Goal: Information Seeking & Learning: Learn about a topic

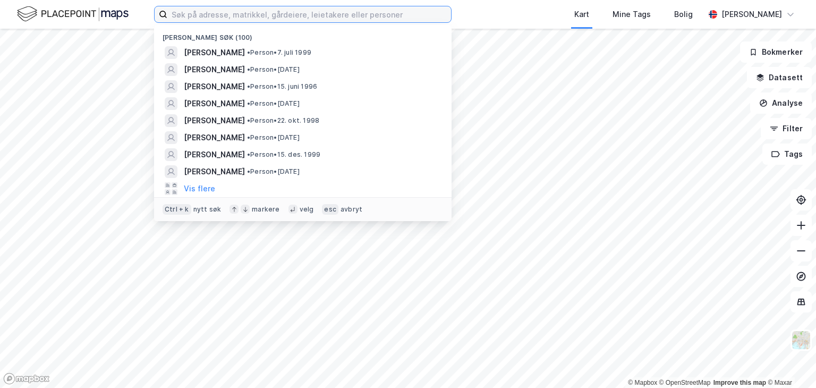
click at [359, 15] on input at bounding box center [309, 14] width 284 height 16
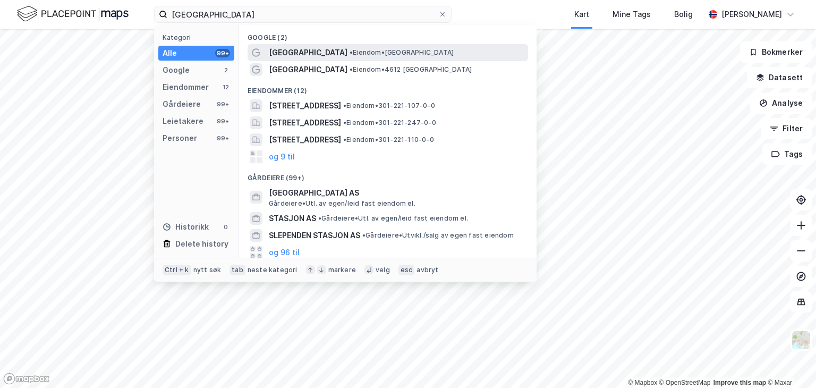
click at [338, 54] on span "[GEOGRAPHIC_DATA]" at bounding box center [308, 52] width 79 height 13
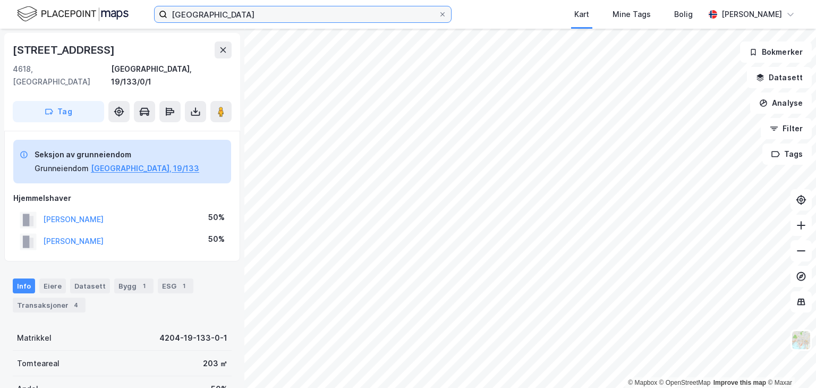
click at [284, 17] on input "[GEOGRAPHIC_DATA]" at bounding box center [302, 14] width 271 height 16
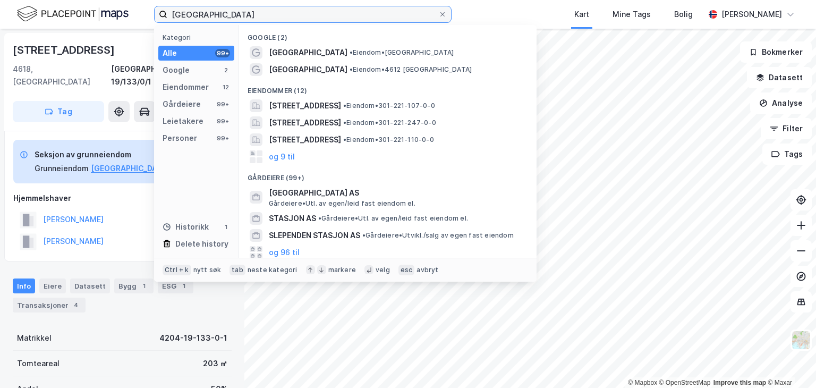
drag, startPoint x: 281, startPoint y: 13, endPoint x: 234, endPoint y: 14, distance: 46.8
click at [234, 14] on input "[GEOGRAPHIC_DATA]" at bounding box center [302, 14] width 271 height 16
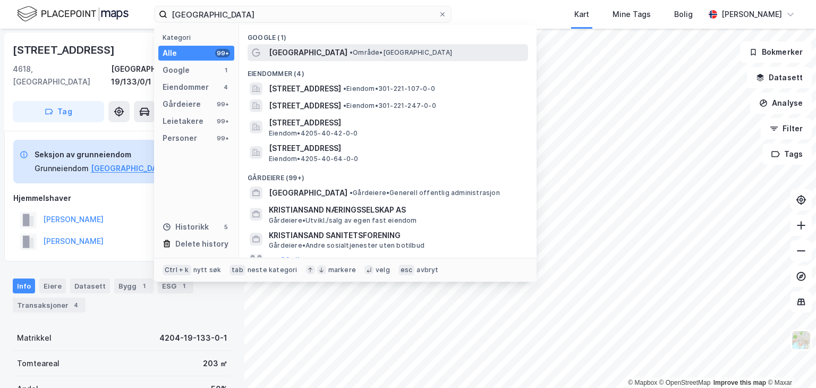
click at [350, 49] on span "• Område • [GEOGRAPHIC_DATA]" at bounding box center [401, 52] width 103 height 9
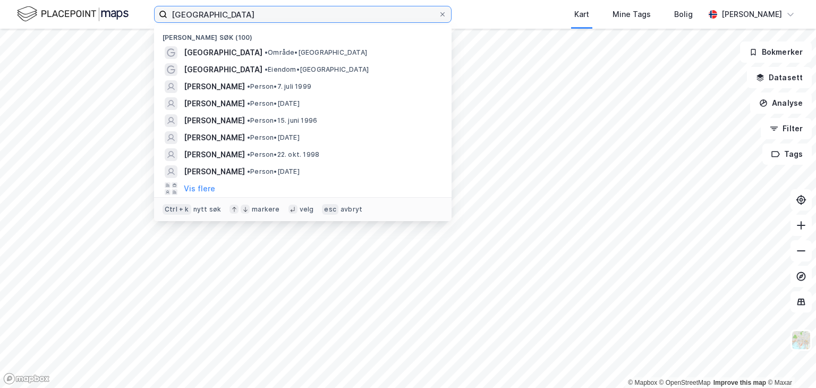
drag, startPoint x: 249, startPoint y: 15, endPoint x: 0, endPoint y: -36, distance: 254.4
click at [0, 0] on html "kristiansand Nylige søk (100) [GEOGRAPHIC_DATA] • Område • [GEOGRAPHIC_DATA] • …" at bounding box center [408, 194] width 816 height 388
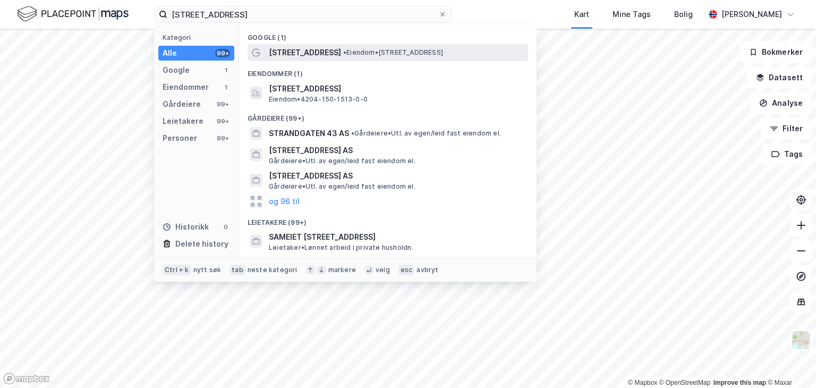
click at [359, 53] on span "• Eiendom • [STREET_ADDRESS]" at bounding box center [393, 52] width 100 height 9
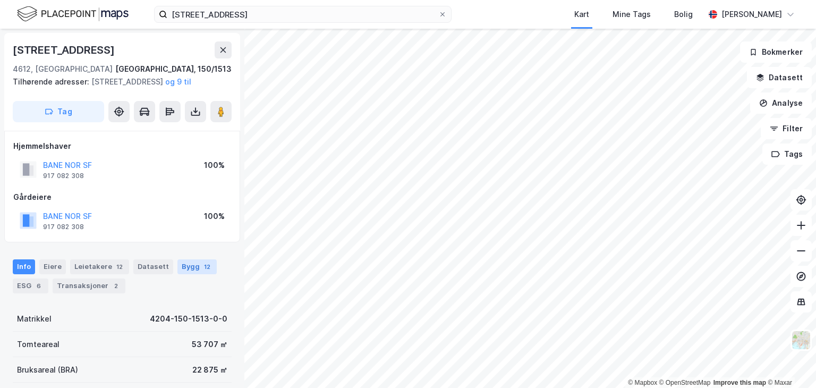
click at [202, 272] on div "12" at bounding box center [207, 266] width 11 height 11
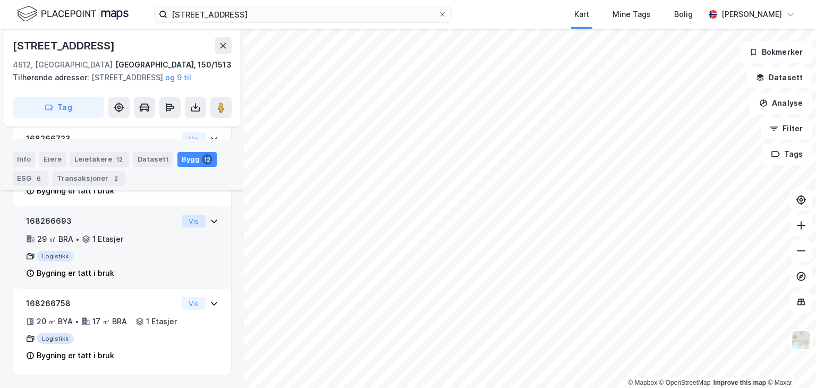
scroll to position [1115, 0]
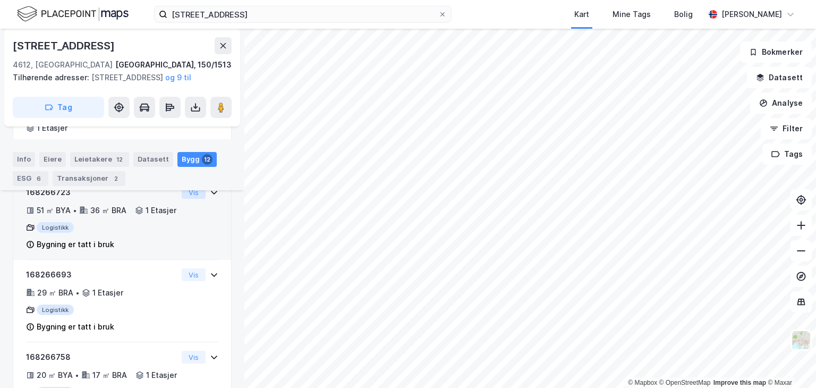
click at [191, 199] on button "Vis" at bounding box center [194, 192] width 24 height 13
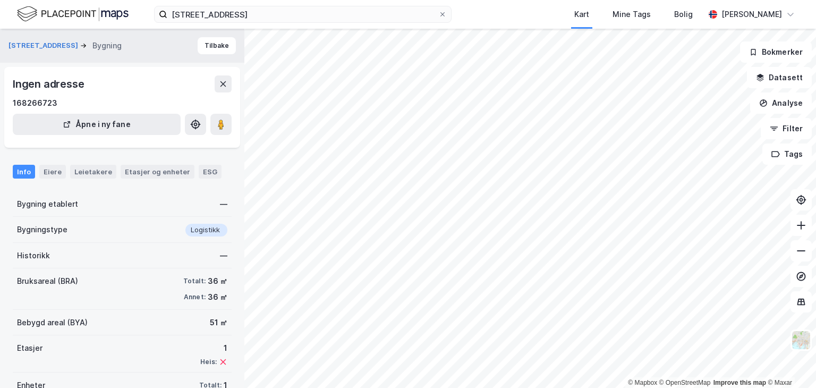
scroll to position [38, 0]
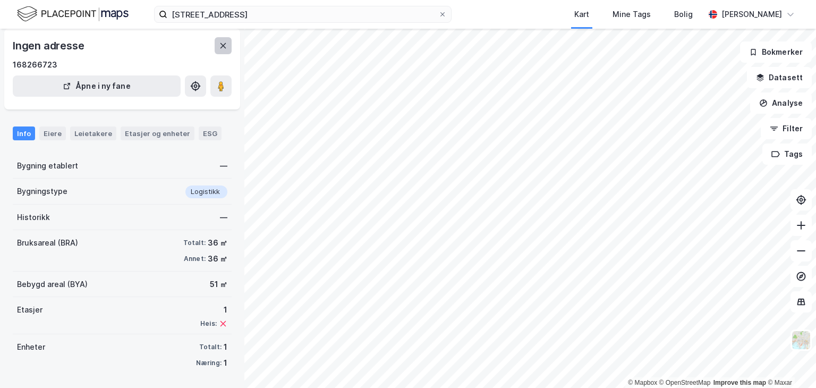
click at [223, 47] on icon at bounding box center [223, 45] width 9 height 9
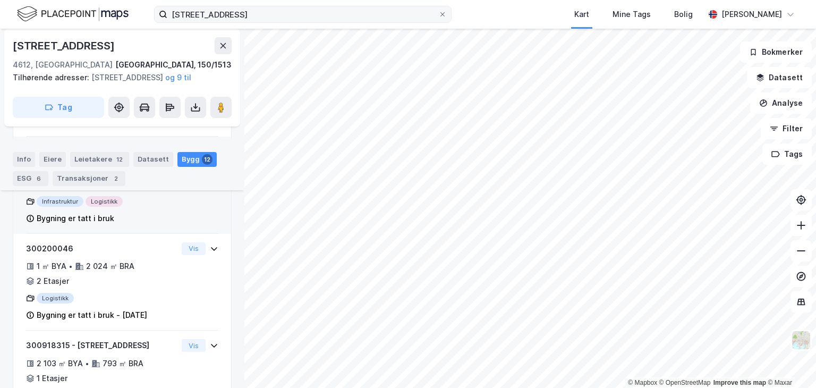
scroll to position [492, 0]
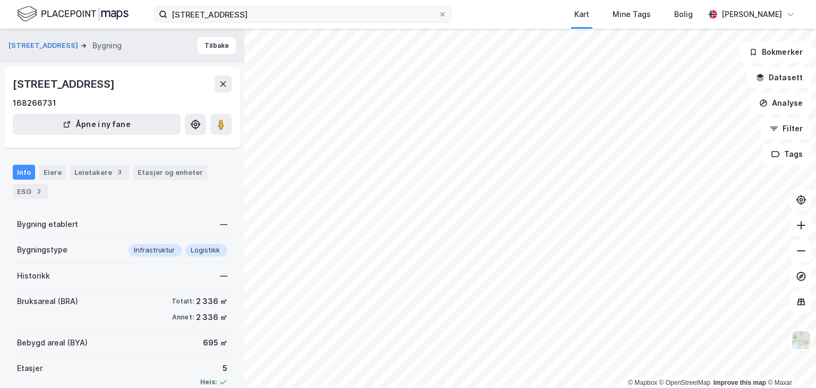
scroll to position [58, 0]
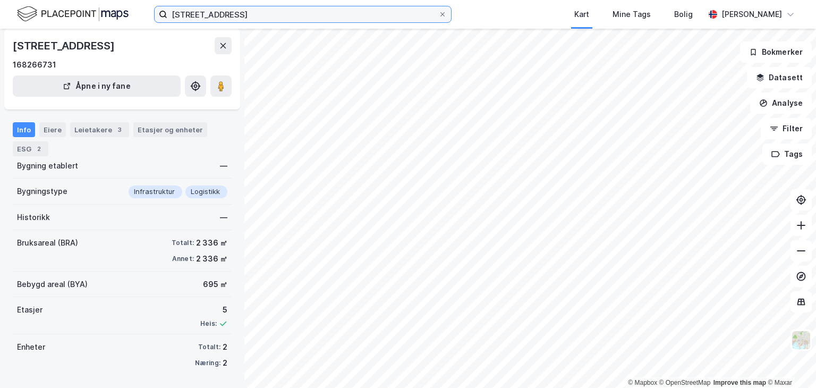
drag, startPoint x: 270, startPoint y: 11, endPoint x: 116, endPoint y: -3, distance: 154.7
click at [116, 0] on html "[STREET_ADDRESS] Kart Mine Tags Bolig [PERSON_NAME] © Mapbox © OpenStreetMap Im…" at bounding box center [408, 194] width 816 height 388
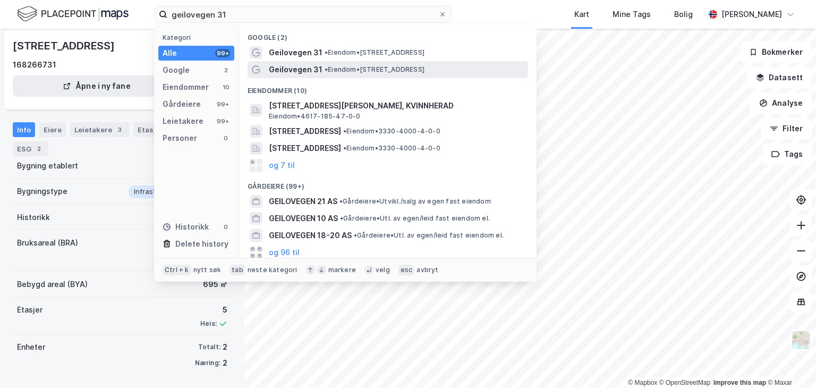
click at [302, 71] on span "Geilovegen 31" at bounding box center [296, 69] width 54 height 13
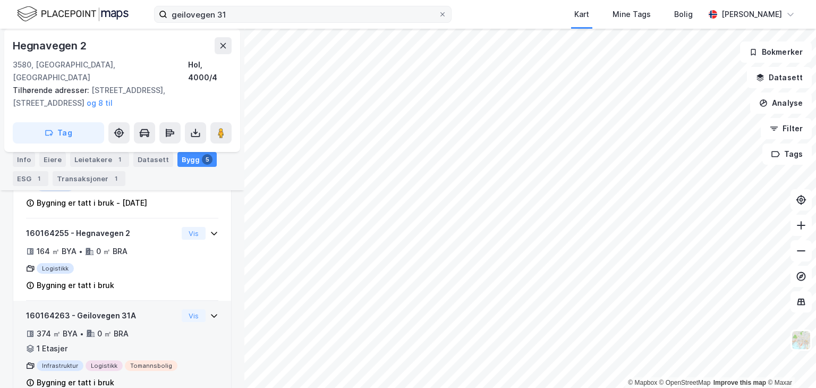
scroll to position [453, 0]
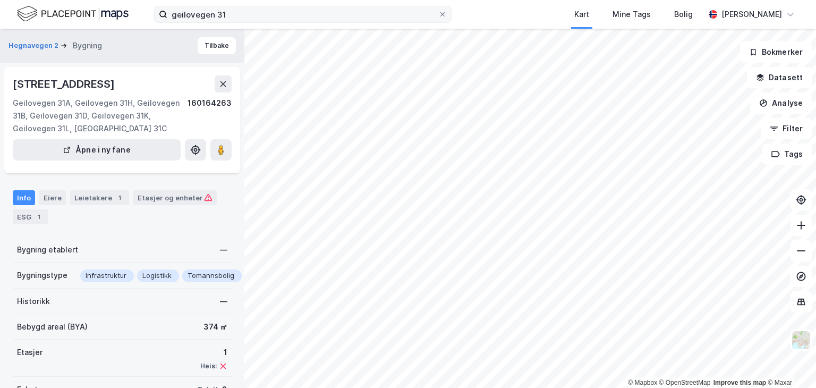
scroll to position [58, 0]
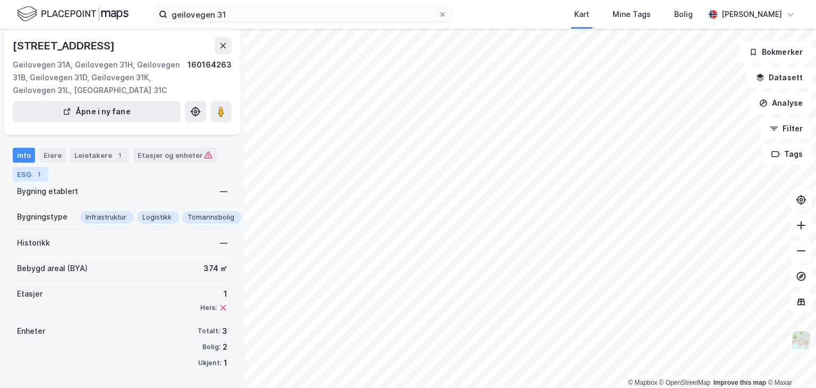
click at [23, 174] on div "ESG 1" at bounding box center [31, 174] width 36 height 15
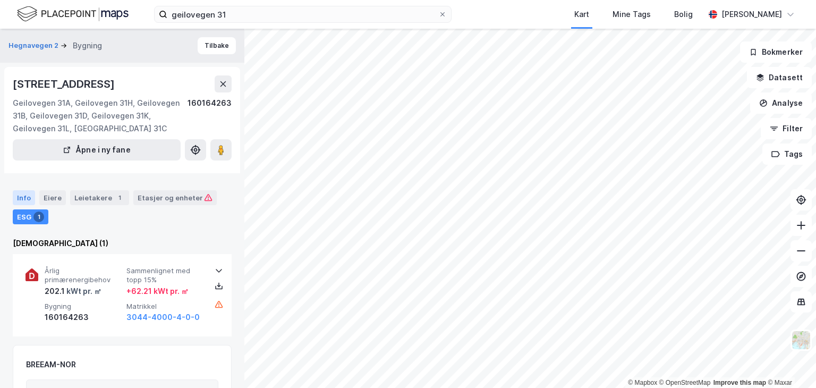
click at [26, 196] on div "Info" at bounding box center [24, 197] width 22 height 15
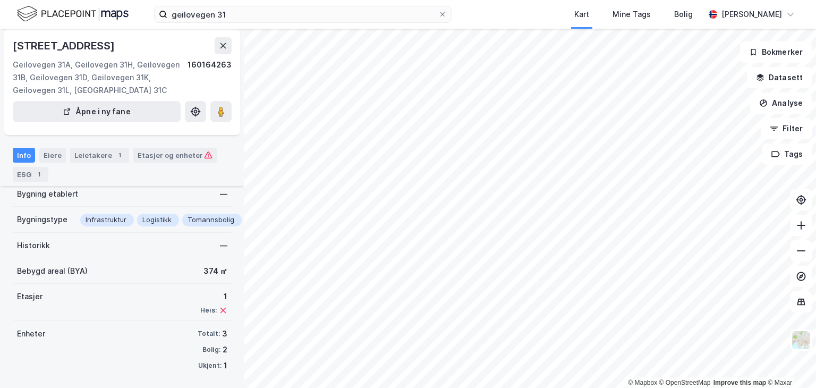
scroll to position [58, 0]
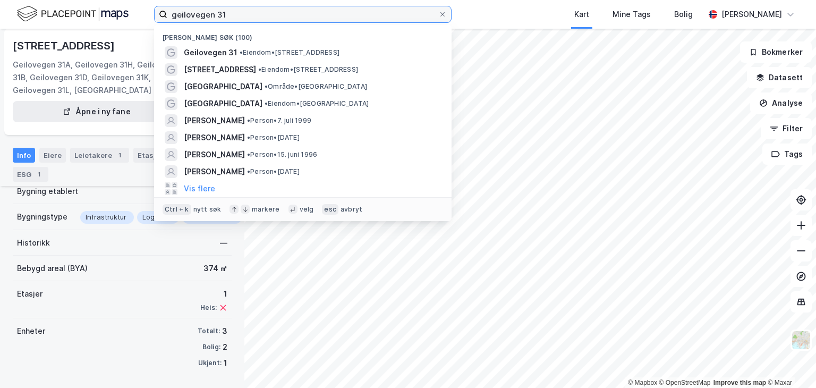
drag, startPoint x: 233, startPoint y: 18, endPoint x: 113, endPoint y: 12, distance: 120.2
click at [113, 12] on div "geilovegen 31 Nylige søk (100) Geilovegen 31 • Eiendom • [STREET_ADDRESS] • Eie…" at bounding box center [408, 14] width 816 height 29
paste input "[STREET_ADDRESS]"
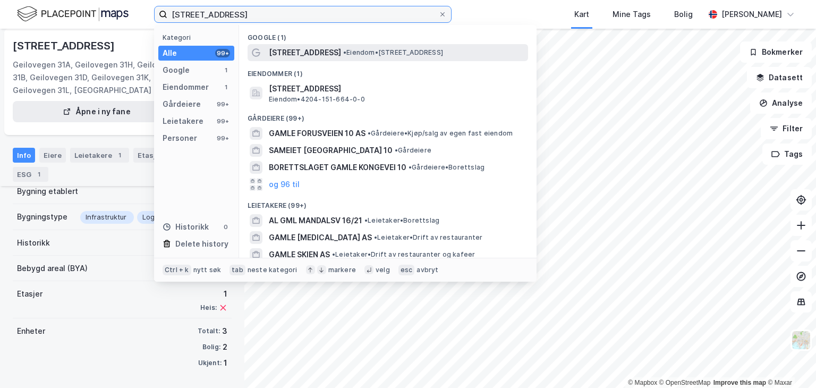
type input "[STREET_ADDRESS]"
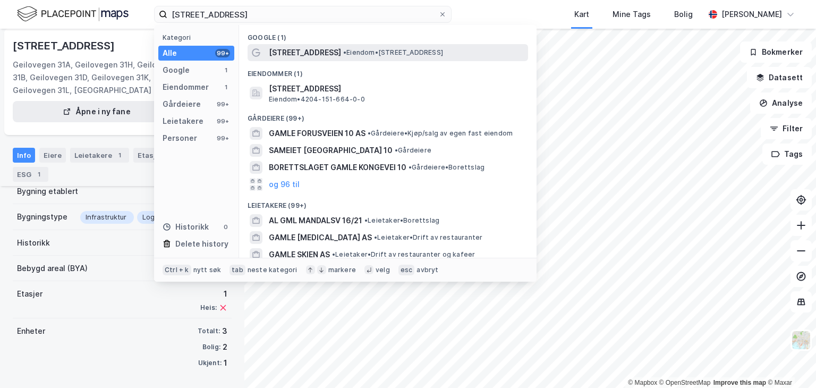
click at [287, 50] on span "[STREET_ADDRESS]" at bounding box center [305, 52] width 72 height 13
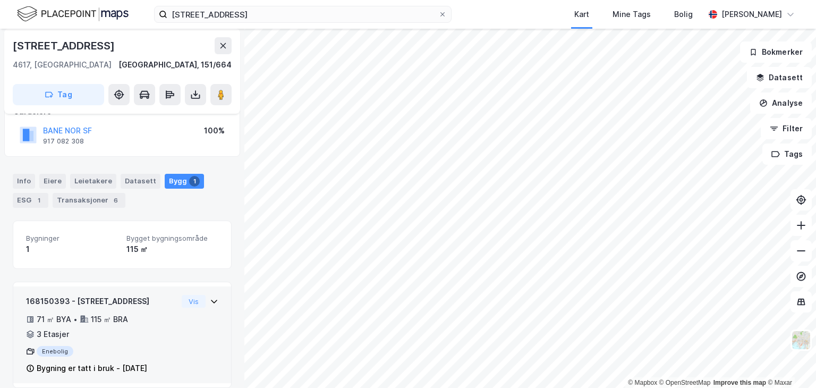
scroll to position [84, 0]
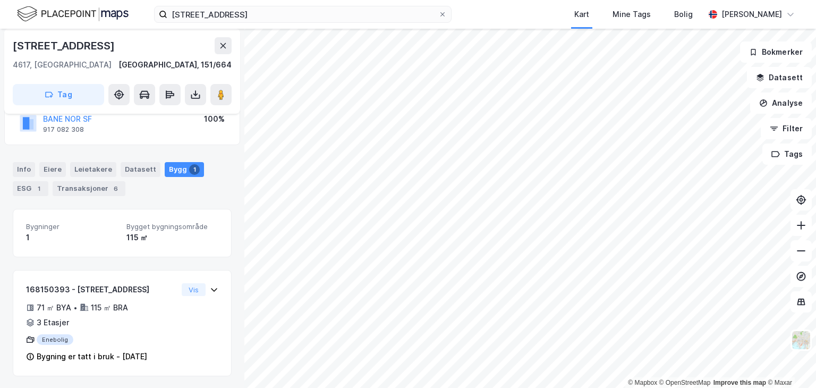
click at [60, 167] on div "Eiere" at bounding box center [52, 169] width 27 height 15
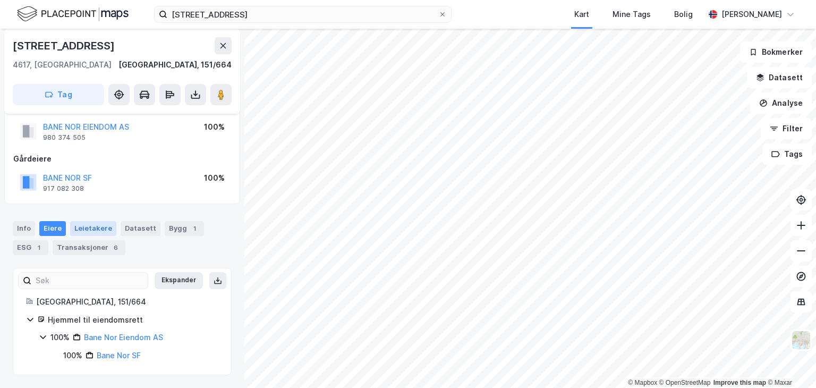
click at [98, 223] on div "Leietakere" at bounding box center [93, 228] width 46 height 15
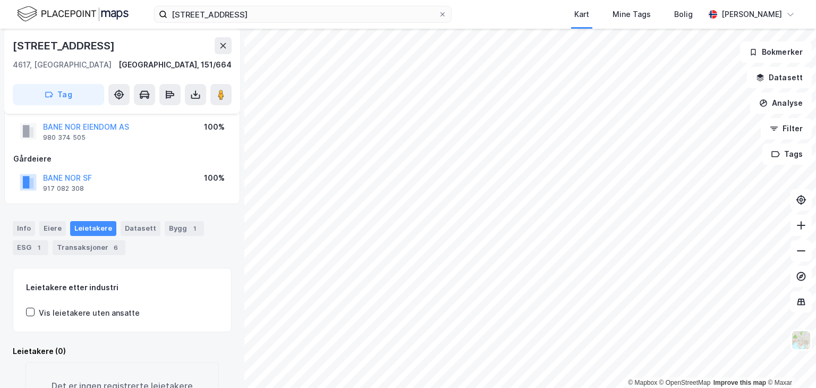
scroll to position [85, 0]
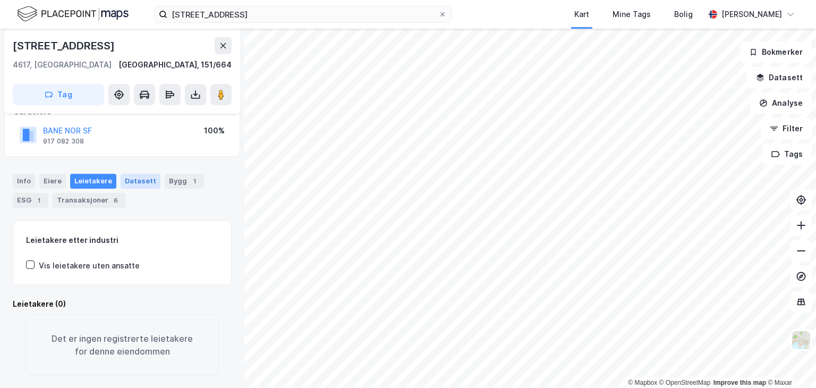
click at [135, 174] on div "Datasett" at bounding box center [141, 181] width 40 height 15
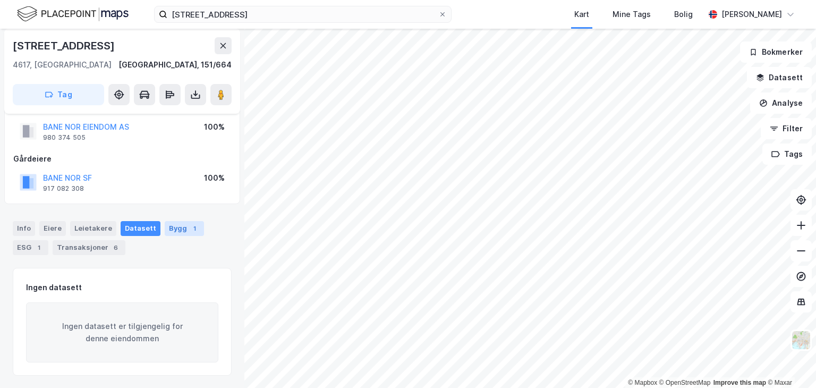
click at [182, 224] on div "Bygg 1" at bounding box center [184, 228] width 39 height 15
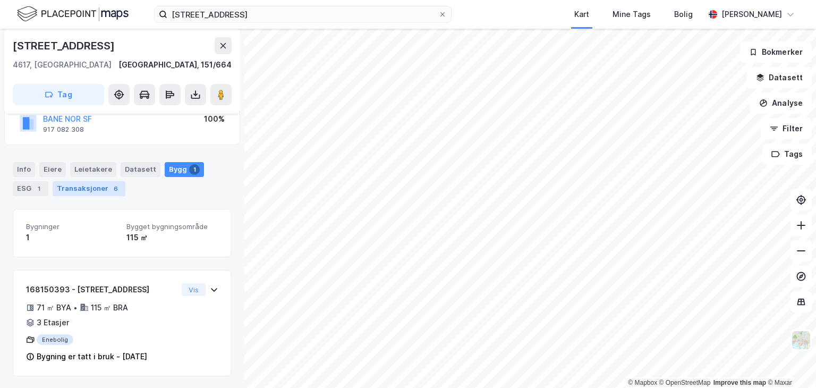
click at [68, 185] on div "Transaksjoner 6" at bounding box center [89, 188] width 73 height 15
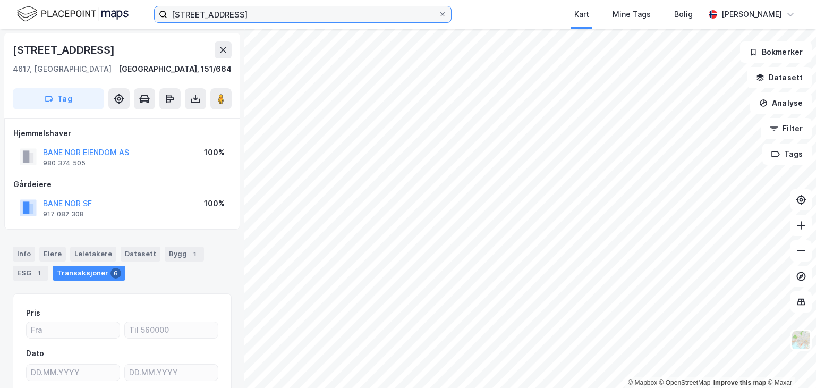
drag, startPoint x: 275, startPoint y: 16, endPoint x: 71, endPoint y: 6, distance: 204.8
click at [71, 6] on div "Gamle Mandalsvei 10 Kart Mine Tags Bolig [PERSON_NAME]" at bounding box center [408, 14] width 816 height 29
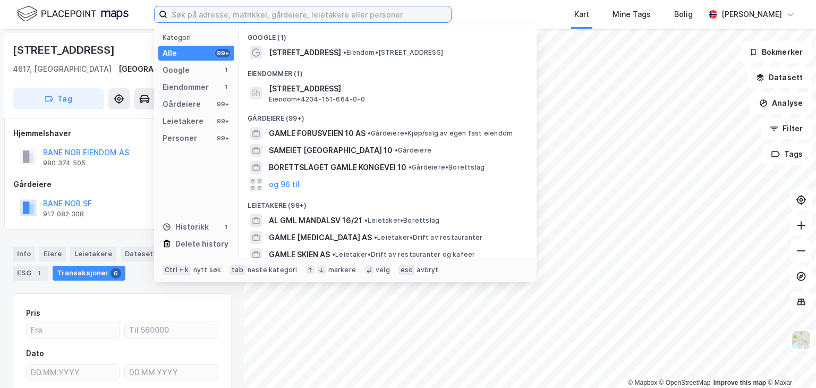
paste input "[STREET_ADDRESS]"
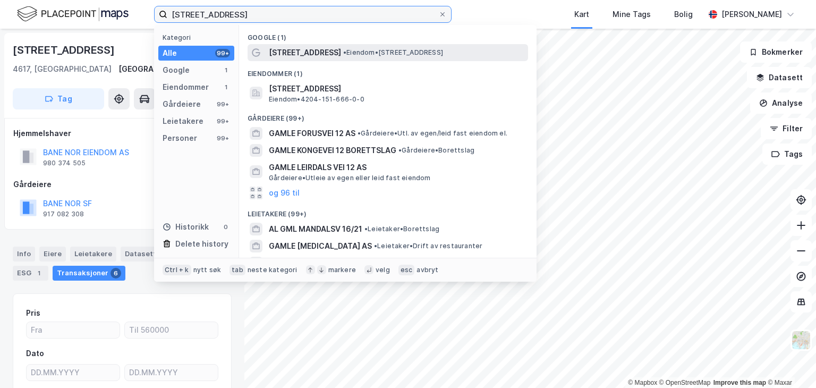
type input "[STREET_ADDRESS]"
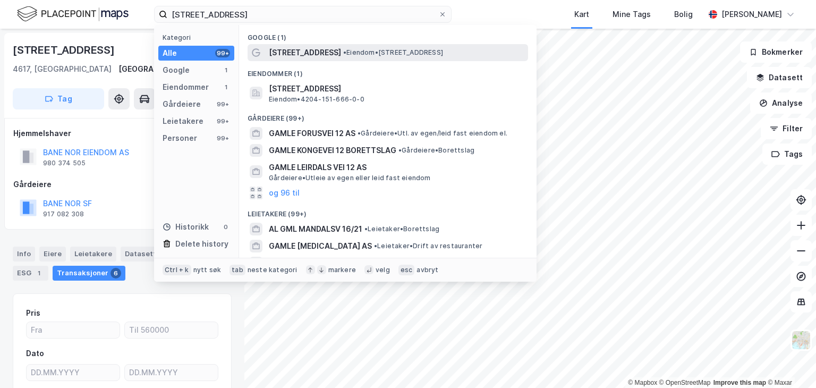
click at [361, 54] on span "• Eiendom • [STREET_ADDRESS]" at bounding box center [393, 52] width 100 height 9
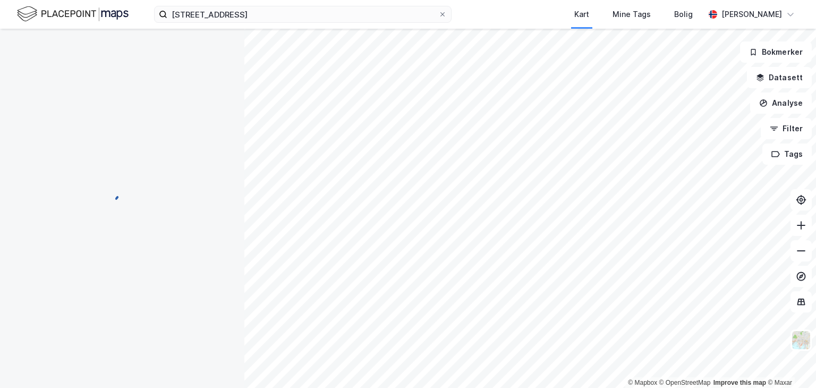
scroll to position [1, 0]
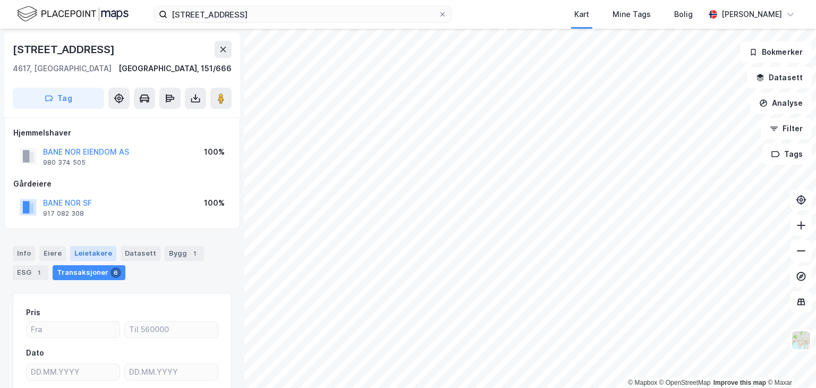
click at [88, 251] on div "Leietakere" at bounding box center [93, 253] width 46 height 15
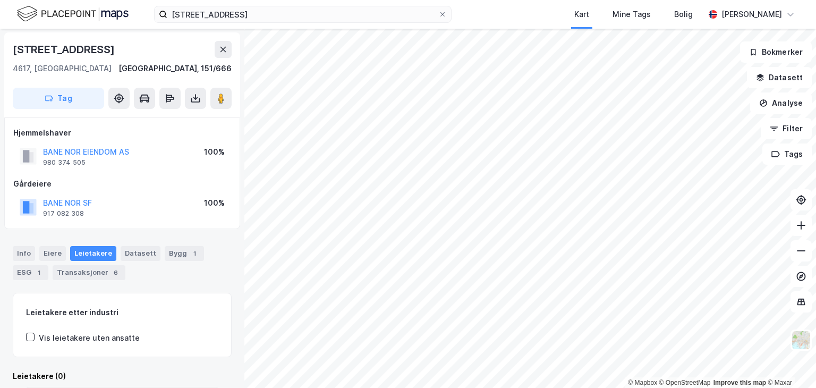
scroll to position [85, 0]
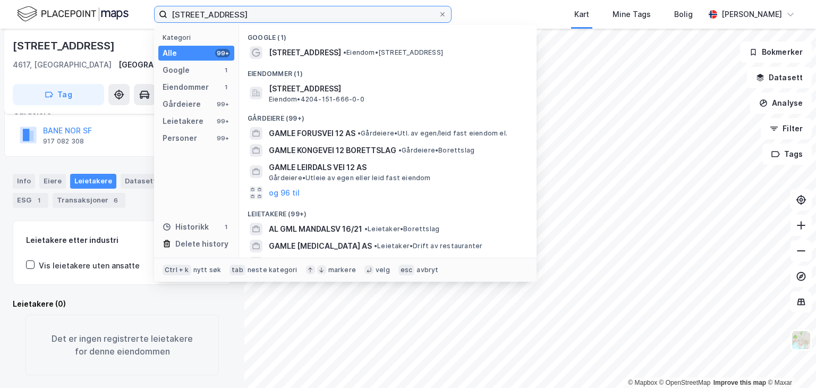
drag, startPoint x: 249, startPoint y: 14, endPoint x: 219, endPoint y: 13, distance: 29.8
click at [219, 13] on input "[STREET_ADDRESS]" at bounding box center [302, 14] width 271 height 16
click at [278, 12] on input "[STREET_ADDRESS]" at bounding box center [302, 14] width 271 height 16
click at [287, 13] on input "[STREET_ADDRESS]" at bounding box center [302, 14] width 271 height 16
click at [440, 14] on icon at bounding box center [442, 14] width 6 height 6
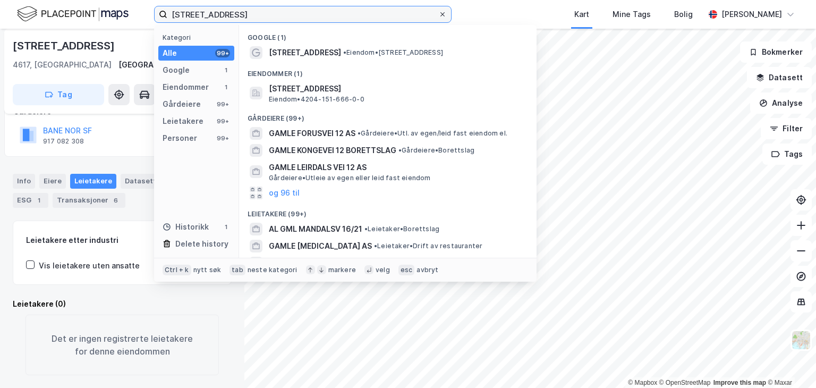
click at [438, 14] on input "[STREET_ADDRESS]" at bounding box center [302, 14] width 271 height 16
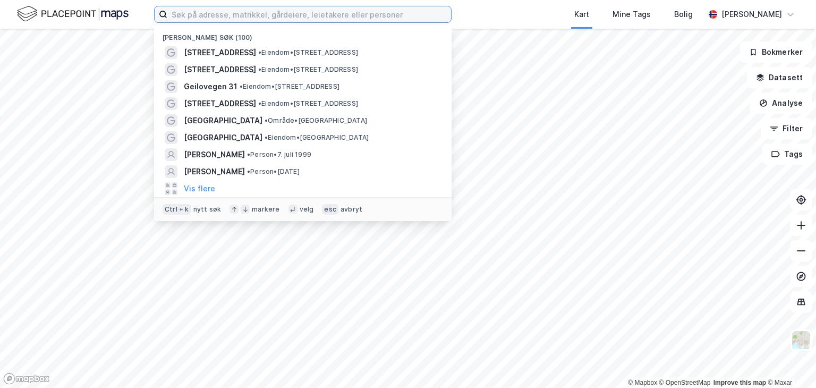
click at [345, 15] on input at bounding box center [309, 14] width 284 height 16
paste input "Gamle Mandalsvei 2"
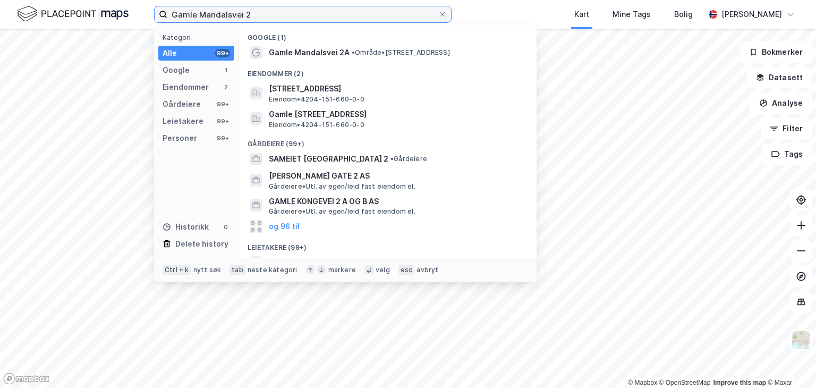
type input "Gamle Mandalsvei 2"
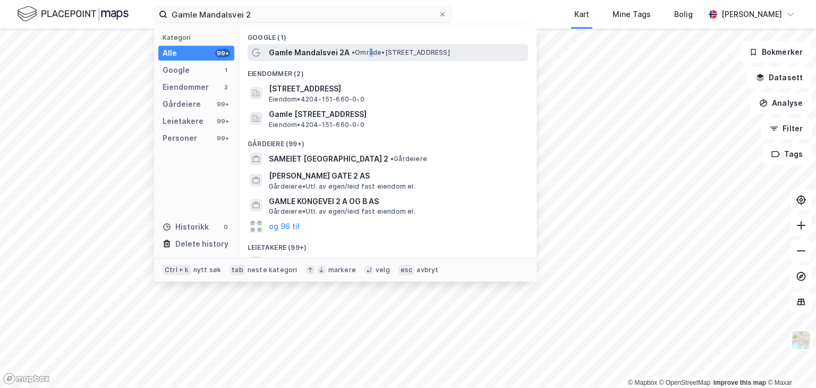
click at [371, 52] on span "• Område • [STREET_ADDRESS]" at bounding box center [401, 52] width 98 height 9
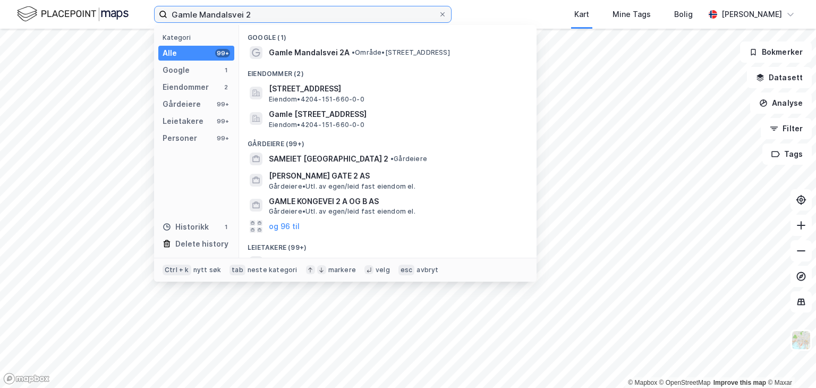
click at [269, 16] on input "Gamle Mandalsvei 2" at bounding box center [302, 14] width 271 height 16
drag, startPoint x: 264, startPoint y: 15, endPoint x: 19, endPoint y: 15, distance: 244.9
click at [47, 15] on div "Gamle Mandalsvei 2 Kategori Alle 99+ Google 1 Eiendommer 2 Gårdeiere 99+ Leieta…" at bounding box center [408, 14] width 816 height 29
paste input "Gamle Mandalsvei 2"
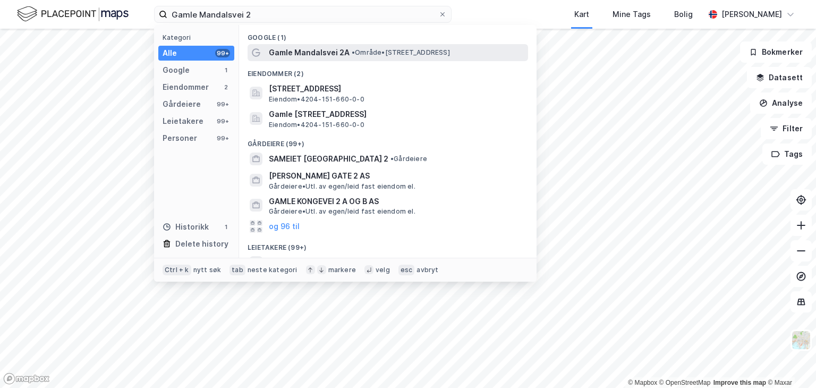
click at [296, 52] on span "Gamle Mandalsvei 2A" at bounding box center [309, 52] width 81 height 13
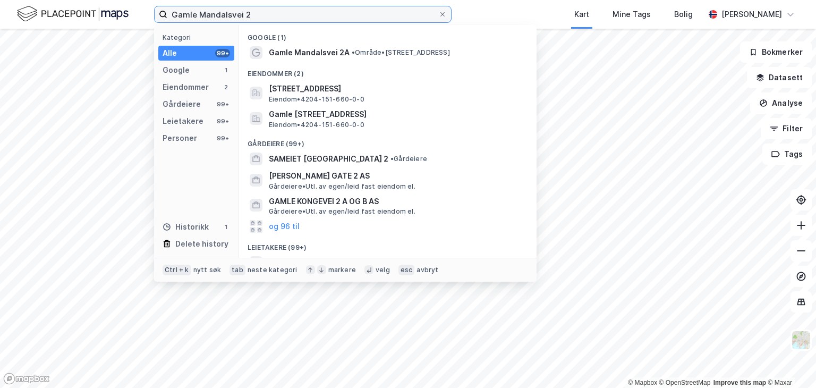
click at [273, 18] on input "Gamle Mandalsvei 2" at bounding box center [302, 14] width 271 height 16
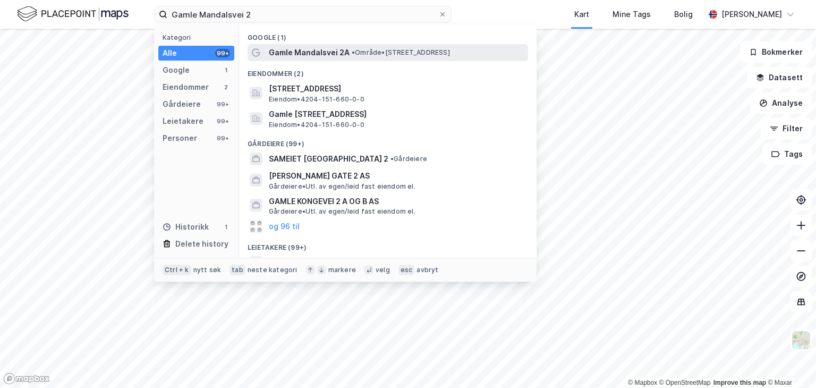
click at [307, 51] on span "Gamle Mandalsvei 2A" at bounding box center [309, 52] width 81 height 13
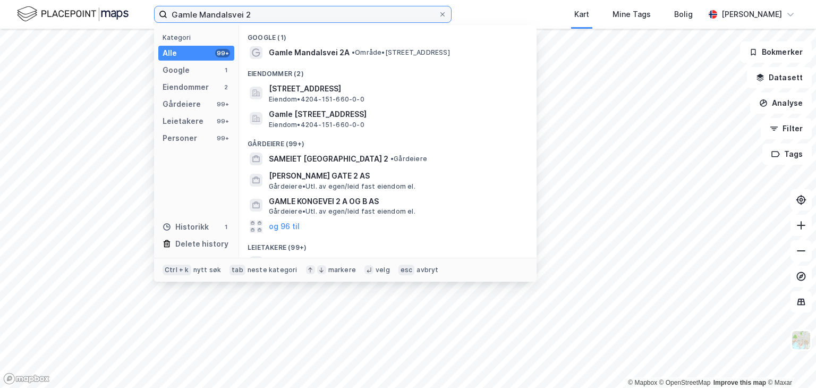
click at [269, 16] on input "Gamle Mandalsvei 2" at bounding box center [302, 14] width 271 height 16
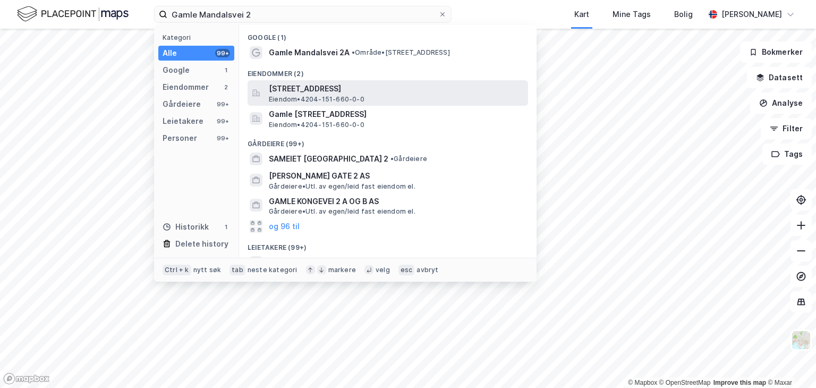
click at [395, 88] on span "[STREET_ADDRESS]" at bounding box center [396, 88] width 255 height 13
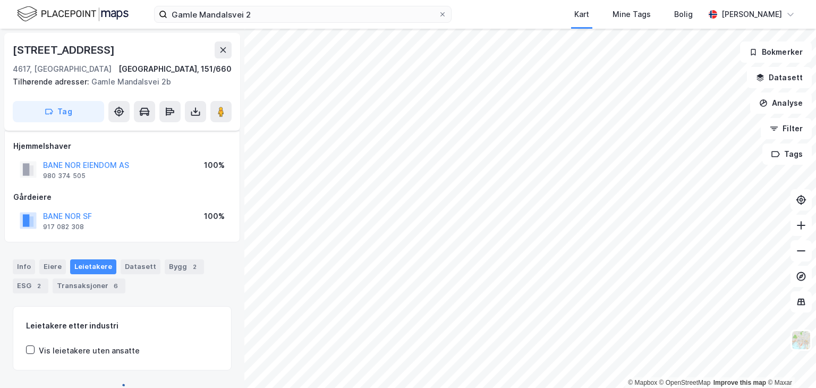
scroll to position [24, 0]
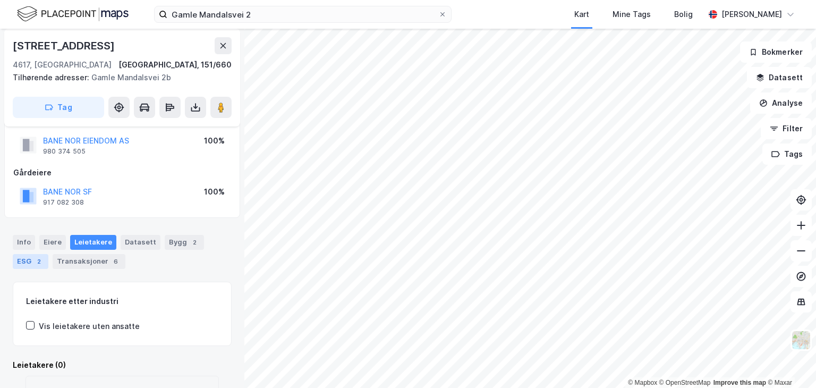
click at [32, 261] on div "ESG 2" at bounding box center [31, 261] width 36 height 15
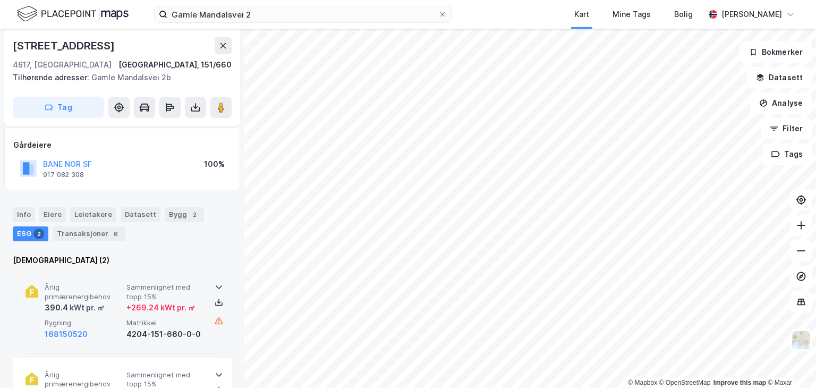
scroll to position [106, 0]
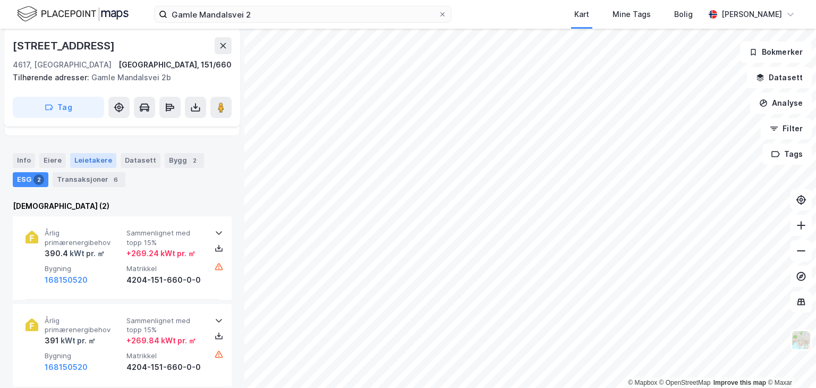
click at [86, 156] on div "Leietakere" at bounding box center [93, 160] width 46 height 15
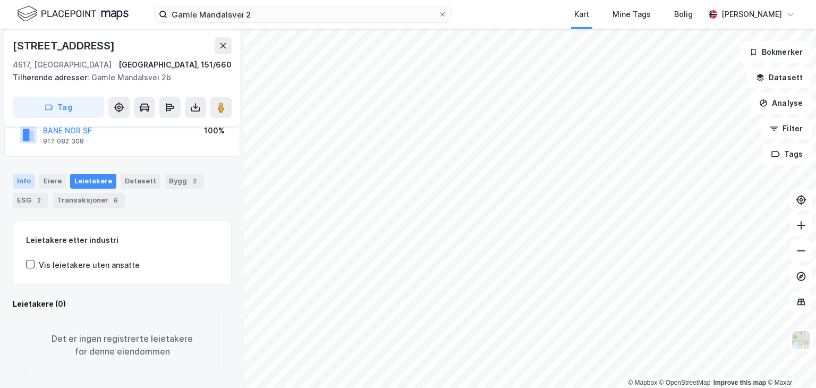
click at [28, 174] on div "Info" at bounding box center [24, 181] width 22 height 15
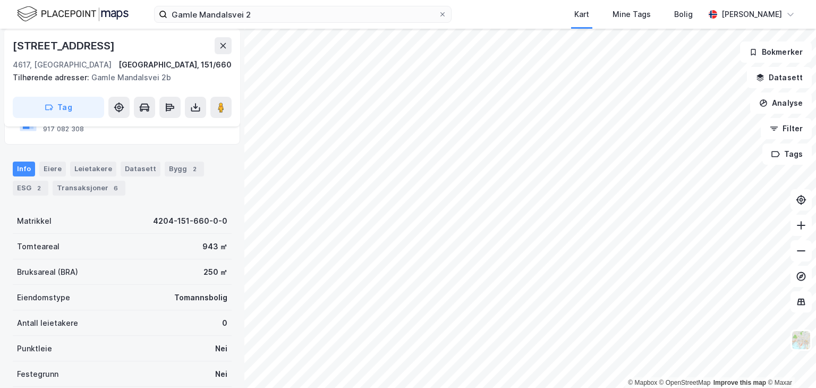
scroll to position [106, 0]
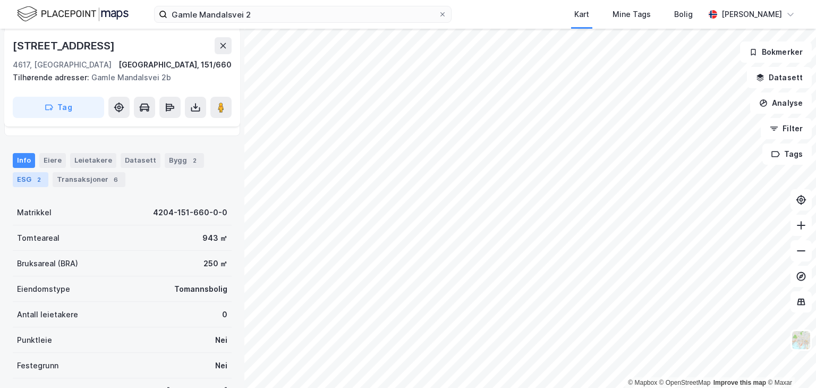
click at [31, 180] on div "ESG 2" at bounding box center [31, 179] width 36 height 15
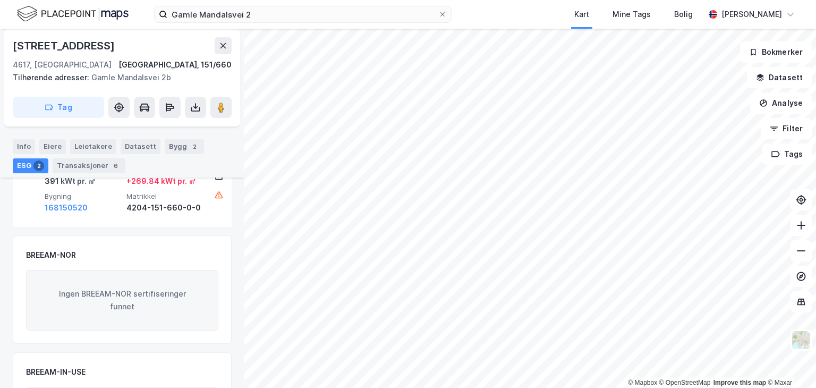
click at [51, 140] on div "Eiere" at bounding box center [52, 146] width 27 height 15
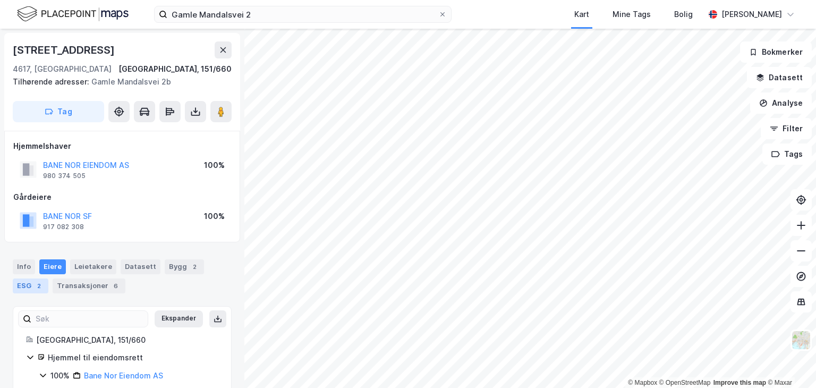
click at [43, 285] on div "2" at bounding box center [38, 286] width 11 height 11
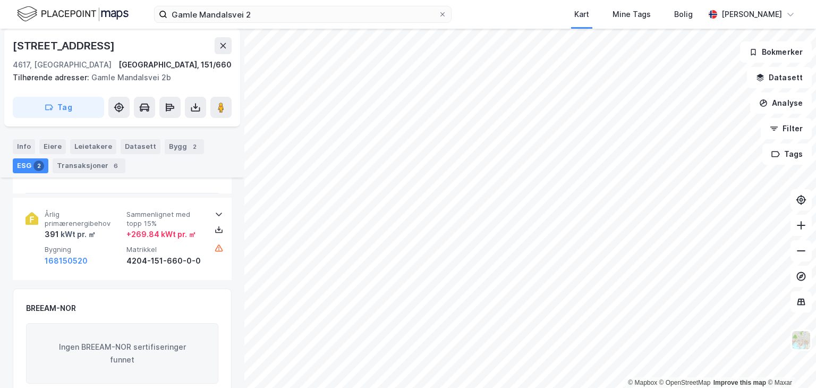
scroll to position [159, 0]
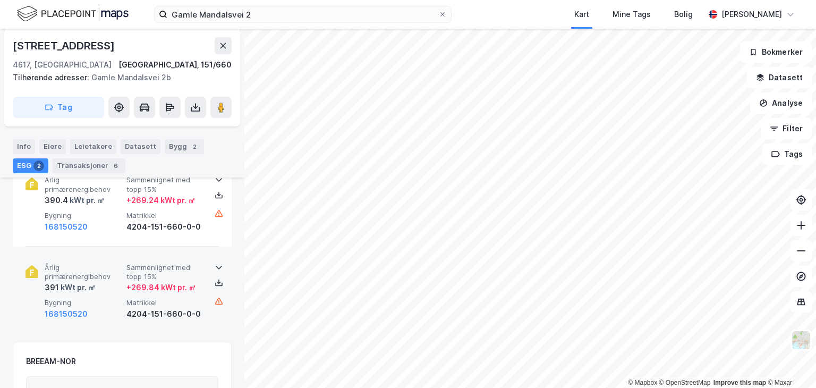
drag, startPoint x: 215, startPoint y: 282, endPoint x: 156, endPoint y: 285, distance: 59.1
click at [156, 285] on div "Årlig primærenergibehov 391 kWt pr. ㎡ Sammenlignet med topp 15% + 269.84 kWt pr…" at bounding box center [122, 292] width 193 height 82
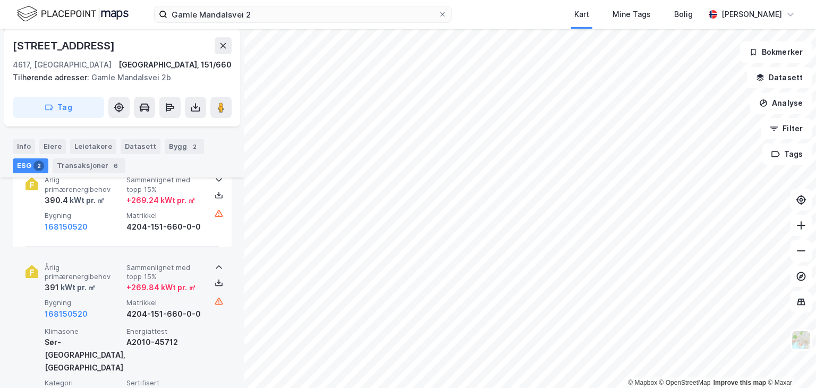
click at [156, 285] on div "+ 269.84 kWt pr. ㎡" at bounding box center [161, 287] width 70 height 13
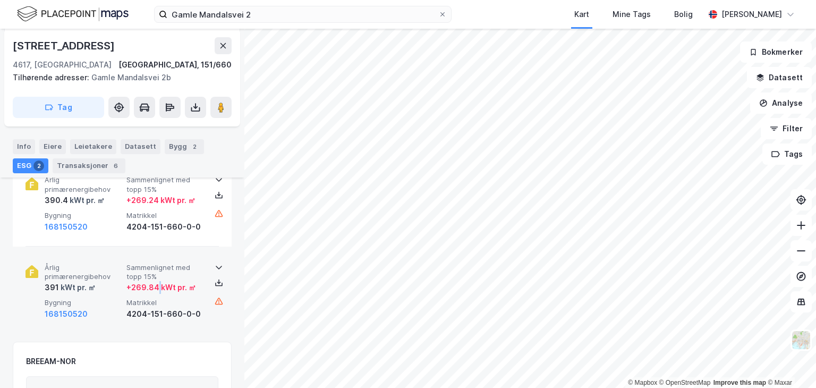
click at [157, 285] on div "+ 269.84 kWt pr. ㎡" at bounding box center [161, 287] width 70 height 13
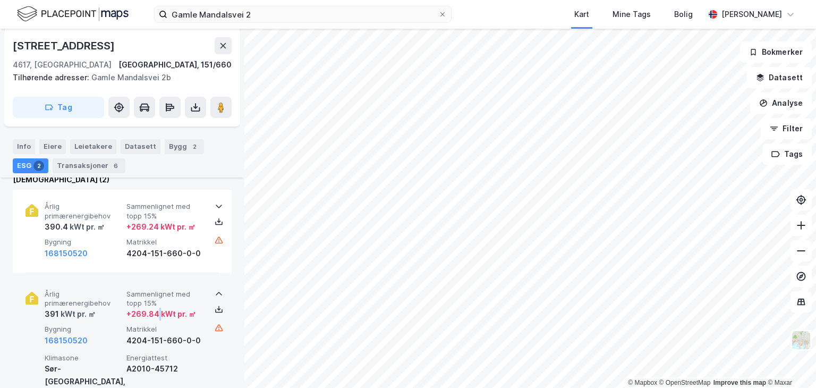
scroll to position [106, 0]
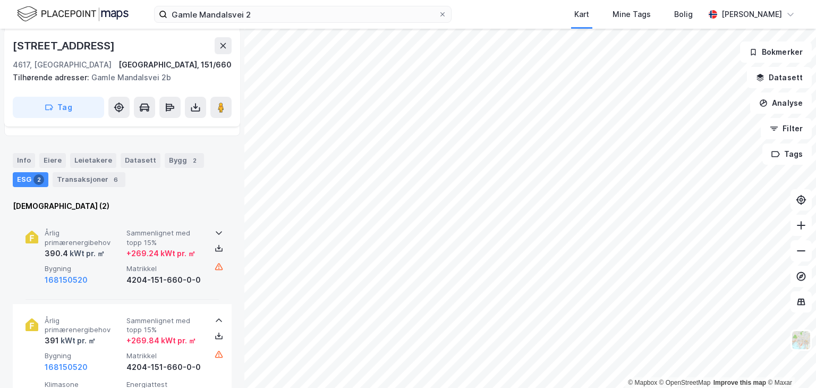
click at [179, 262] on div "Årlig primærenergibehov 390.4 kWt pr. ㎡ Sammenlignet med topp 15% + 269.24 kWt …" at bounding box center [124, 256] width 159 height 57
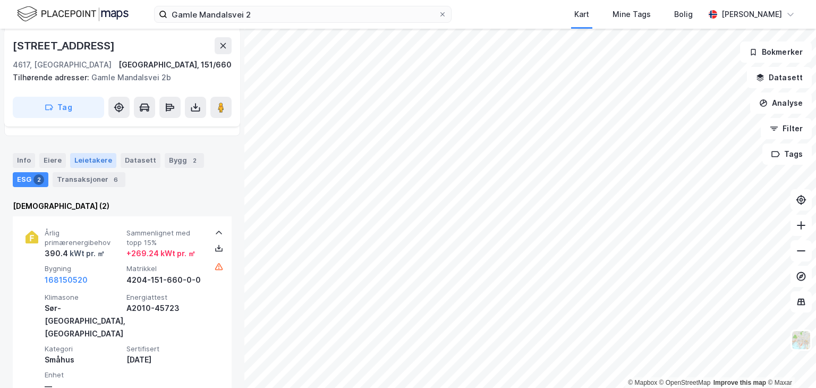
click at [85, 165] on div "Leietakere" at bounding box center [93, 160] width 46 height 15
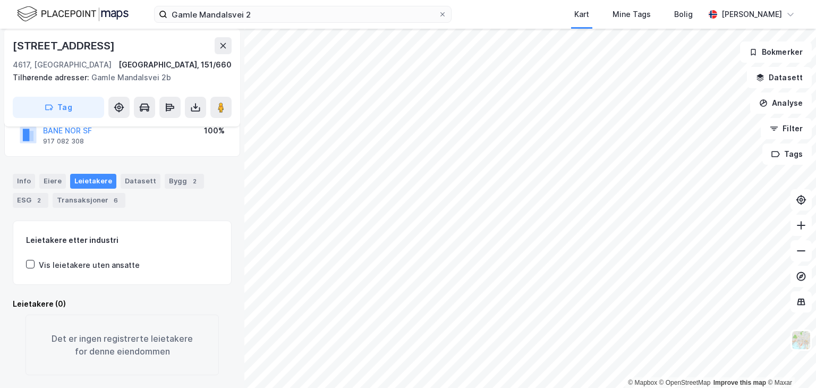
scroll to position [98, 0]
click at [32, 193] on div "ESG 2" at bounding box center [31, 200] width 36 height 15
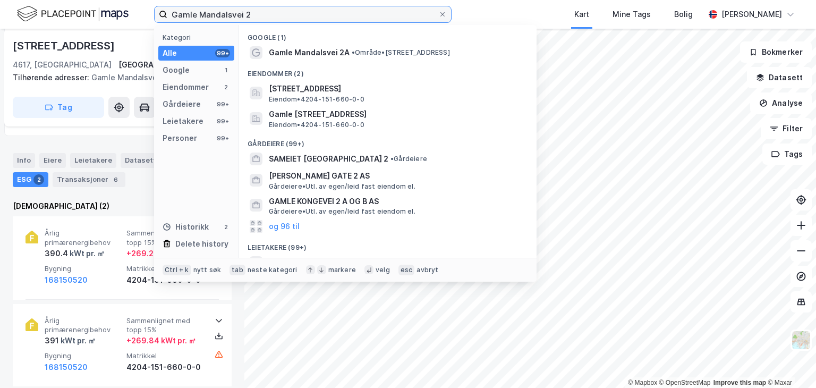
drag, startPoint x: 246, startPoint y: 18, endPoint x: 129, endPoint y: 19, distance: 116.9
click at [129, 19] on div "Gamle Mandalsvei 2 Kategori Alle 99+ Google 1 Eiendommer 2 Gårdeiere 99+ Leieta…" at bounding box center [408, 14] width 816 height 29
paste input "10"
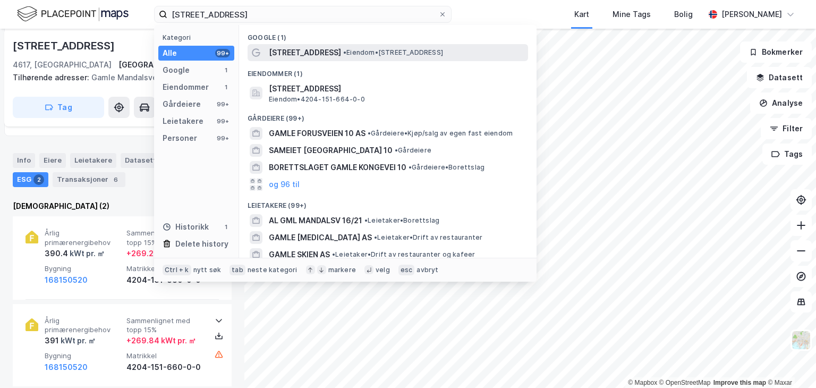
click at [319, 50] on span "[STREET_ADDRESS]" at bounding box center [305, 52] width 72 height 13
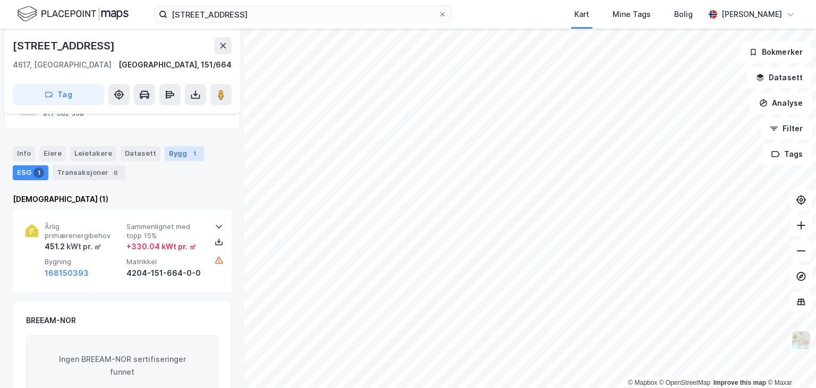
scroll to position [106, 0]
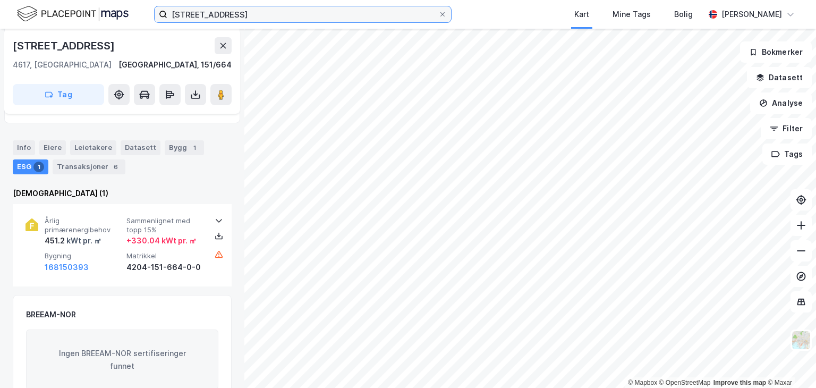
click at [279, 21] on input "[STREET_ADDRESS]" at bounding box center [302, 14] width 271 height 16
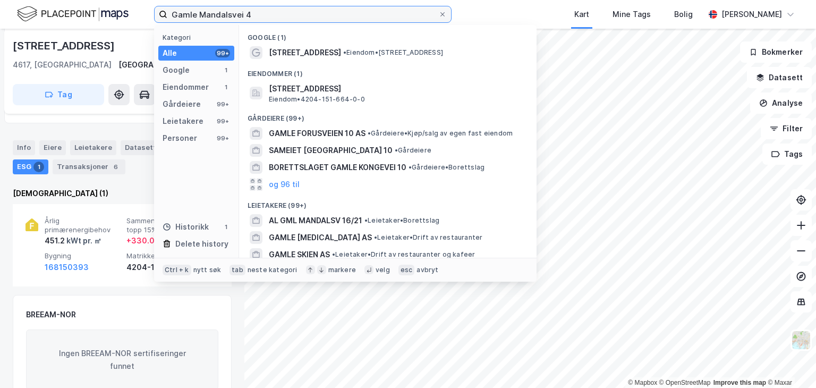
type input "Gamle Mandalsvei 4"
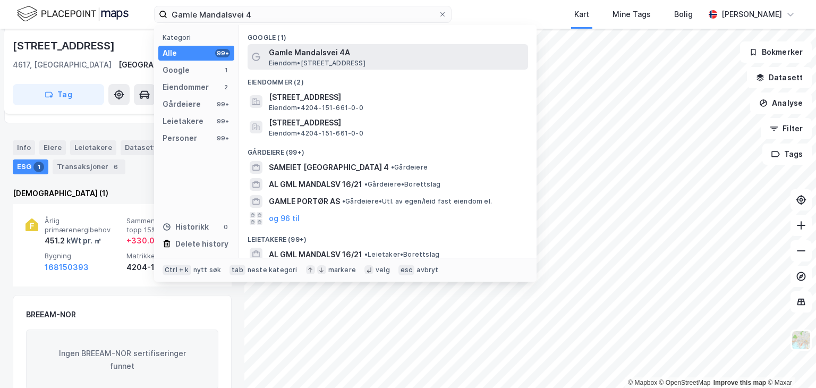
click at [296, 57] on span "Gamle Mandalsvei 4A" at bounding box center [396, 52] width 255 height 13
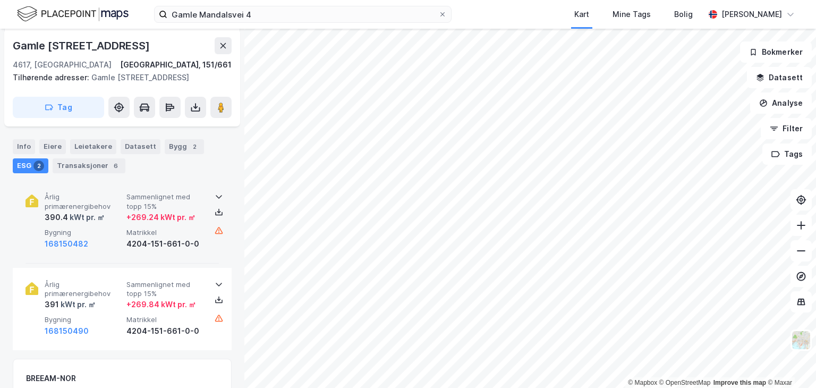
scroll to position [106, 0]
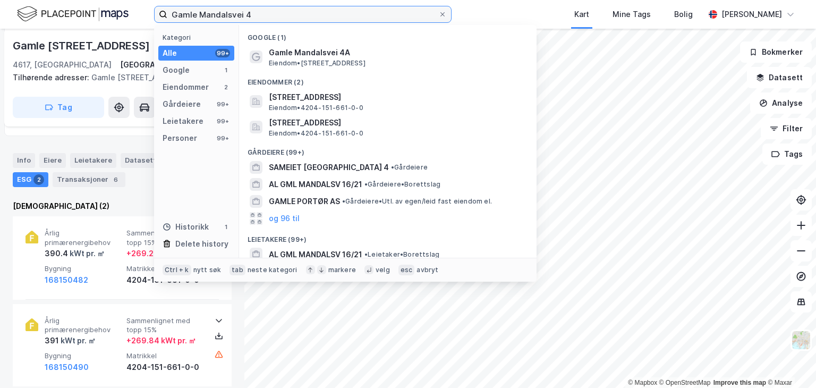
drag, startPoint x: 259, startPoint y: 18, endPoint x: 37, endPoint y: 23, distance: 222.2
click at [57, 25] on div "Gamle Mandalsvei 4 Kategori Alle 99+ Google 1 Eiendommer 2 Gårdeiere 99+ Leieta…" at bounding box center [408, 14] width 816 height 29
paste input "[PERSON_NAME][STREET_ADDRESS]"
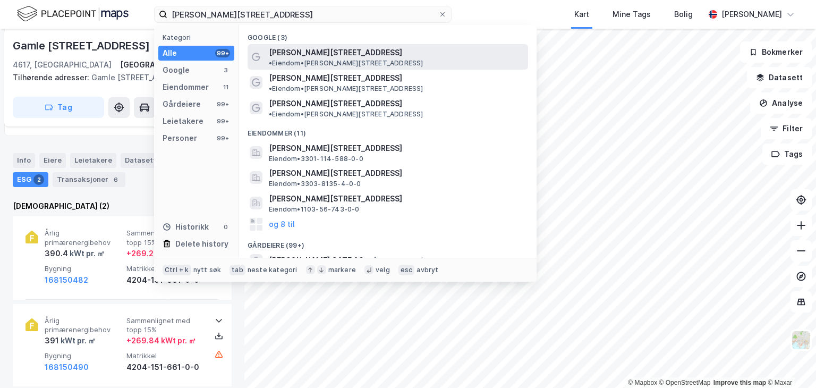
click at [357, 59] on span "• Eiendom • [PERSON_NAME][STREET_ADDRESS]" at bounding box center [346, 63] width 155 height 9
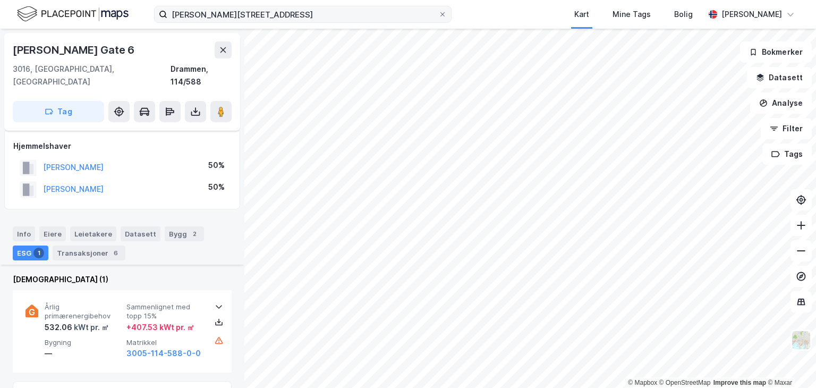
scroll to position [106, 0]
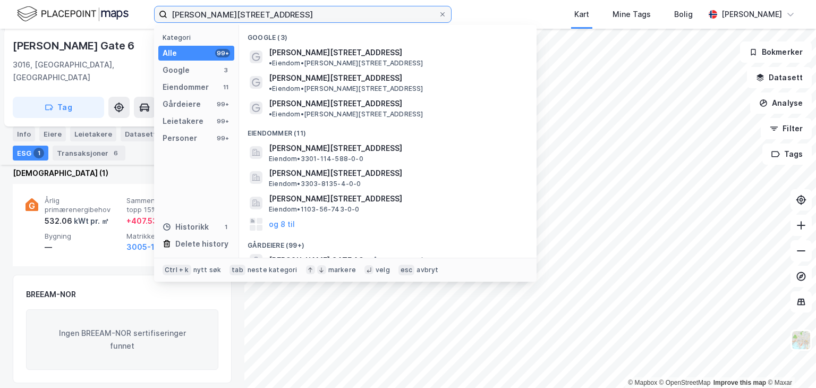
drag, startPoint x: 210, startPoint y: 18, endPoint x: 77, endPoint y: 23, distance: 133.5
click at [79, 23] on div "[PERSON_NAME][STREET_ADDRESS] Kategori Alle 99+ Google 3 Eiendommer 11 Gårdeier…" at bounding box center [408, 14] width 816 height 29
paste input
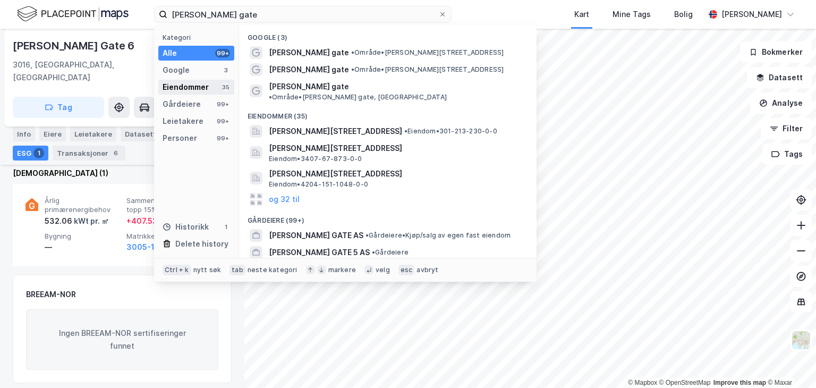
click at [183, 84] on div "Eiendommer" at bounding box center [186, 87] width 46 height 13
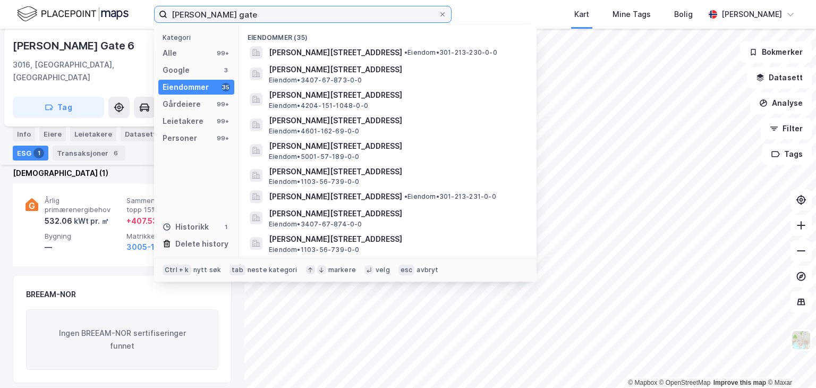
click at [260, 10] on input "[PERSON_NAME] gate" at bounding box center [302, 14] width 271 height 16
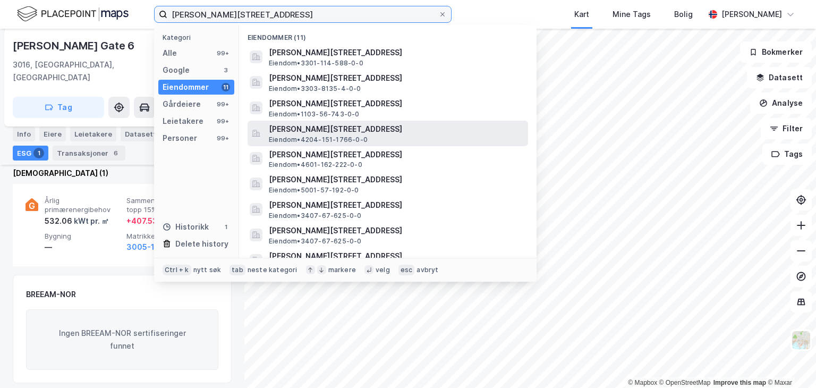
type input "[PERSON_NAME][STREET_ADDRESS]"
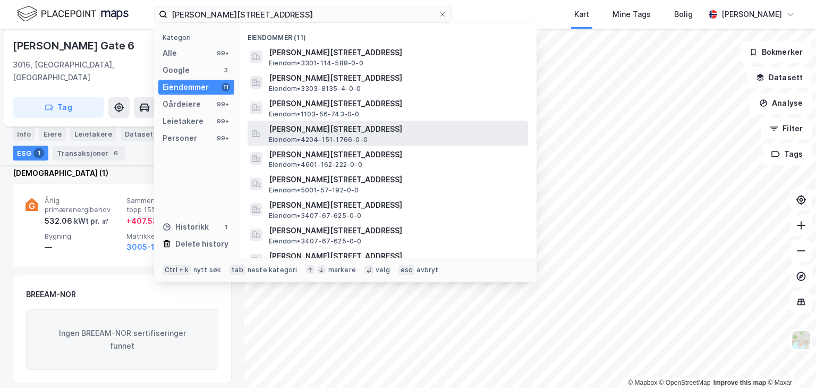
click at [340, 130] on span "[PERSON_NAME][STREET_ADDRESS]" at bounding box center [396, 129] width 255 height 13
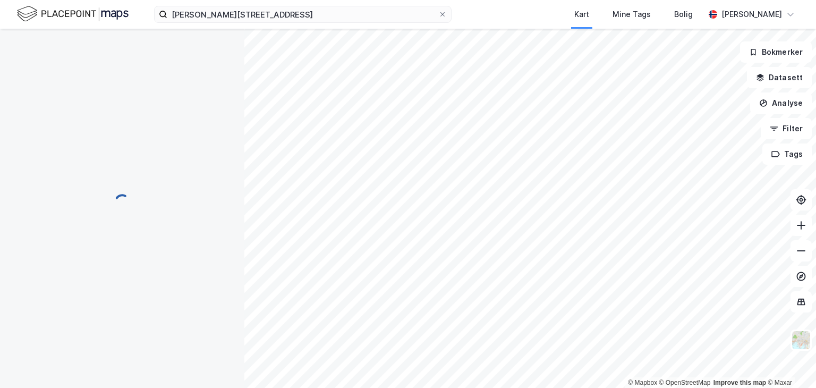
scroll to position [11, 0]
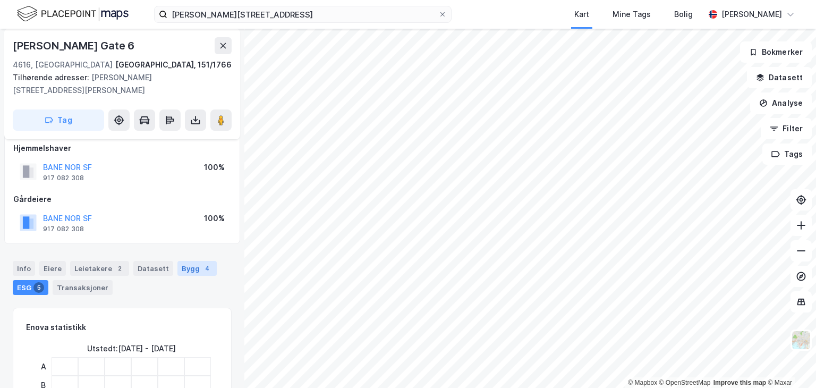
click at [188, 265] on div "Bygg 4" at bounding box center [196, 268] width 39 height 15
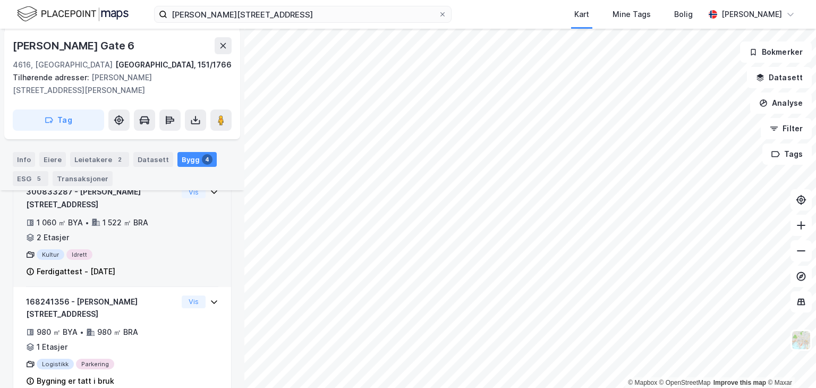
scroll to position [223, 0]
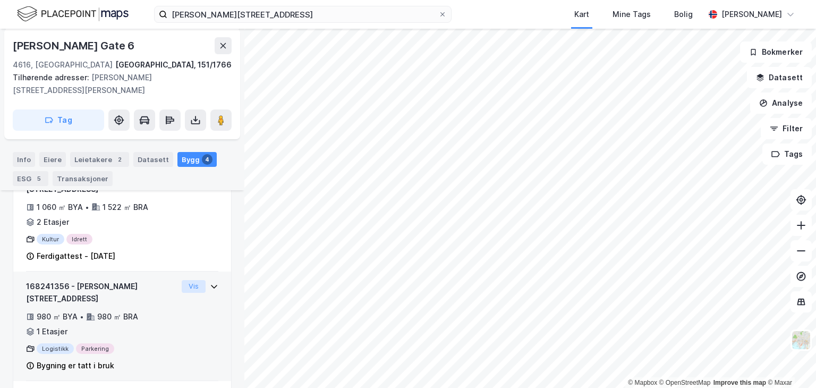
click at [182, 280] on button "Vis" at bounding box center [194, 286] width 24 height 13
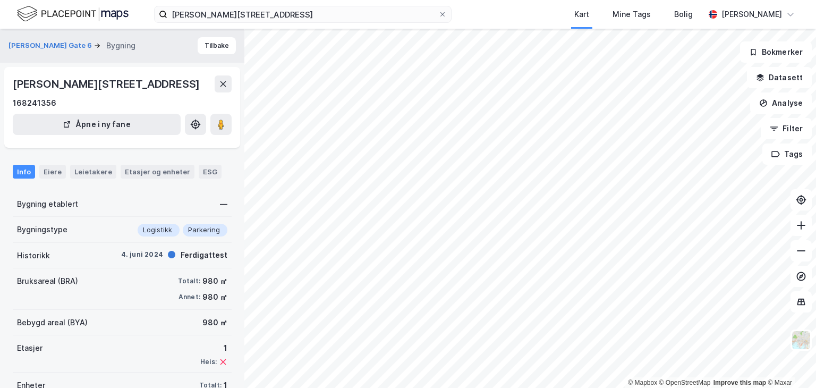
scroll to position [38, 0]
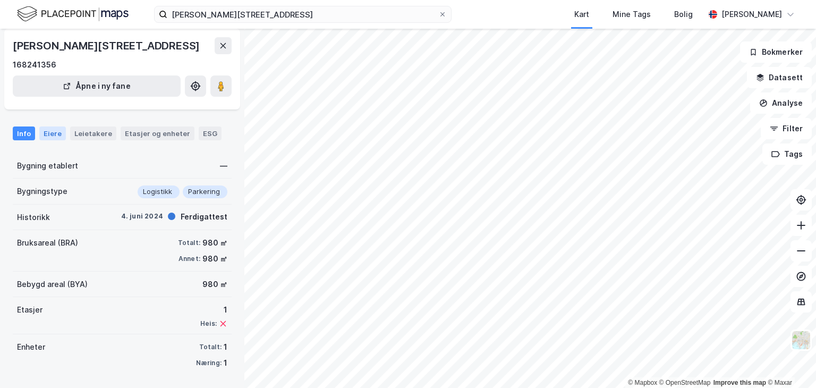
click at [52, 132] on div "Eiere" at bounding box center [52, 133] width 27 height 14
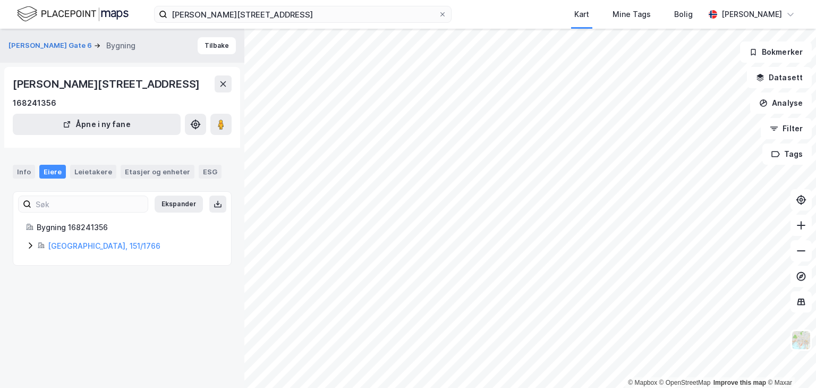
click at [27, 244] on icon at bounding box center [30, 245] width 9 height 9
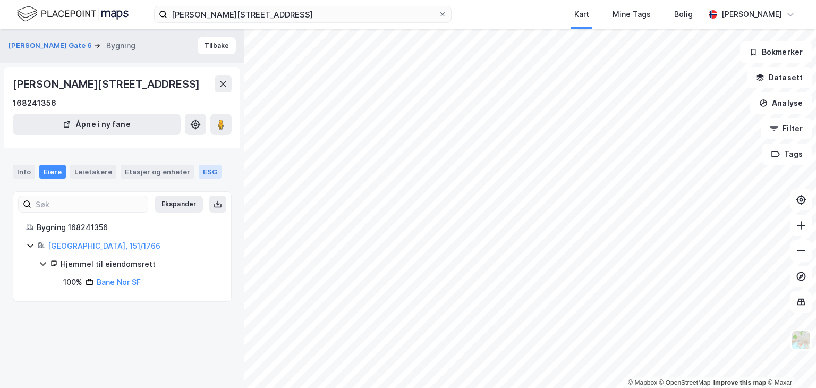
click at [199, 175] on div "ESG" at bounding box center [210, 172] width 23 height 14
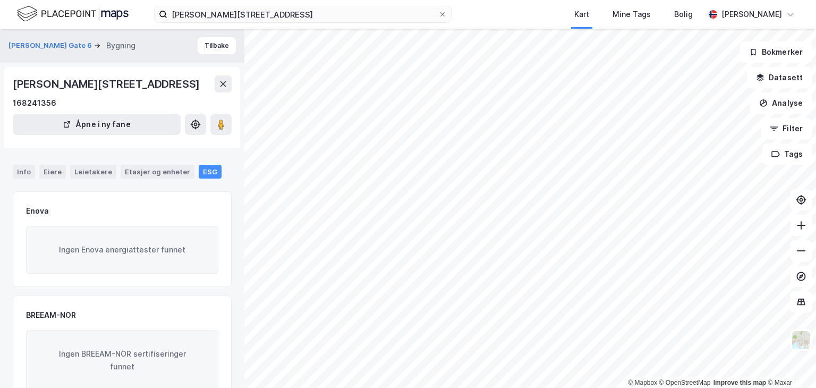
click at [113, 171] on div "Info Eiere Leietakere Etasjer og enheter ESG" at bounding box center [122, 172] width 219 height 14
click at [92, 172] on div "Leietakere" at bounding box center [93, 172] width 46 height 14
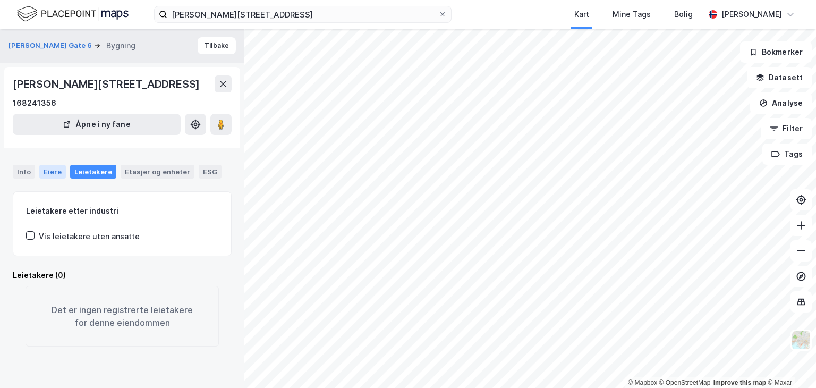
click at [57, 167] on div "Eiere" at bounding box center [52, 172] width 27 height 14
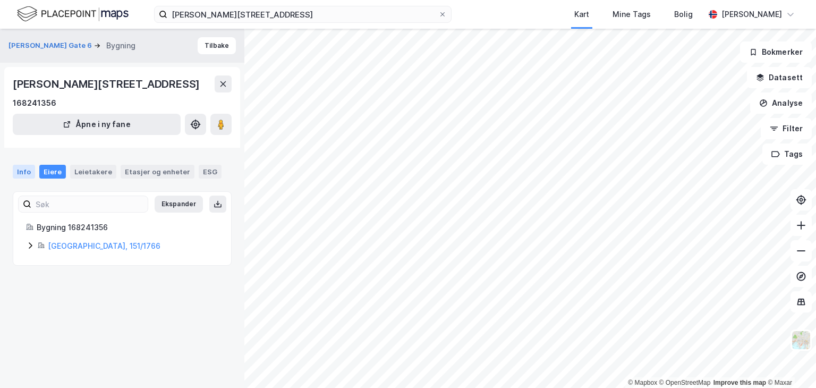
click at [23, 173] on div "Info" at bounding box center [24, 172] width 22 height 14
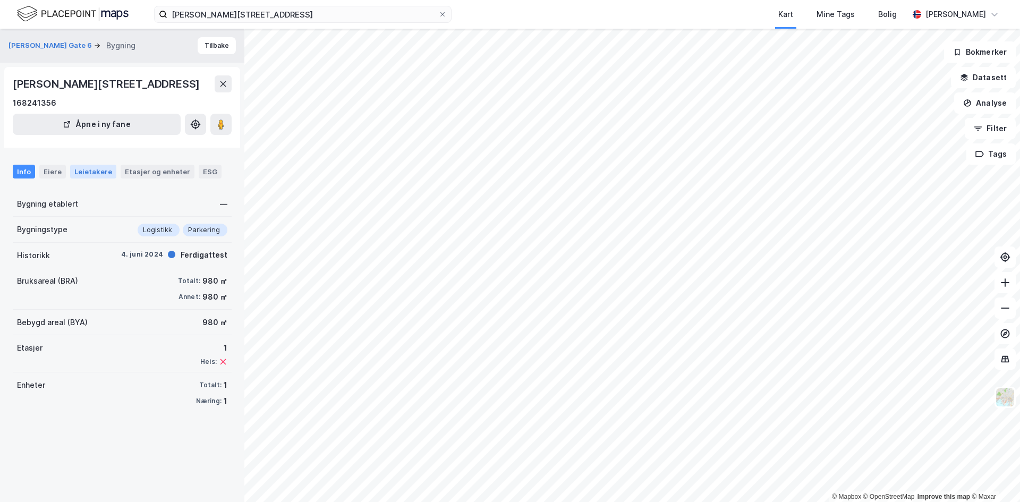
click at [99, 175] on div "Leietakere" at bounding box center [93, 172] width 46 height 14
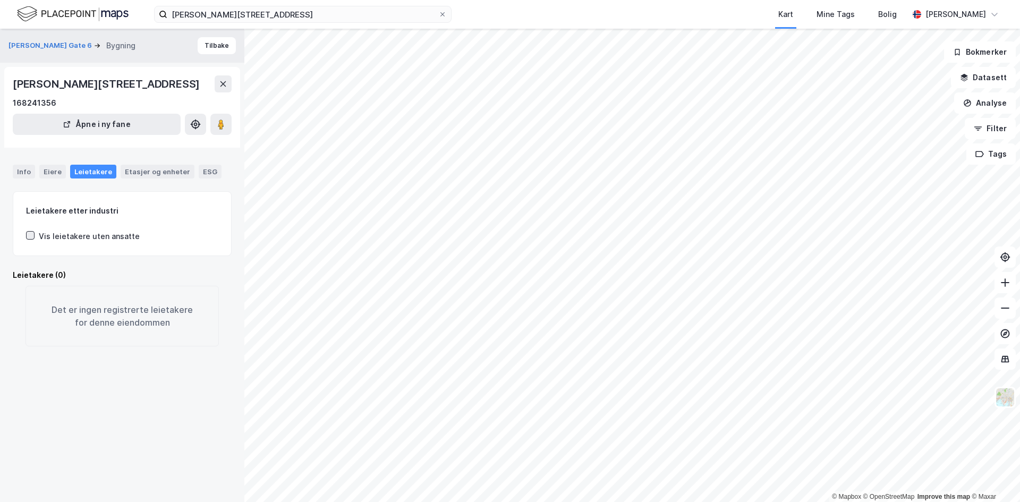
click at [29, 234] on icon at bounding box center [30, 235] width 7 height 7
click at [30, 236] on icon at bounding box center [30, 235] width 7 height 7
click at [28, 236] on icon at bounding box center [30, 235] width 7 height 7
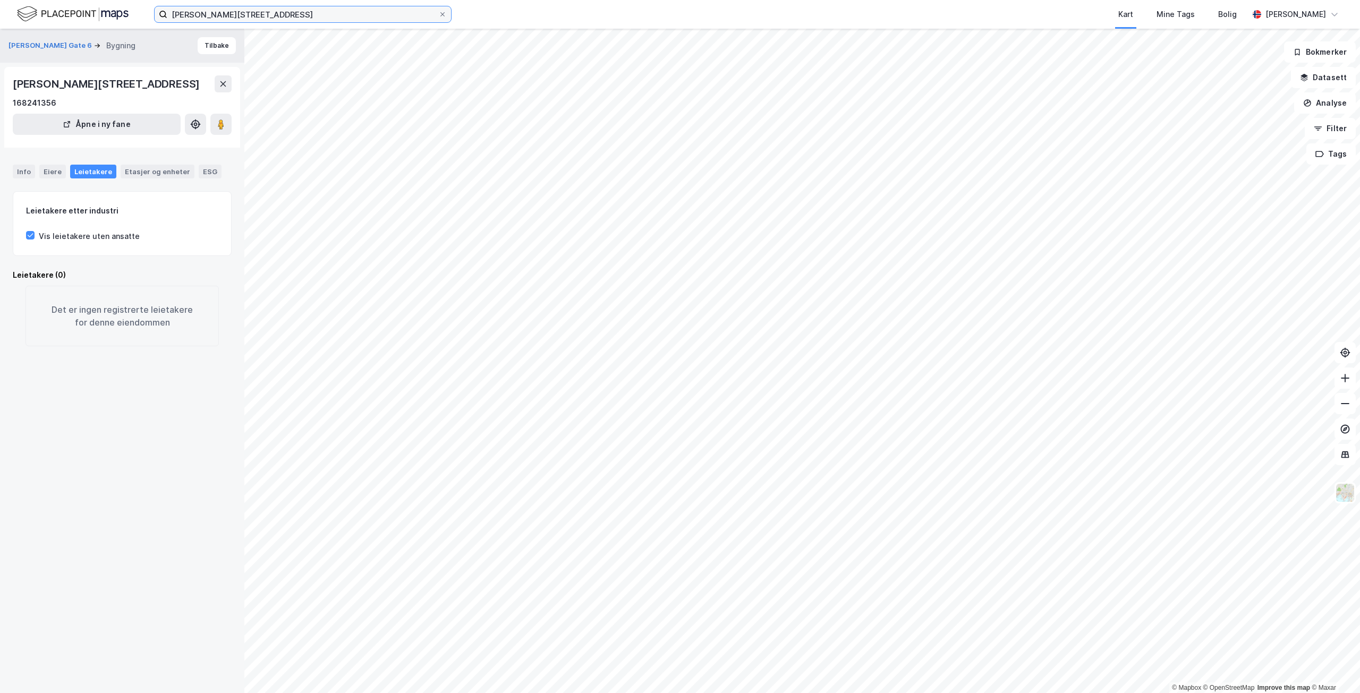
drag, startPoint x: 275, startPoint y: 18, endPoint x: 417, endPoint y: 9, distance: 142.2
click at [275, 18] on input "[PERSON_NAME][STREET_ADDRESS]" at bounding box center [302, 14] width 271 height 16
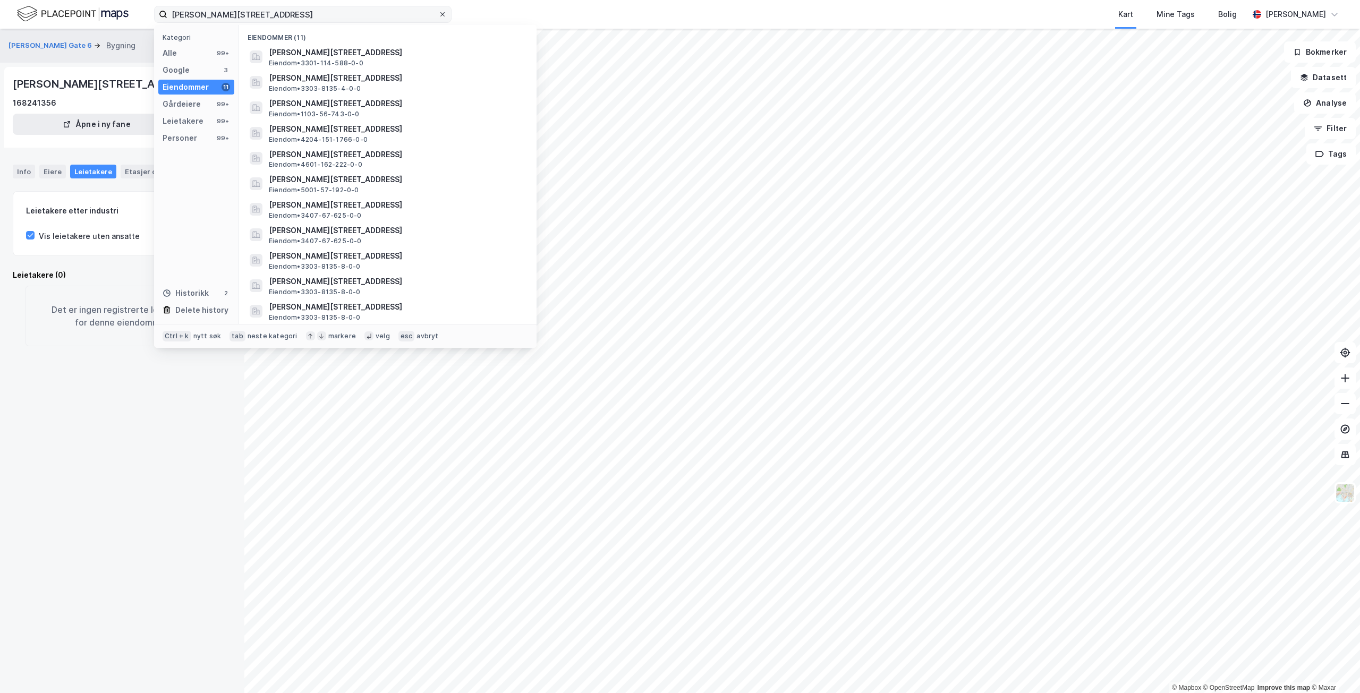
click at [446, 14] on span at bounding box center [442, 14] width 9 height 9
click at [438, 14] on input "[PERSON_NAME][STREET_ADDRESS]" at bounding box center [302, 14] width 271 height 16
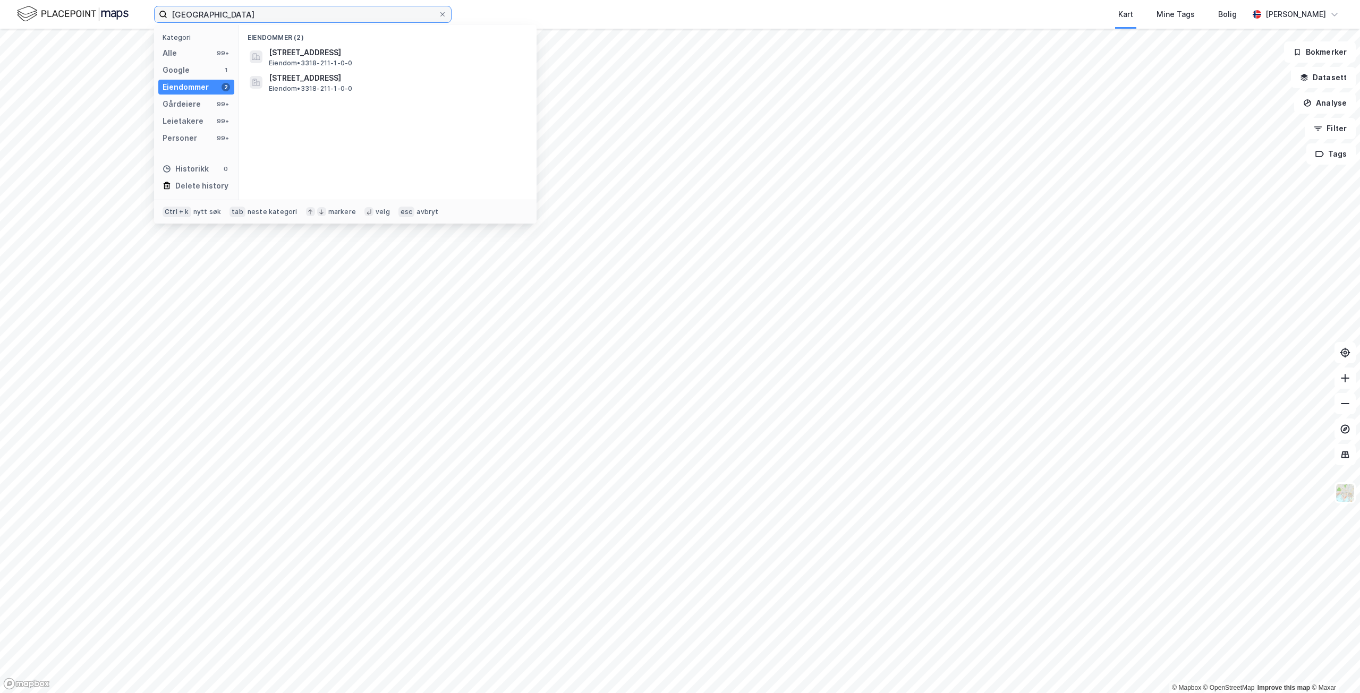
type input "[GEOGRAPHIC_DATA]"
click at [288, 14] on input "[GEOGRAPHIC_DATA]" at bounding box center [302, 14] width 271 height 16
click at [446, 14] on span at bounding box center [442, 14] width 9 height 9
click at [438, 14] on input "[GEOGRAPHIC_DATA]" at bounding box center [302, 14] width 271 height 16
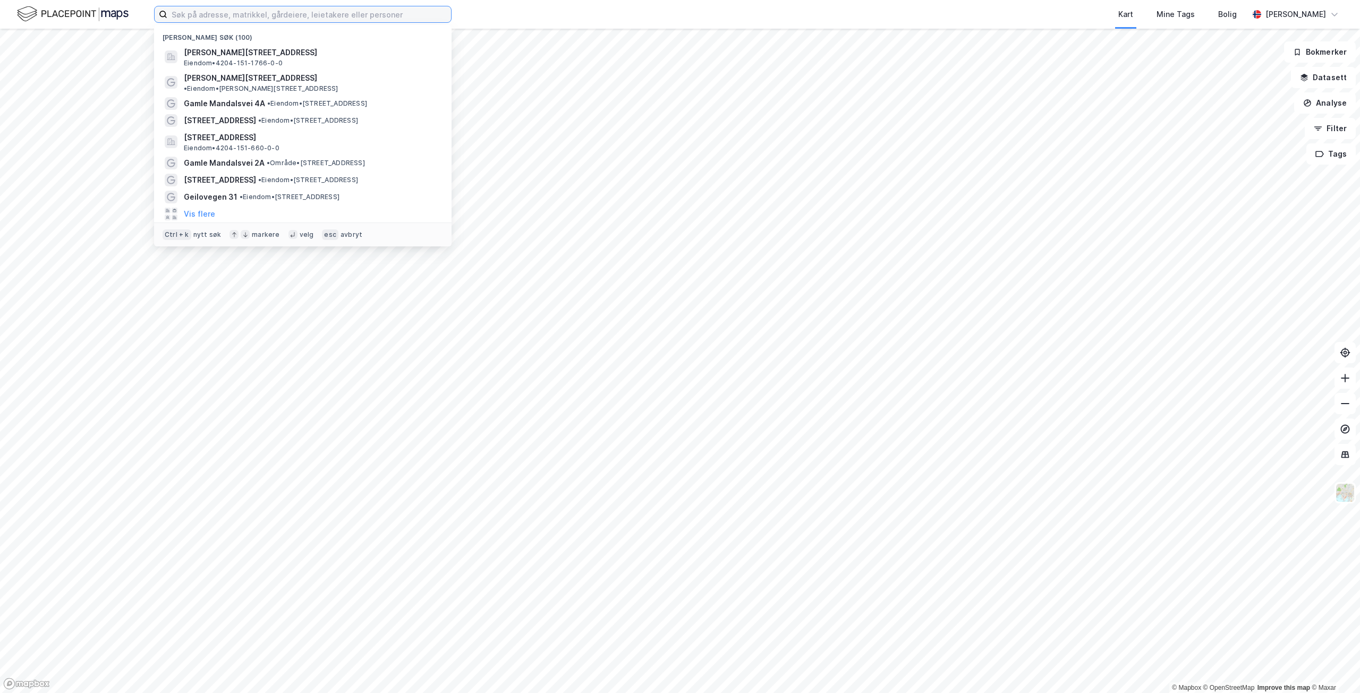
paste input "Vestlivegen 2"
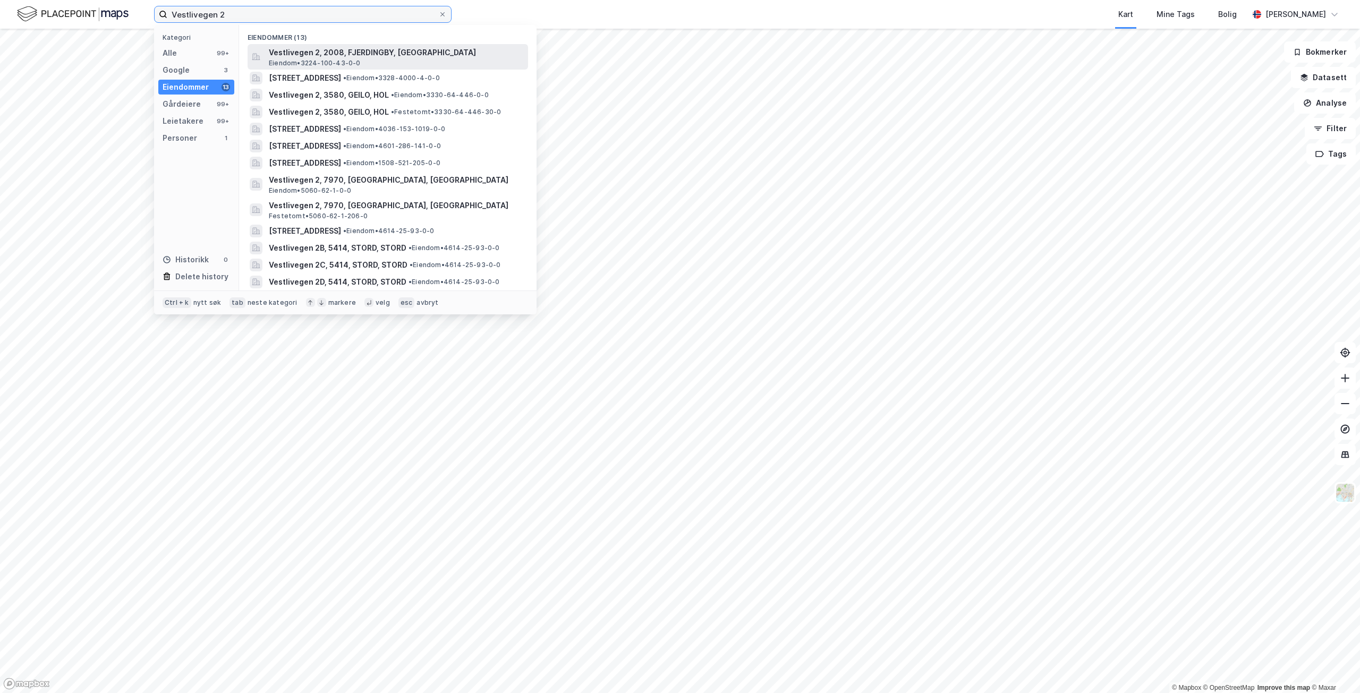
type input "Vestlivegen 2"
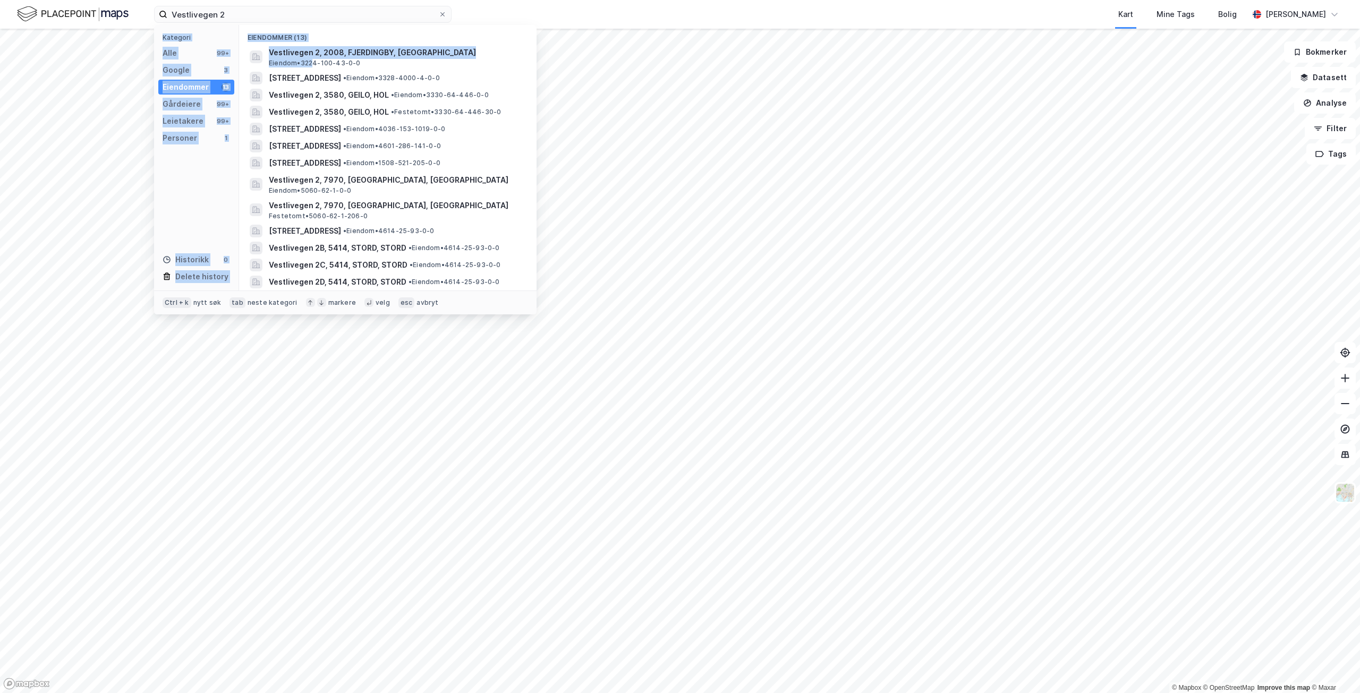
drag, startPoint x: 316, startPoint y: 65, endPoint x: 461, endPoint y: -1, distance: 159.6
click at [461, 0] on html "Vestlivegen 2 Kategori Alle 99+ Google 3 Eiendommer 13 Gårdeiere 99+ Leietakere…" at bounding box center [680, 346] width 1360 height 693
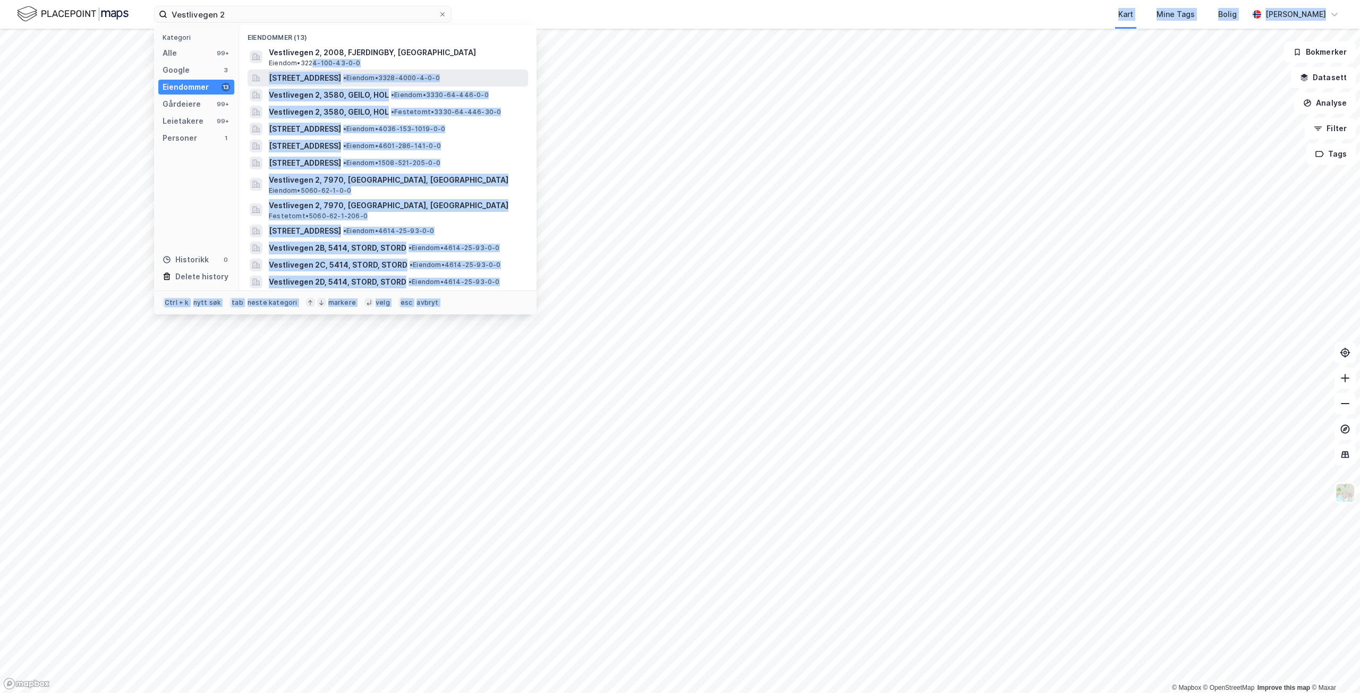
click at [291, 77] on span "[STREET_ADDRESS]" at bounding box center [305, 78] width 72 height 13
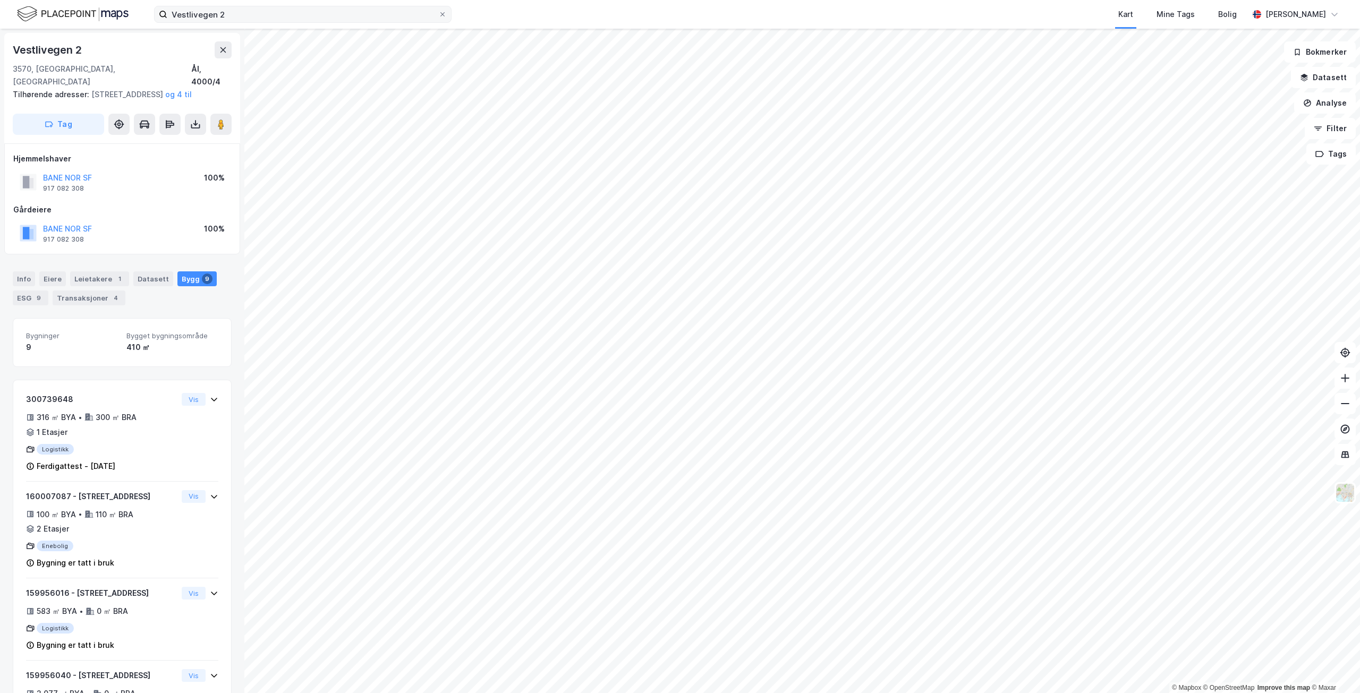
click at [451, 23] on div "Vestlivegen 2 Kart Mine Tags Bolig [PERSON_NAME]" at bounding box center [680, 14] width 1360 height 29
click at [438, 17] on span at bounding box center [442, 14] width 9 height 9
click at [438, 17] on input "Vestlivegen 2" at bounding box center [302, 14] width 271 height 16
click at [375, 13] on input at bounding box center [302, 14] width 271 height 16
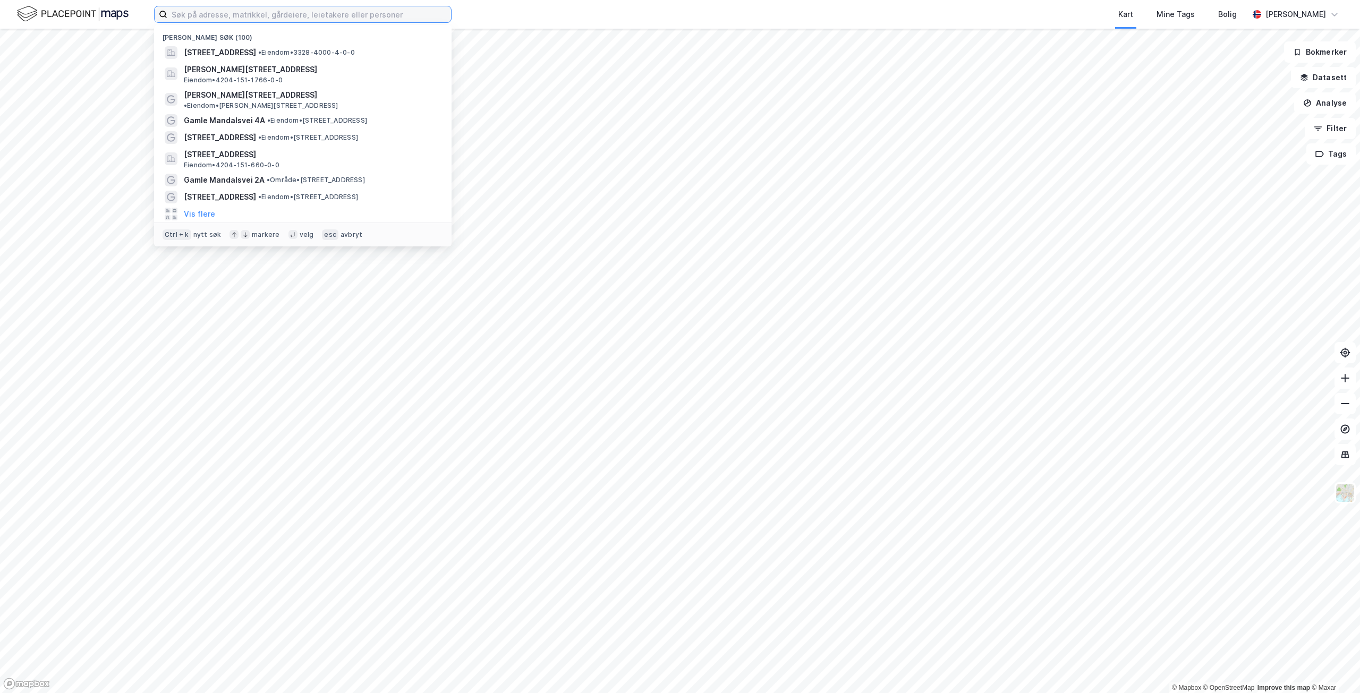
paste input "Ådnavegen 26"
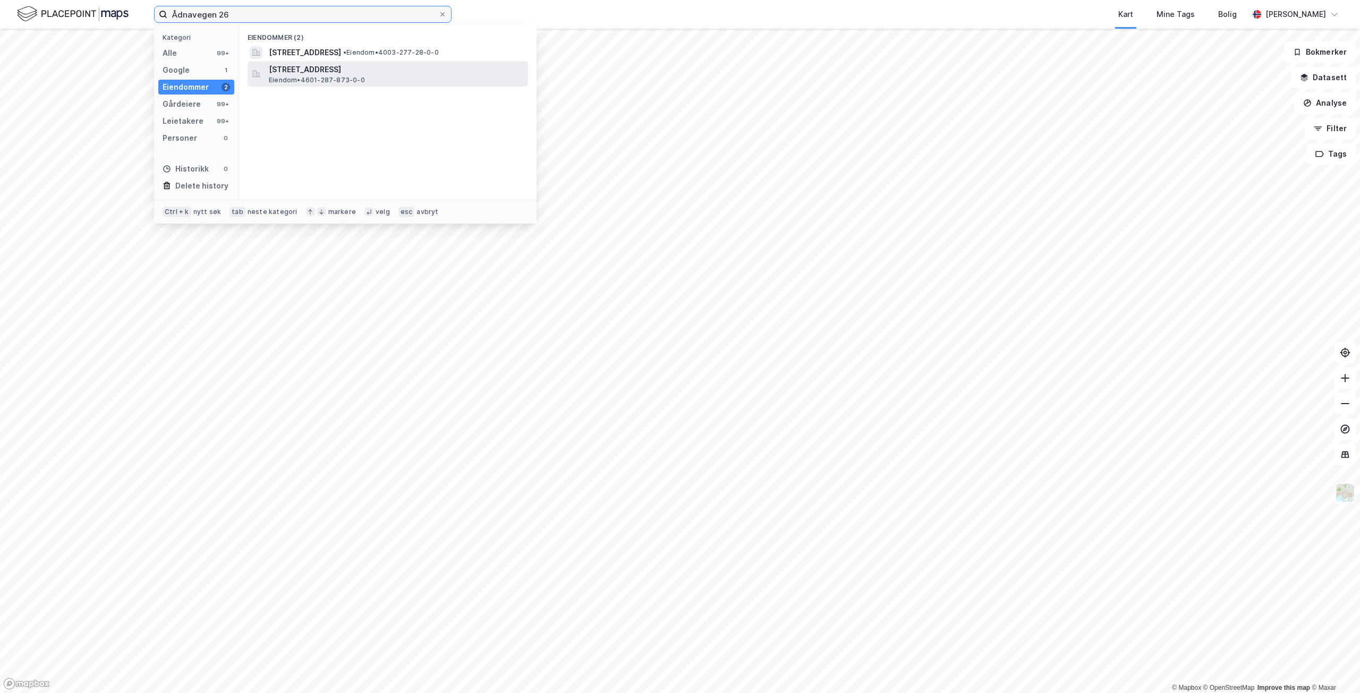
type input "Ådnavegen 26"
click at [366, 75] on span "[STREET_ADDRESS]" at bounding box center [396, 69] width 255 height 13
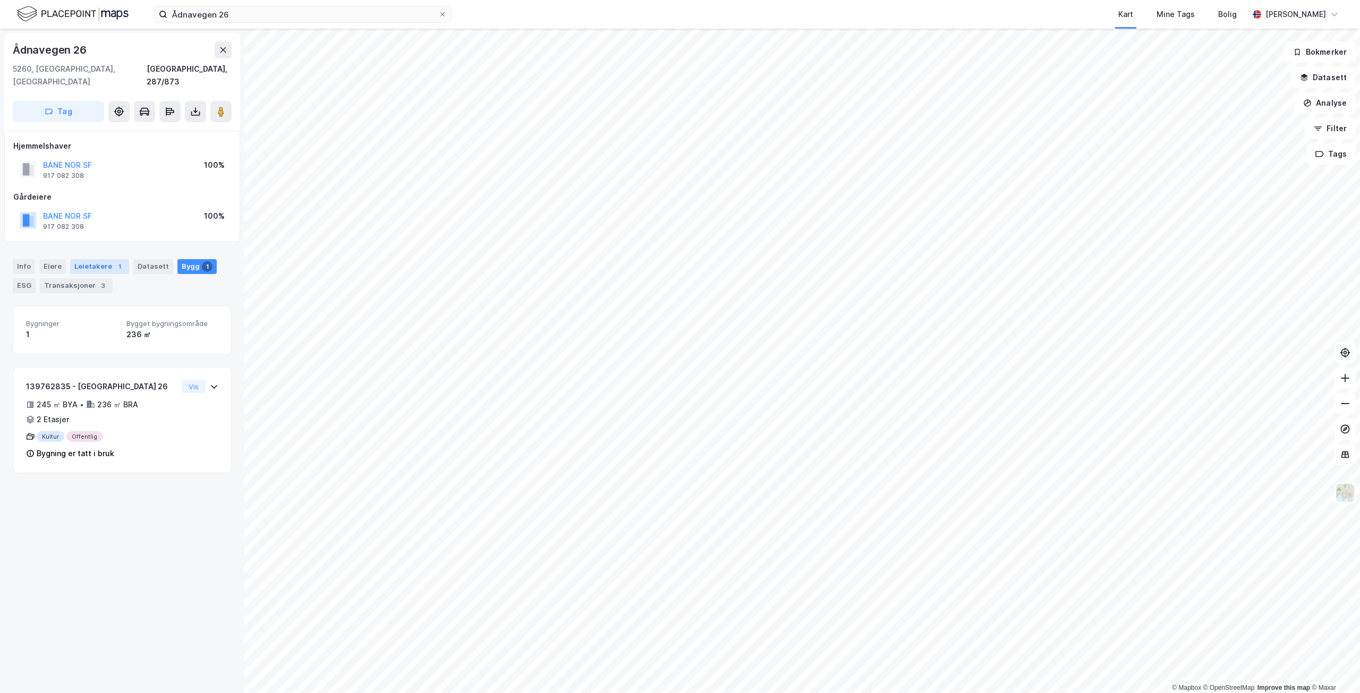
click at [117, 261] on div "1" at bounding box center [119, 266] width 11 height 11
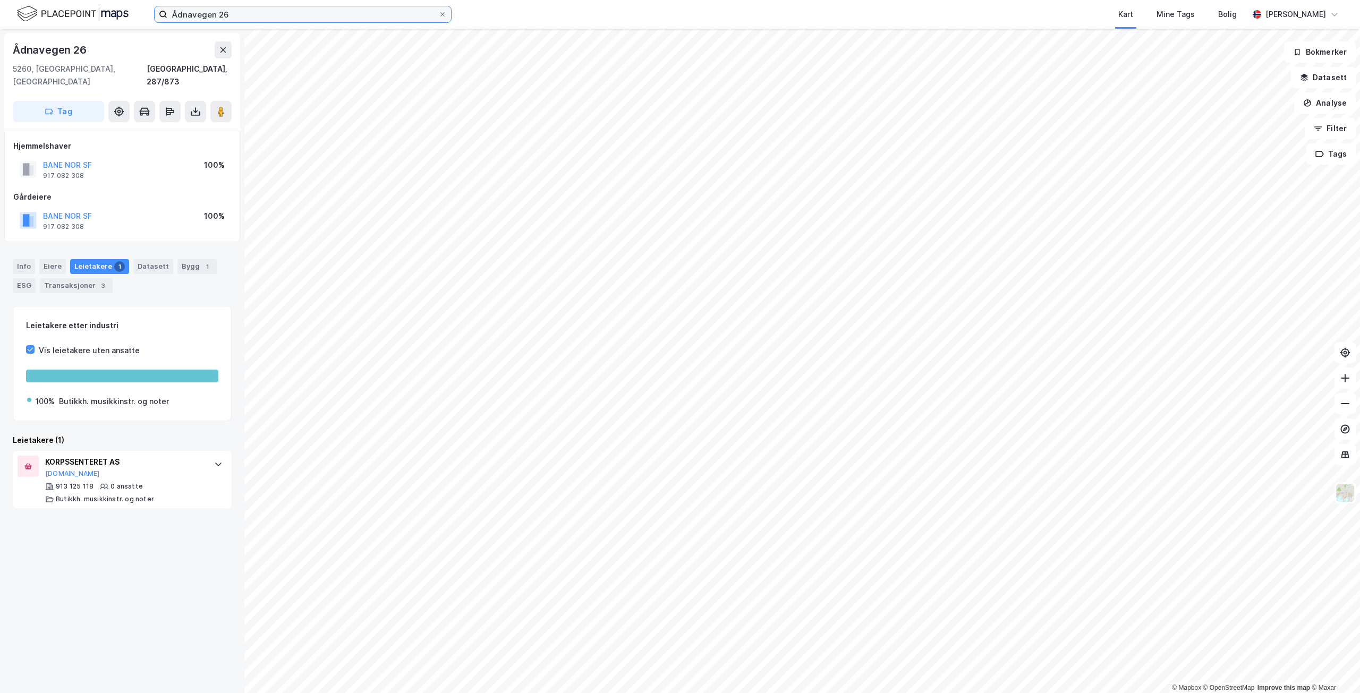
drag, startPoint x: 260, startPoint y: 13, endPoint x: 125, endPoint y: 7, distance: 135.6
click at [128, 7] on div "Ådnavegen 26 Kart Mine Tags Bolig [PERSON_NAME]" at bounding box center [680, 14] width 1360 height 29
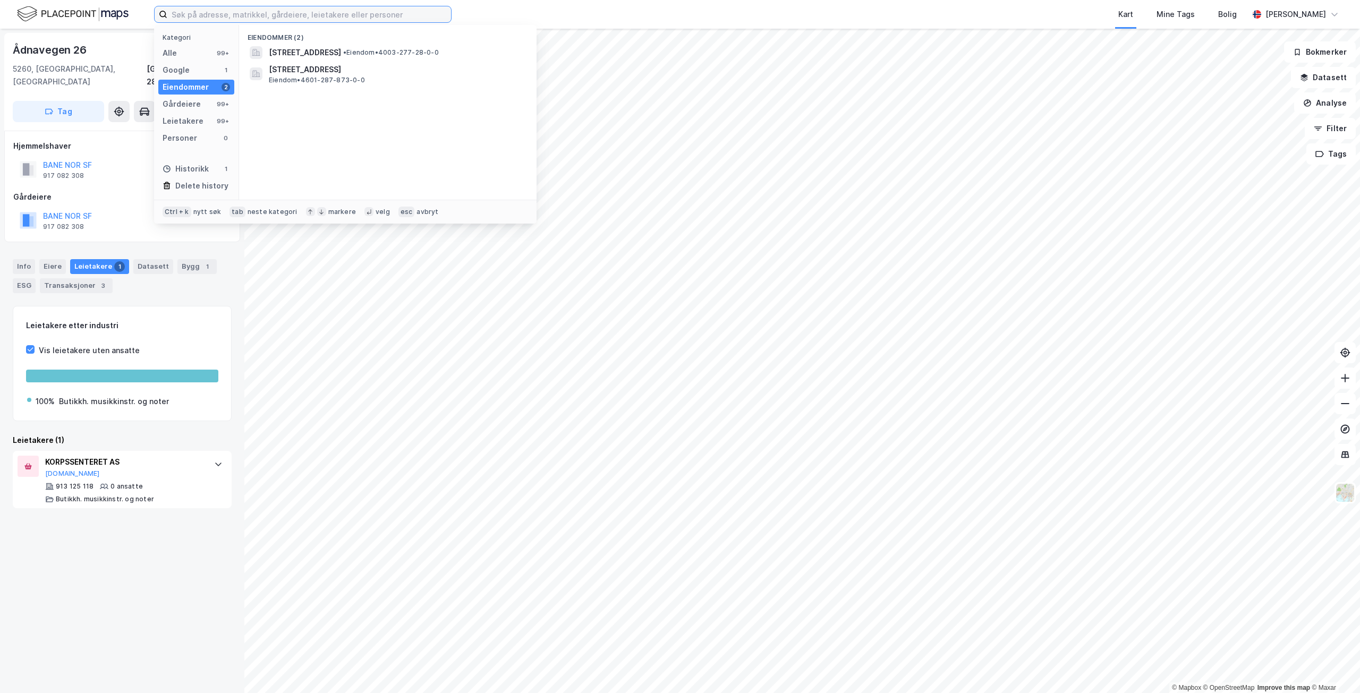
paste input "Vestlivegen 2"
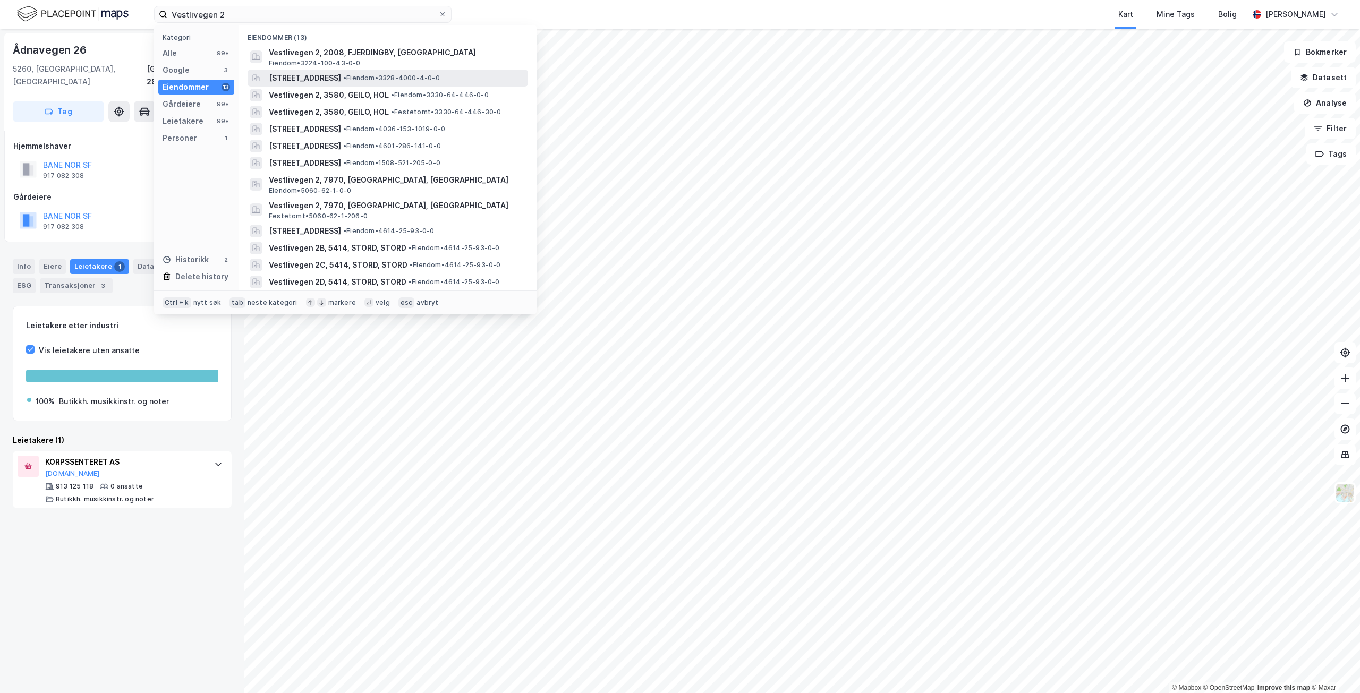
click at [293, 80] on span "[STREET_ADDRESS]" at bounding box center [305, 78] width 72 height 13
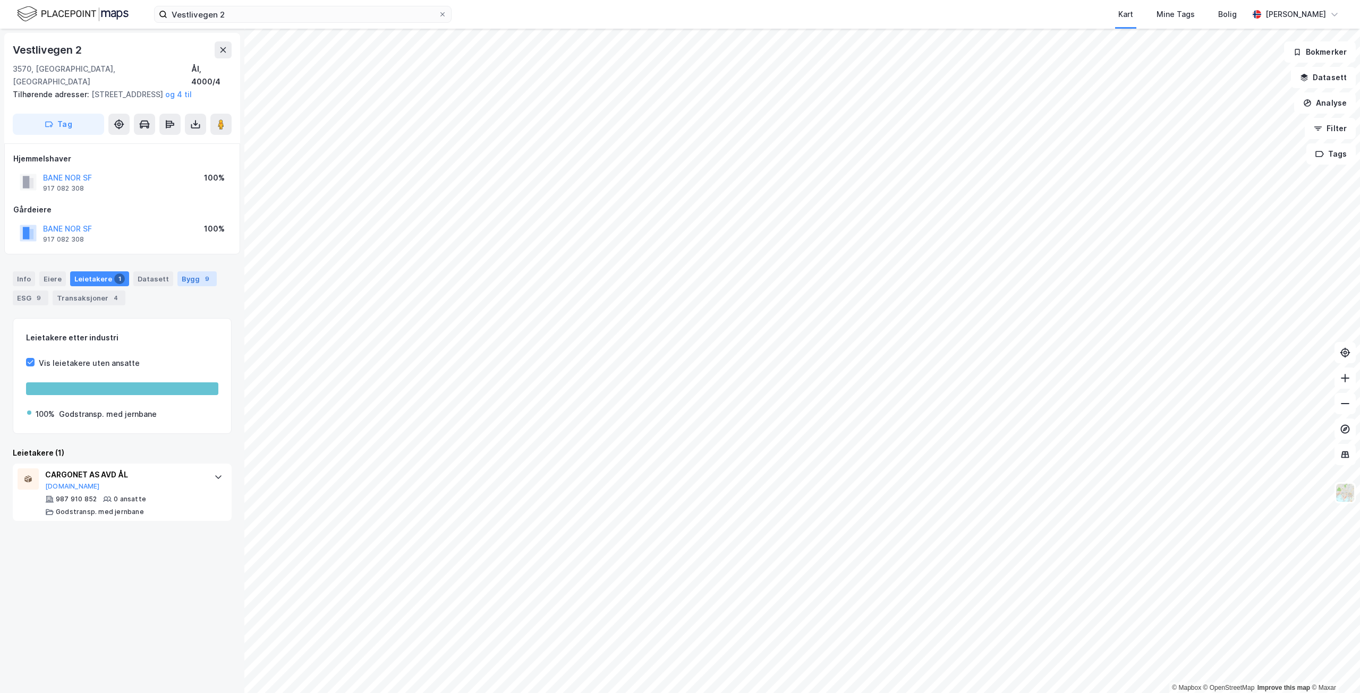
click at [182, 281] on div "Bygg 9" at bounding box center [196, 279] width 39 height 15
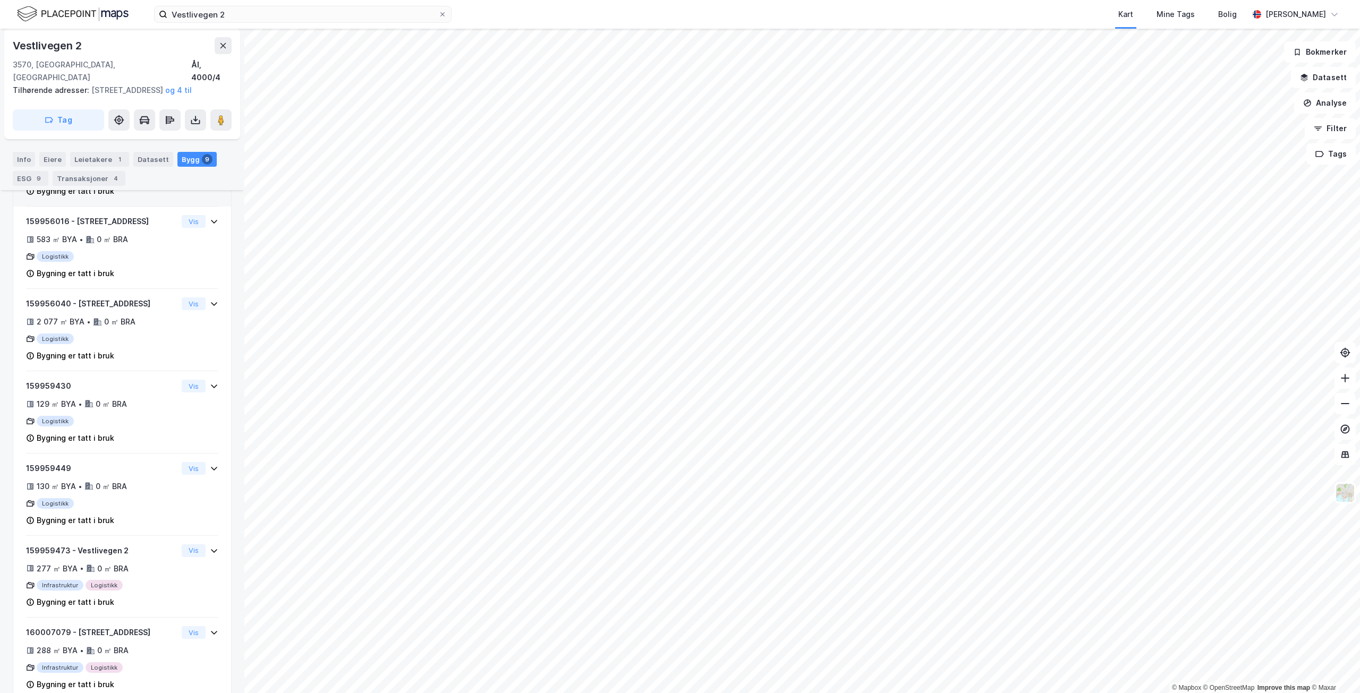
scroll to position [478, 0]
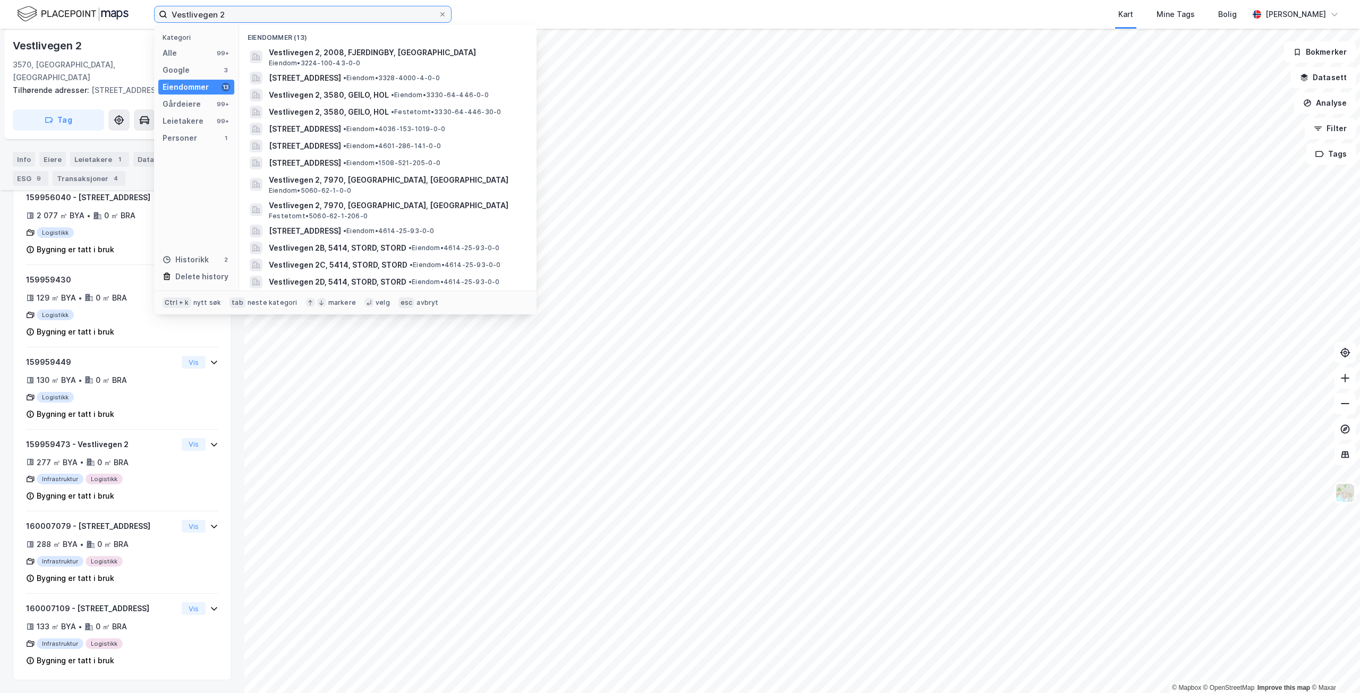
drag, startPoint x: 168, startPoint y: 9, endPoint x: 101, endPoint y: 2, distance: 67.4
click at [101, 2] on div "Vestlivegen 2 Kategori Alle 99+ Google 3 Eiendommer 13 Gårdeiere 99+ Leietakere…" at bounding box center [680, 14] width 1360 height 29
paste input "Ådnavegen 26"
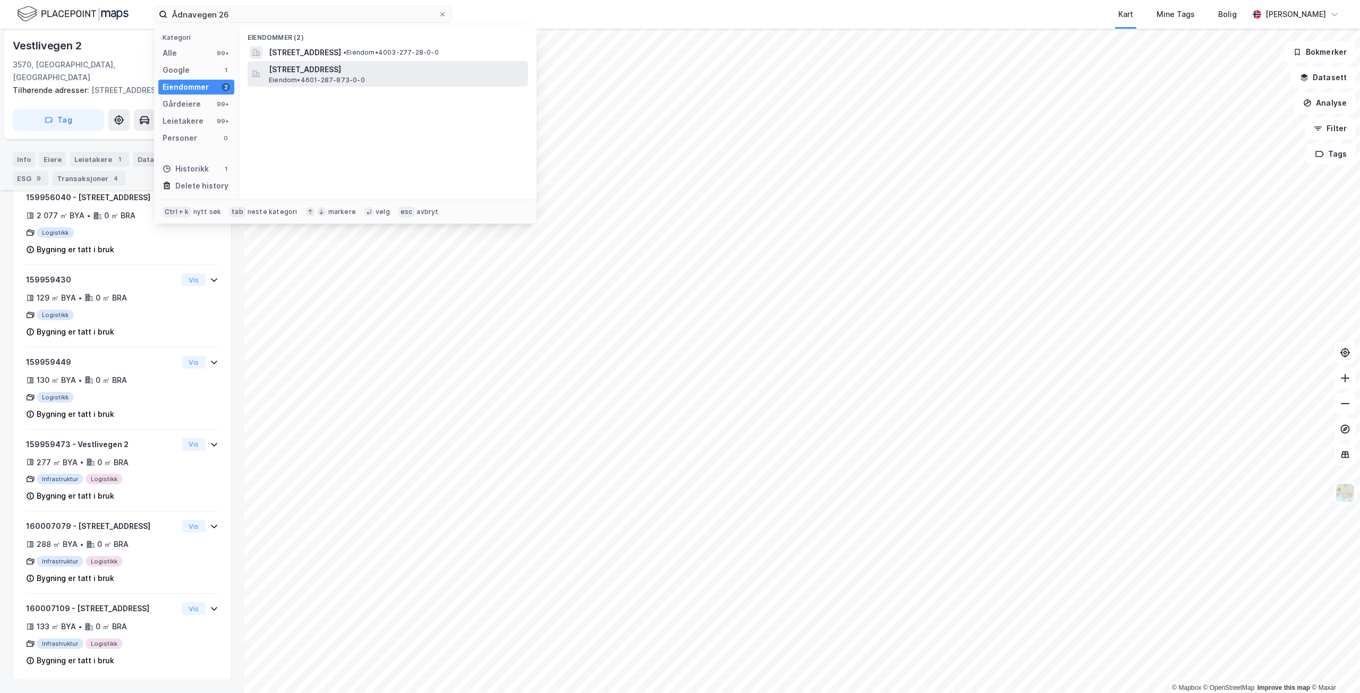
click at [399, 67] on span "[STREET_ADDRESS]" at bounding box center [396, 69] width 255 height 13
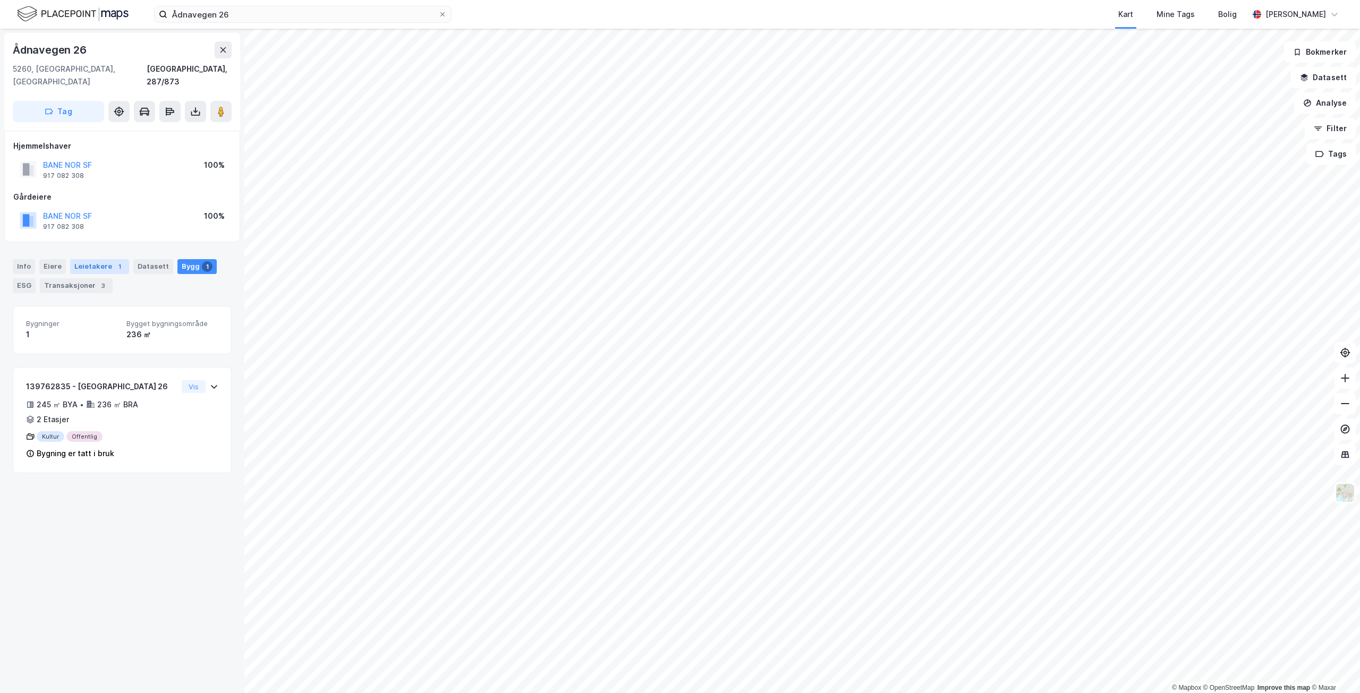
click at [78, 259] on div "Leietakere 1" at bounding box center [99, 266] width 59 height 15
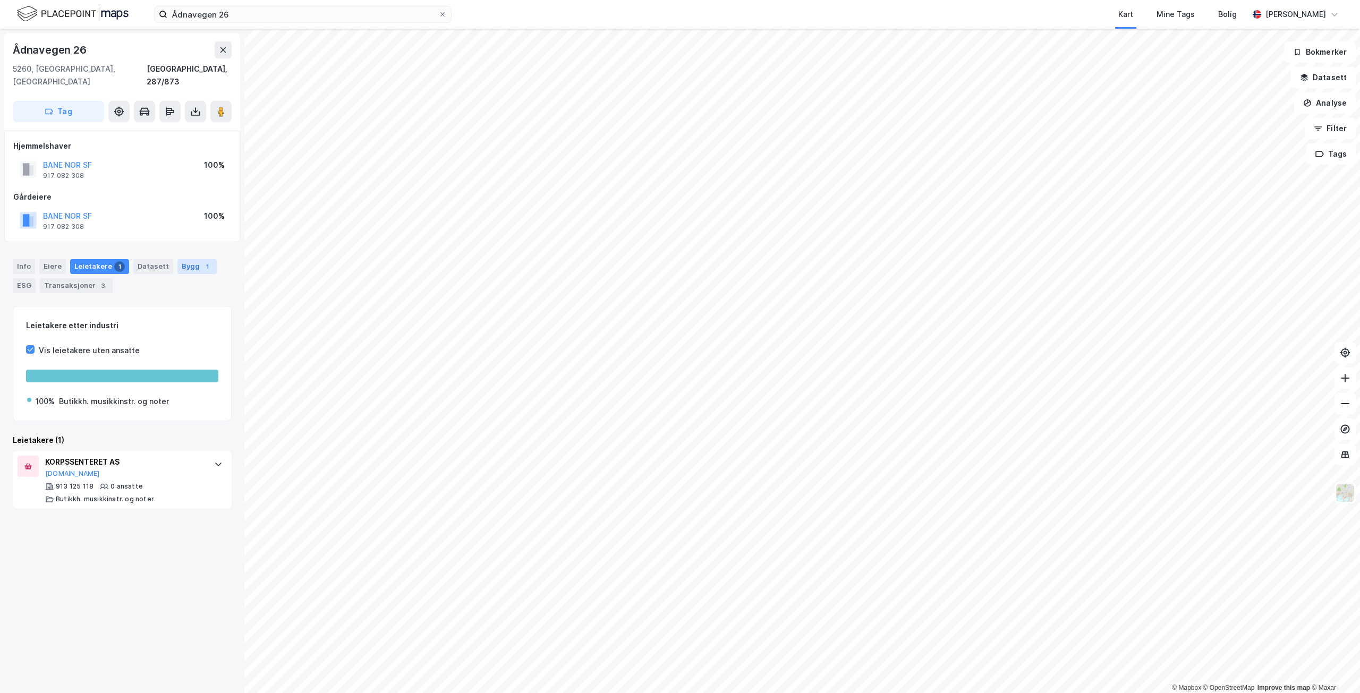
click at [184, 259] on div "Bygg 1" at bounding box center [196, 266] width 39 height 15
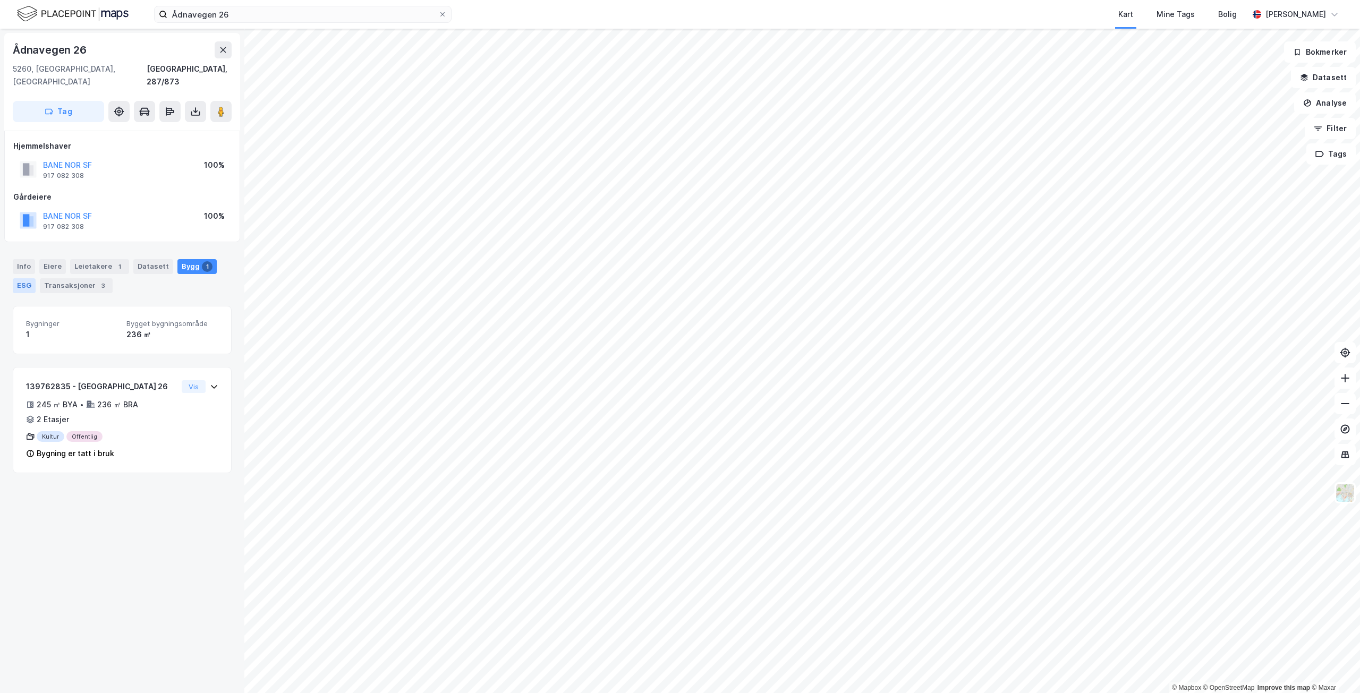
click at [32, 278] on div "ESG" at bounding box center [24, 285] width 23 height 15
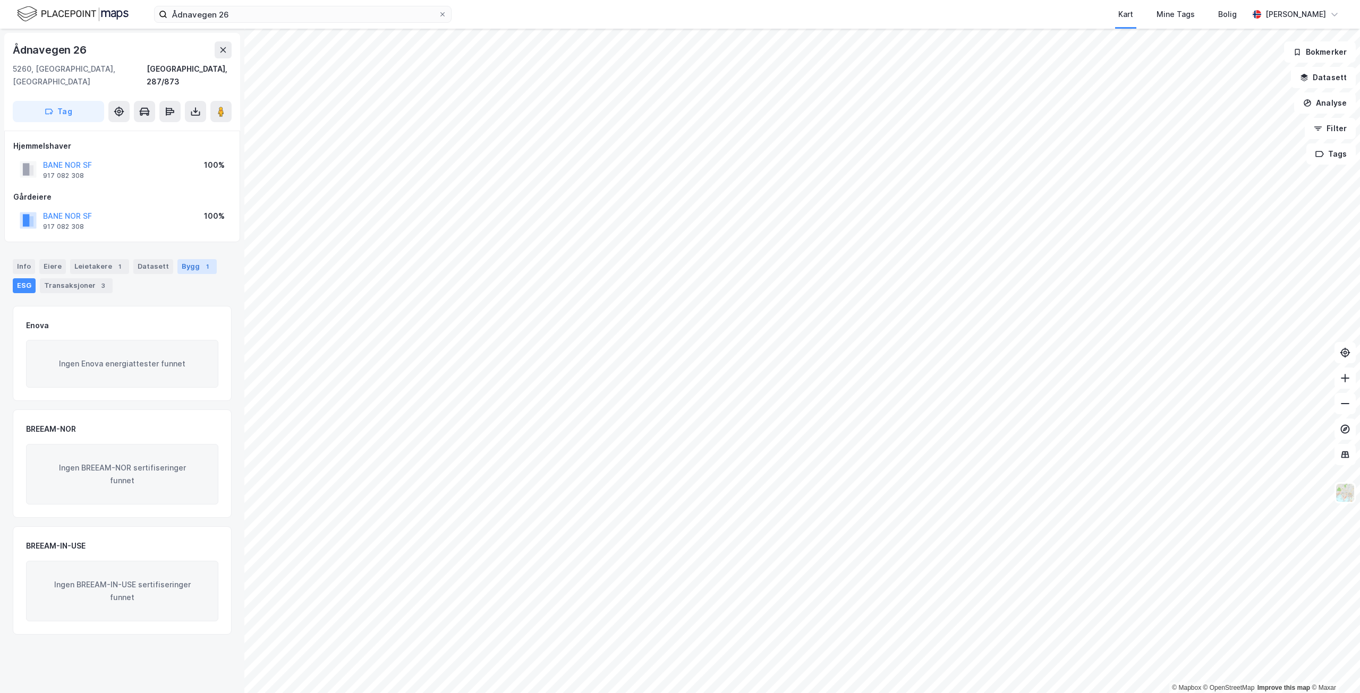
click at [177, 259] on div "Bygg 1" at bounding box center [196, 266] width 39 height 15
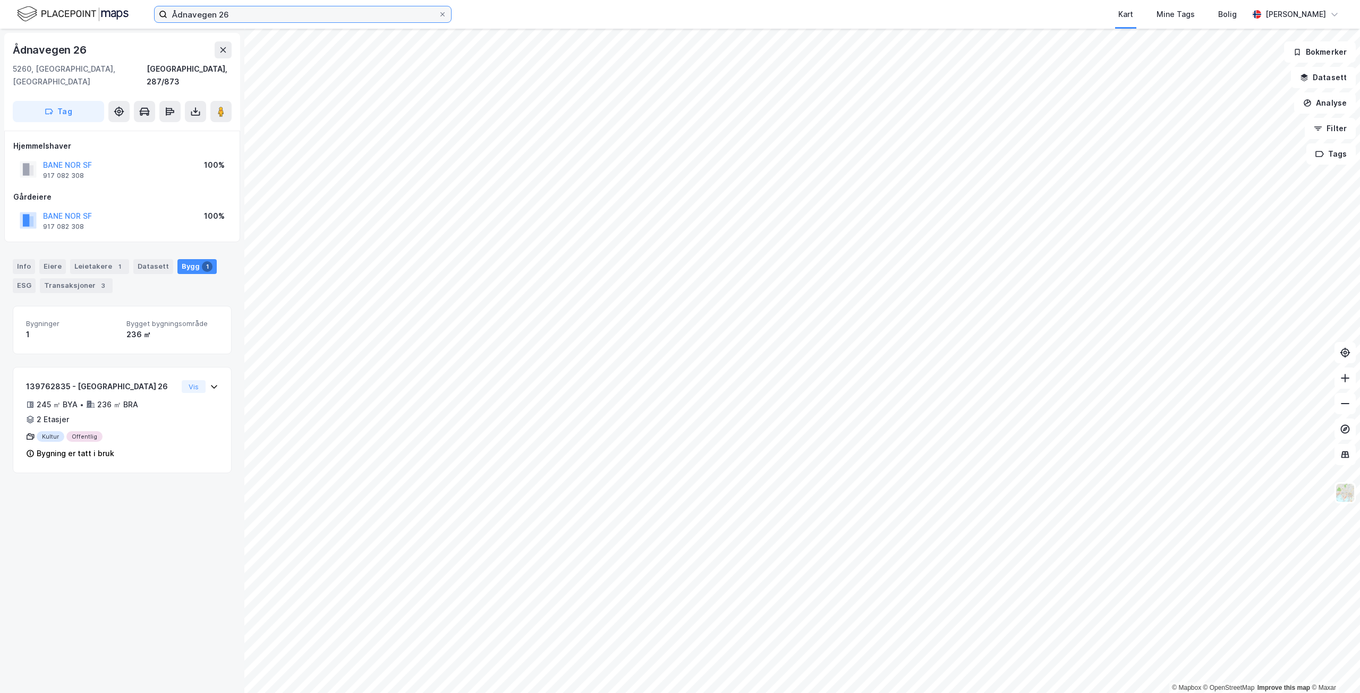
drag, startPoint x: 253, startPoint y: 20, endPoint x: 27, endPoint y: 2, distance: 227.1
click at [27, 2] on div "Ådnavegen 26 Kart Mine Tags Bolig [PERSON_NAME]" at bounding box center [680, 14] width 1360 height 29
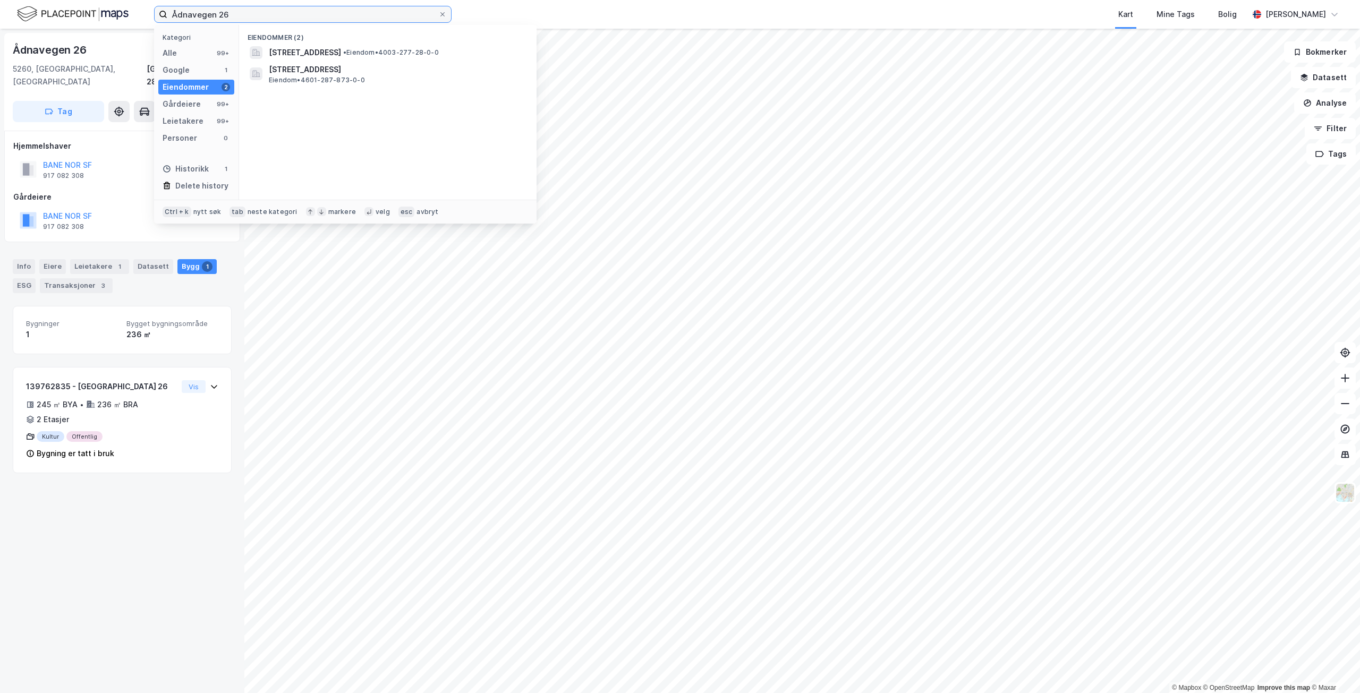
paste input "Lakslia 15"
type input "Lakslia 15"
click at [312, 50] on span "[STREET_ADDRESS]" at bounding box center [305, 52] width 72 height 13
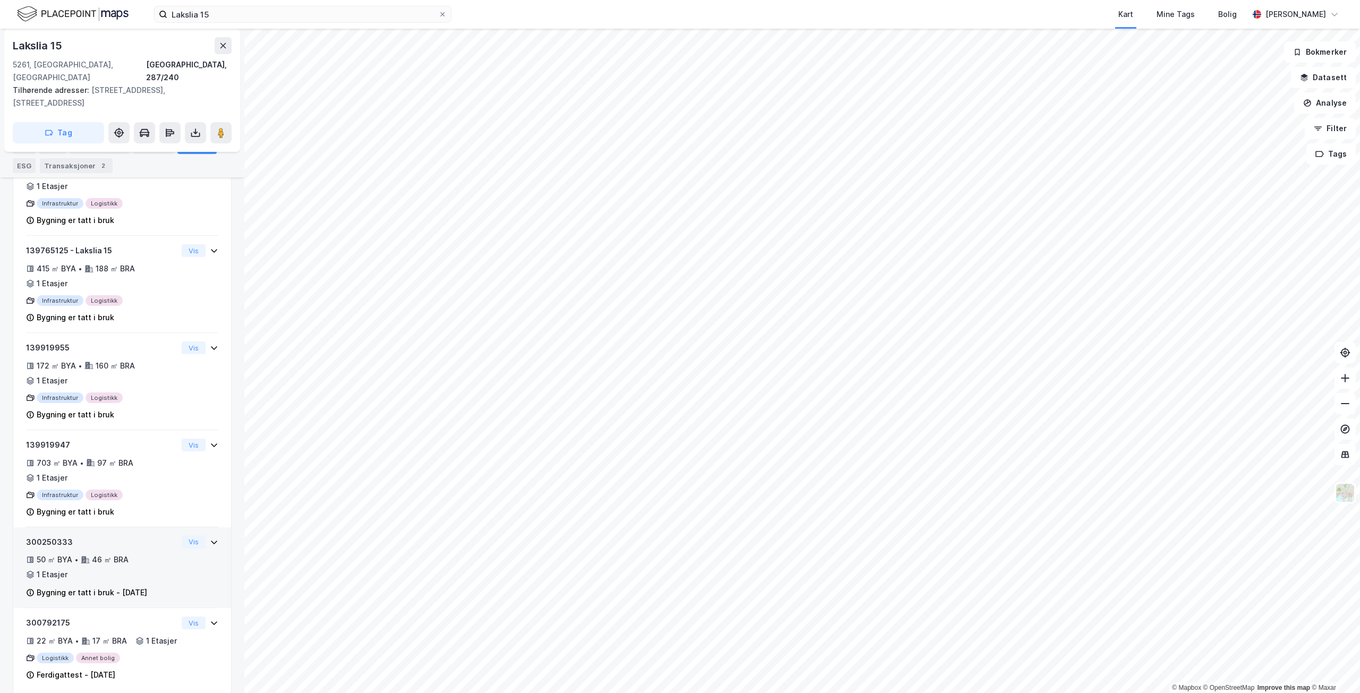
scroll to position [748, 0]
drag, startPoint x: 212, startPoint y: 15, endPoint x: 115, endPoint y: 13, distance: 97.3
click at [115, 13] on div "Lakslia 15 Kart Mine Tags Bolig [PERSON_NAME]" at bounding box center [680, 14] width 1360 height 29
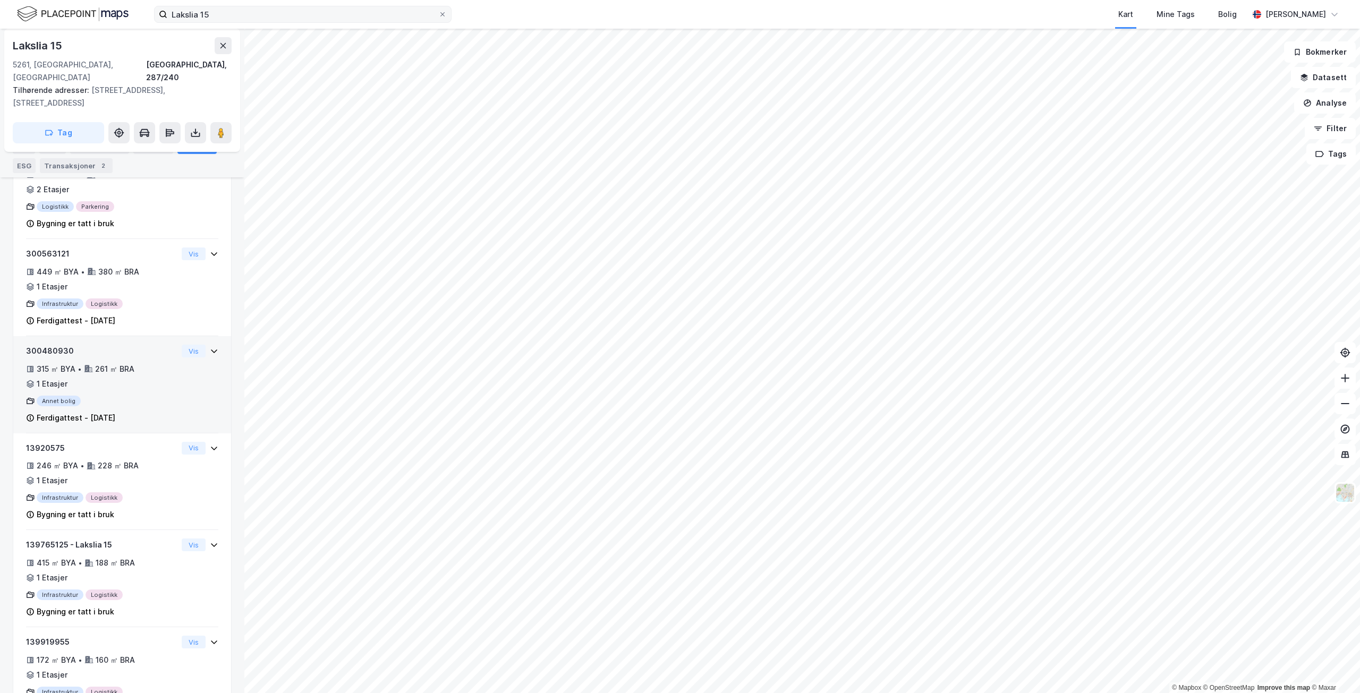
scroll to position [448, 0]
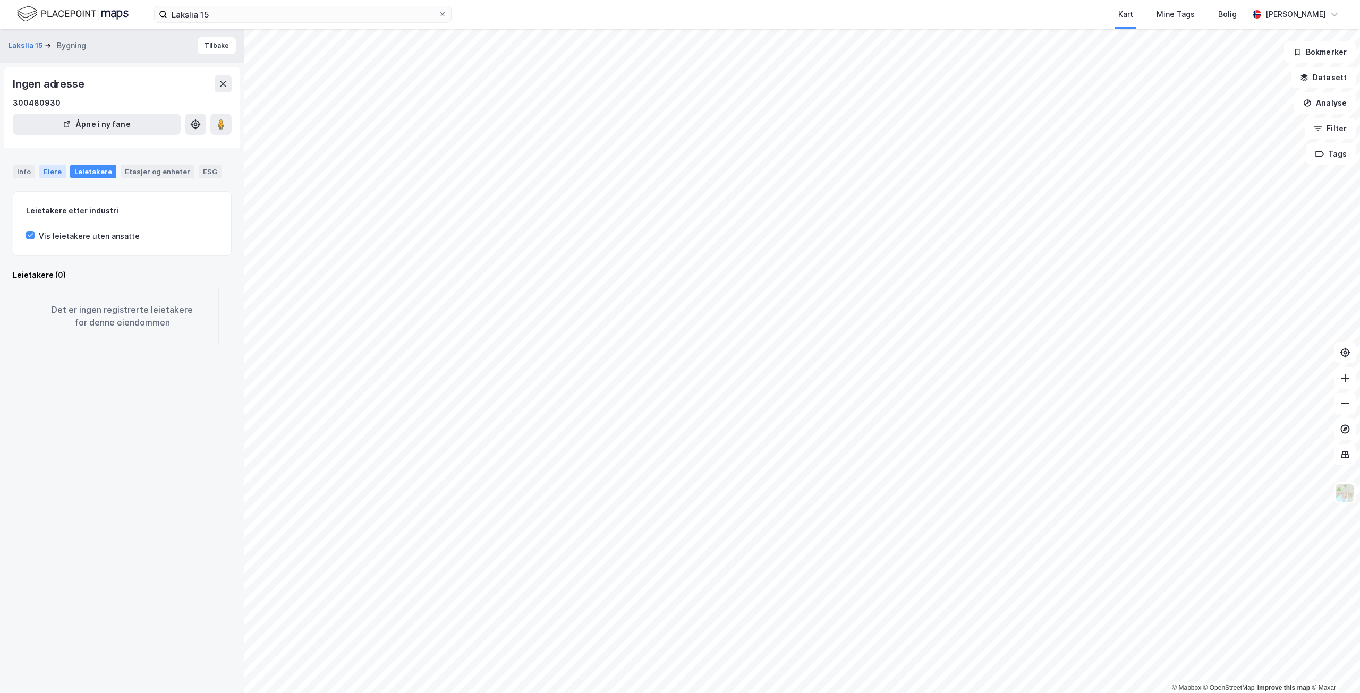
click at [52, 171] on div "Eiere" at bounding box center [52, 172] width 27 height 14
click at [19, 172] on div "Info" at bounding box center [24, 172] width 22 height 14
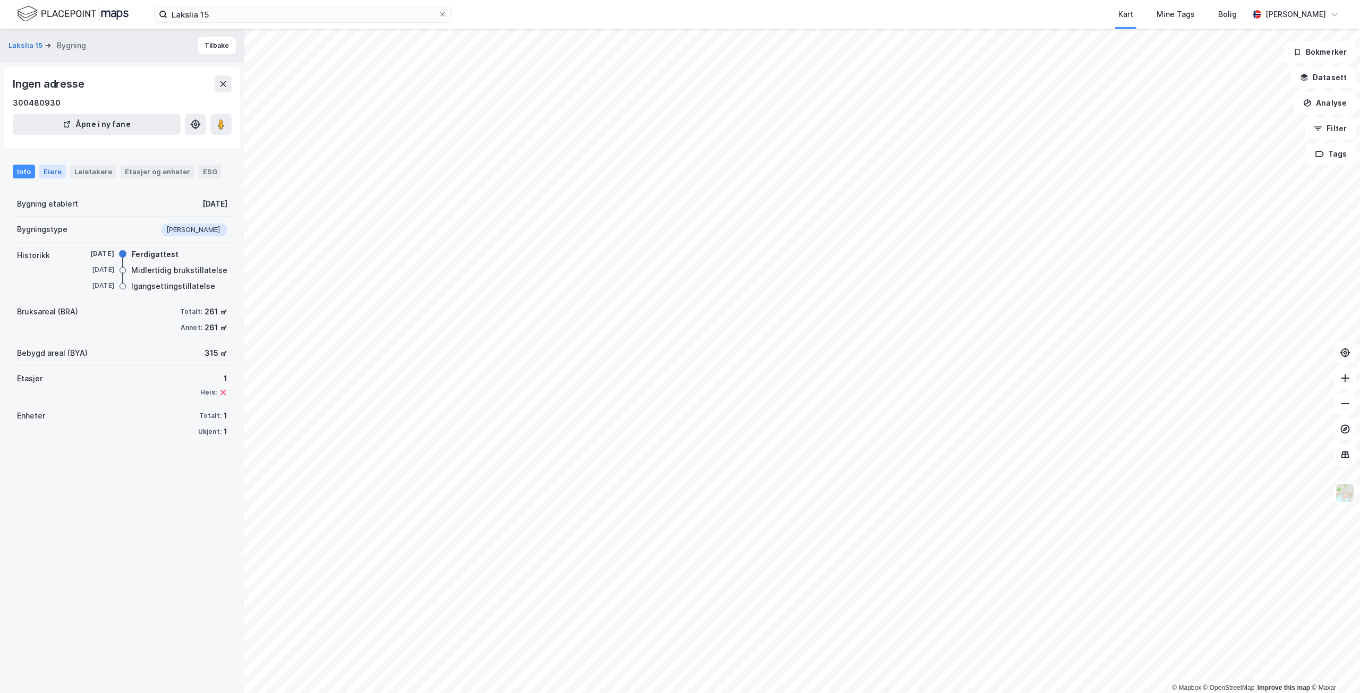
click at [53, 173] on div "Eiere" at bounding box center [52, 172] width 27 height 14
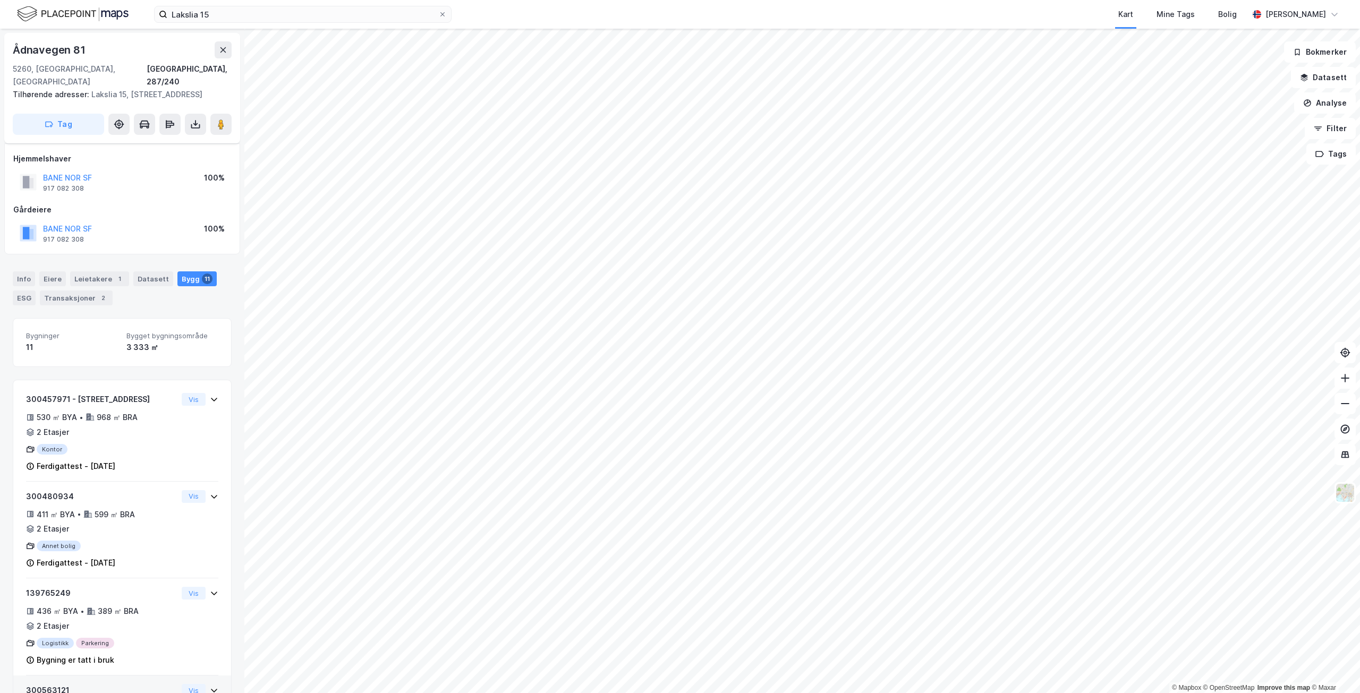
scroll to position [279, 0]
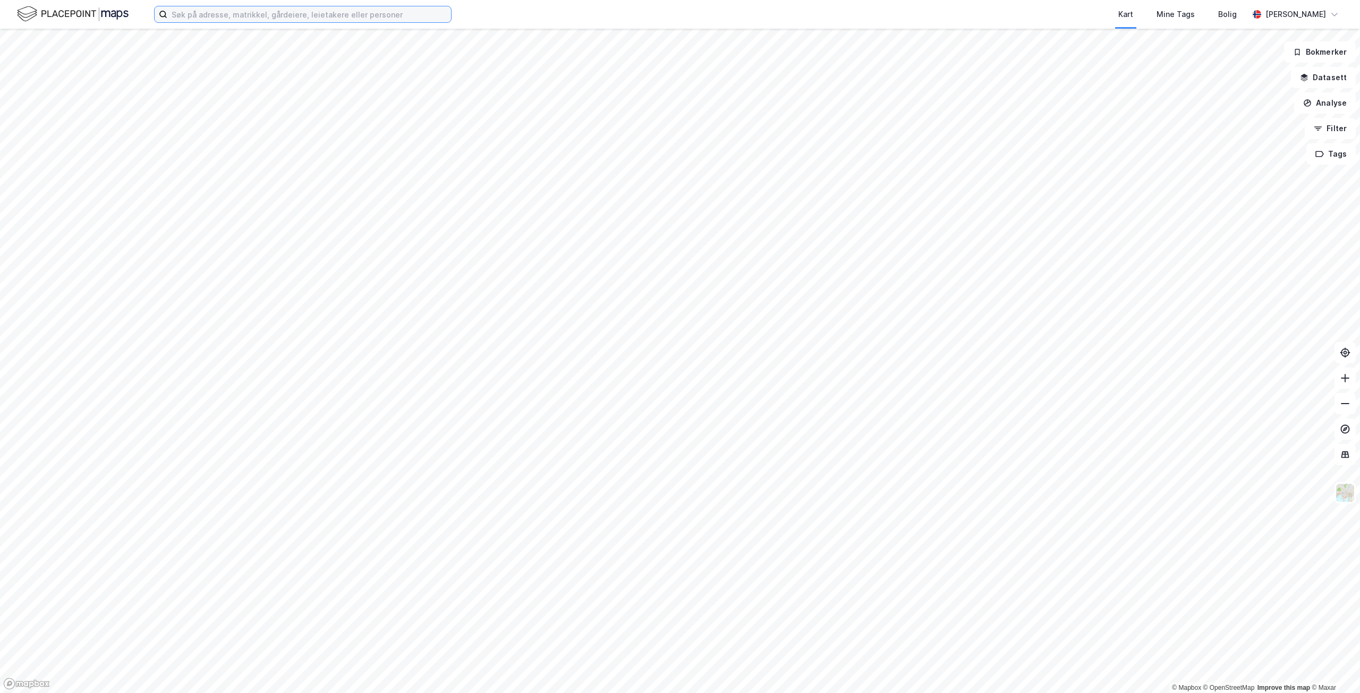
click at [274, 10] on input at bounding box center [309, 14] width 284 height 16
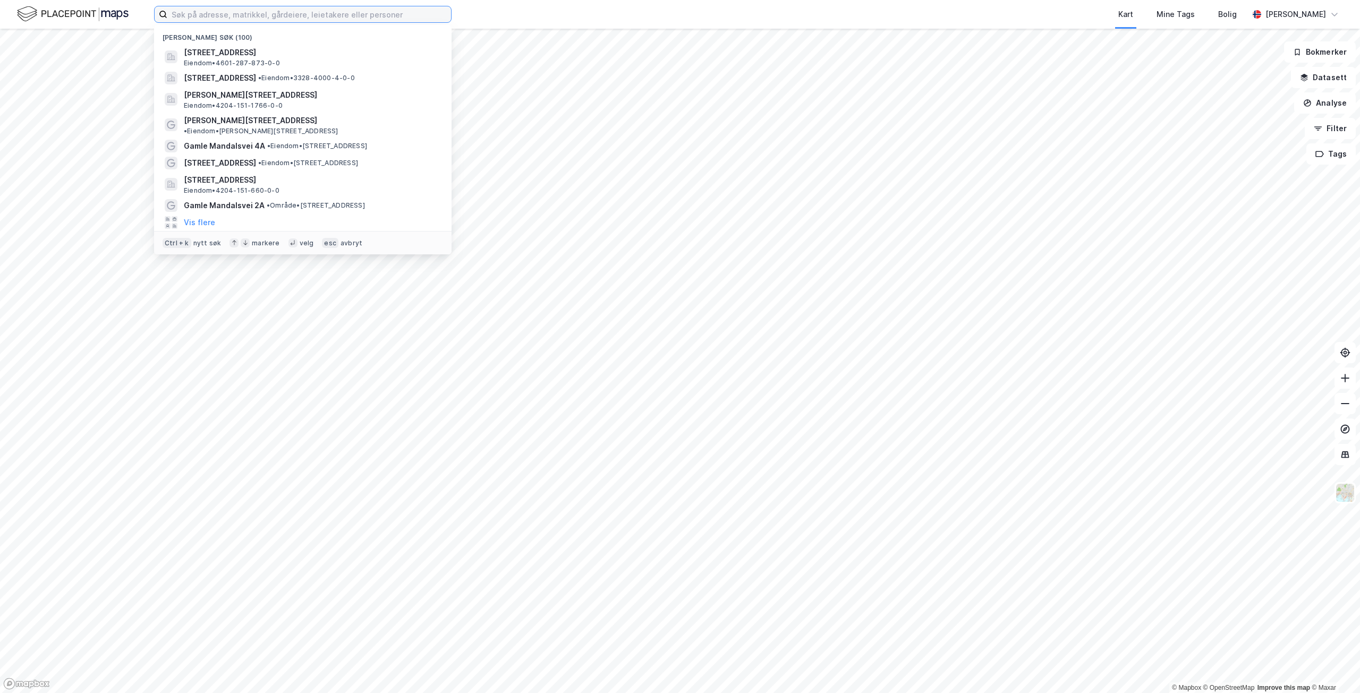
paste input "Vestlivegen 2"
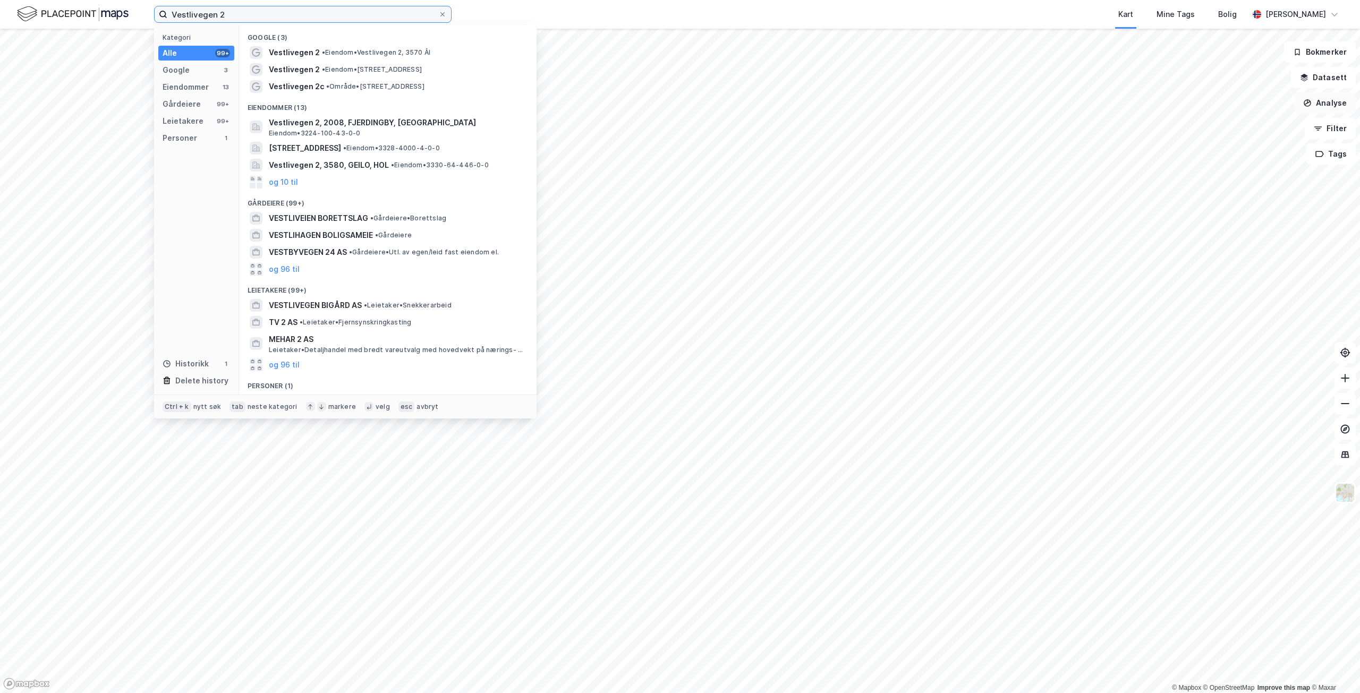
type input "Vestlivegen 2"
click at [349, 54] on span "• Eiendom • Vestlivegen 2, 3570 Ål" at bounding box center [376, 52] width 108 height 9
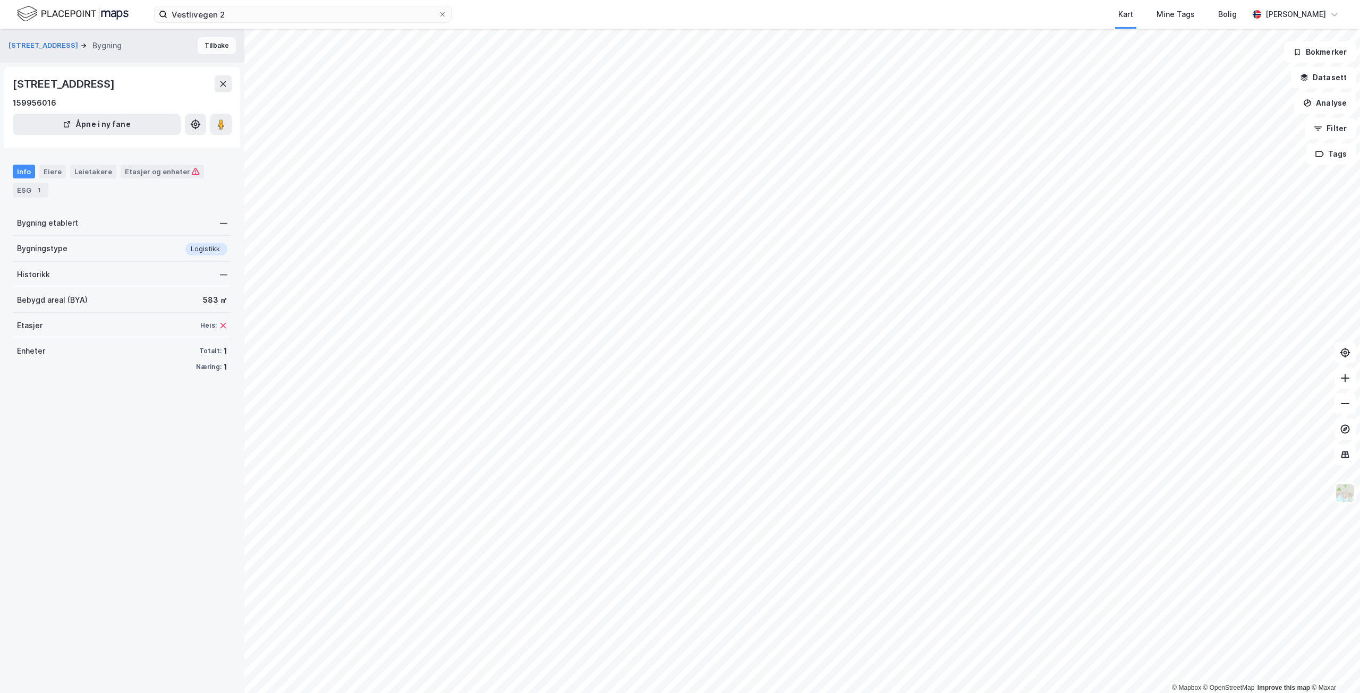
click at [209, 50] on button "Tilbake" at bounding box center [217, 45] width 38 height 17
click at [206, 38] on button "Tilbake" at bounding box center [217, 45] width 38 height 17
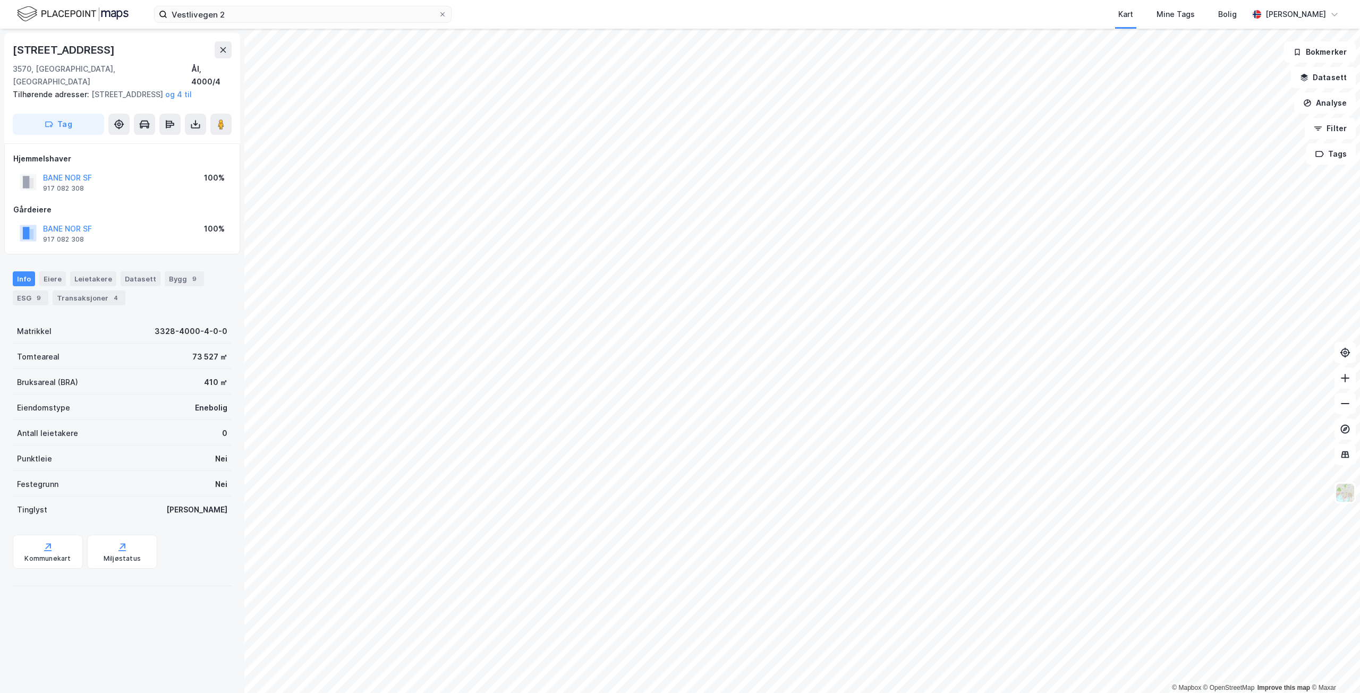
click at [37, 290] on div "Info Eiere Leietakere Datasett Bygg 9 ESG 9 Transaksjoner 4" at bounding box center [122, 289] width 219 height 34
click at [38, 297] on div "9" at bounding box center [38, 298] width 11 height 11
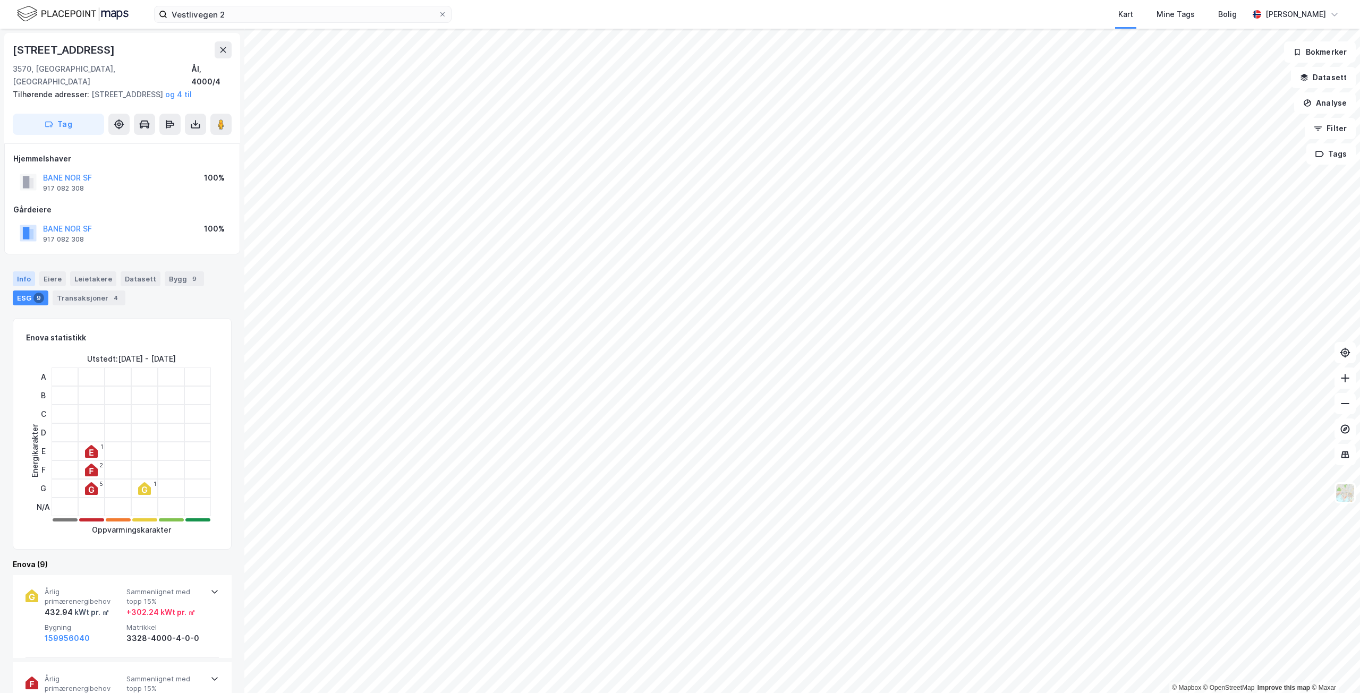
click at [27, 283] on div "Info" at bounding box center [24, 279] width 22 height 15
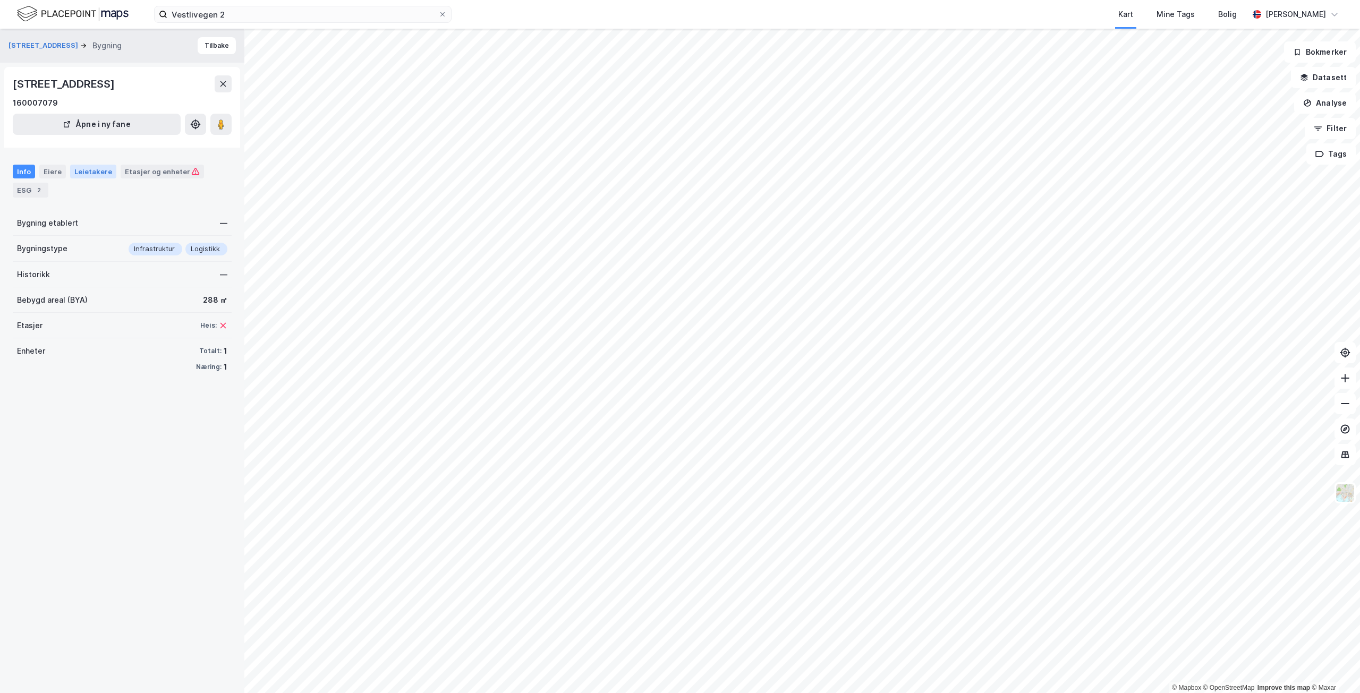
click at [75, 173] on div "Leietakere" at bounding box center [93, 172] width 46 height 14
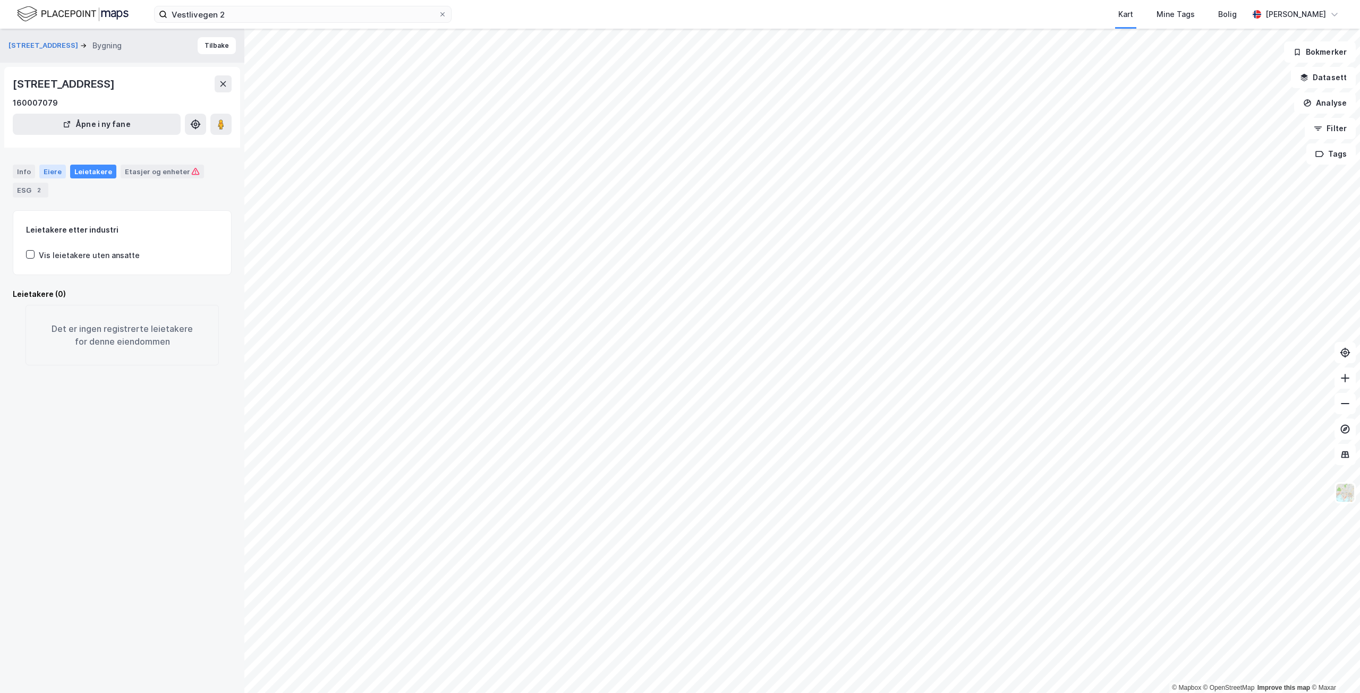
click at [45, 172] on div "Eiere" at bounding box center [52, 172] width 27 height 14
click at [31, 263] on icon at bounding box center [30, 264] width 9 height 9
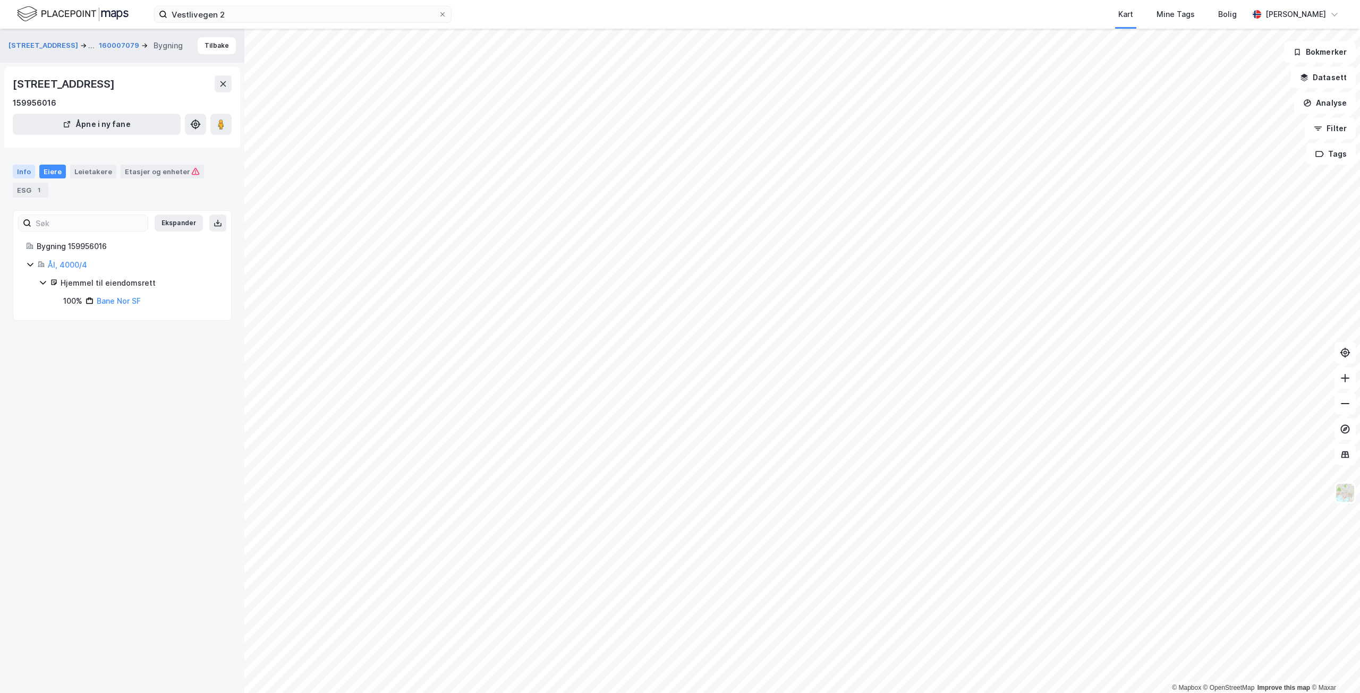
click at [20, 172] on div "Info" at bounding box center [24, 172] width 22 height 14
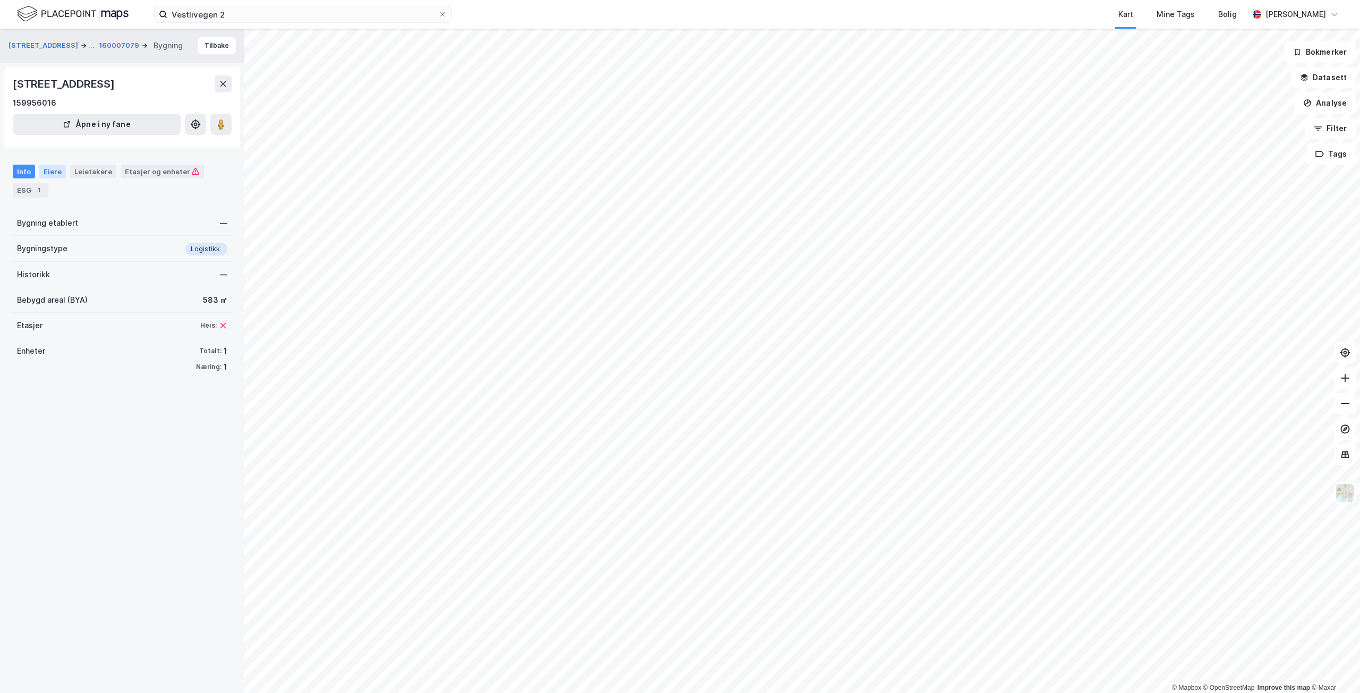
click at [52, 169] on div "Eiere" at bounding box center [52, 172] width 27 height 14
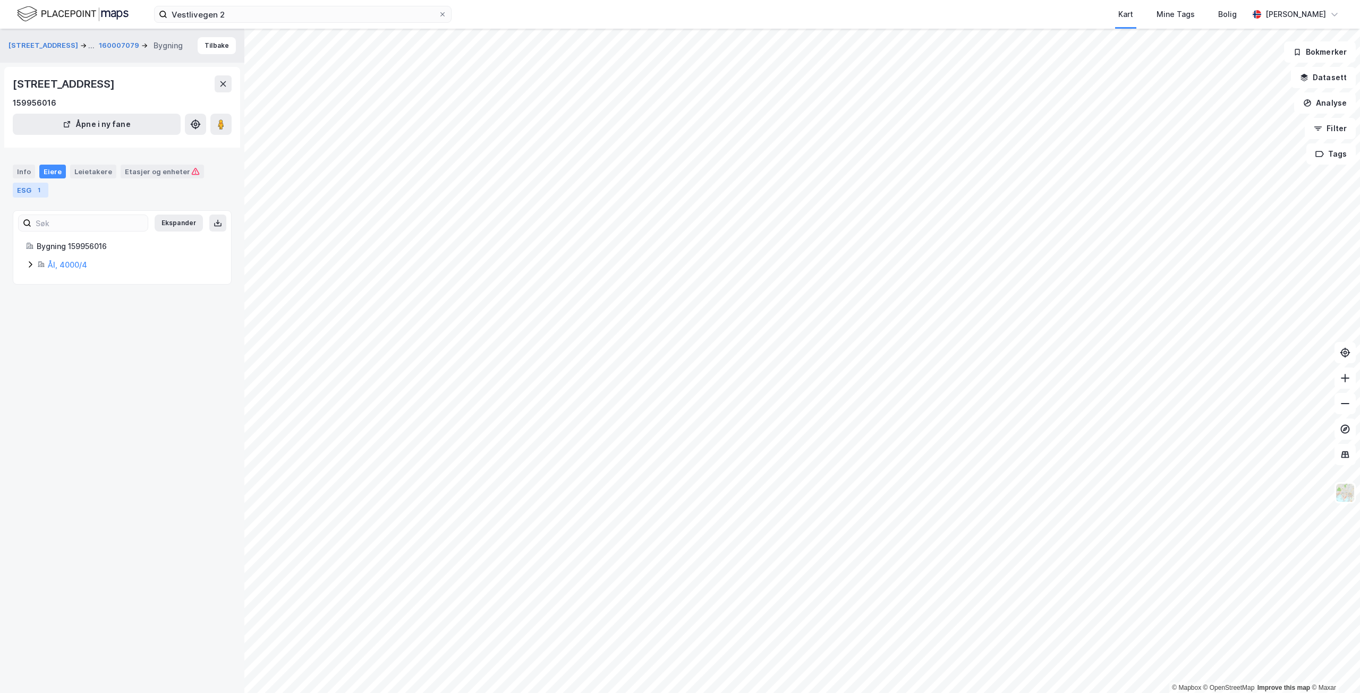
click at [20, 185] on div "ESG 1" at bounding box center [31, 190] width 36 height 15
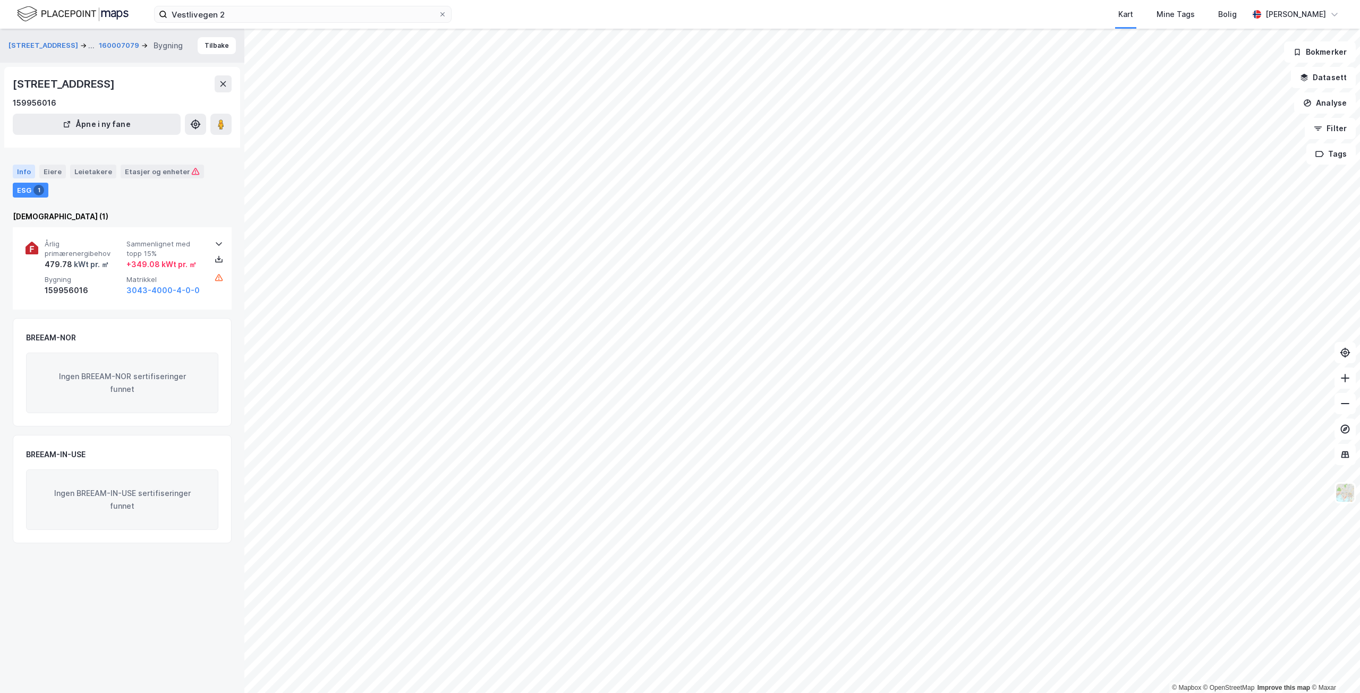
click at [22, 168] on div "Info" at bounding box center [24, 172] width 22 height 14
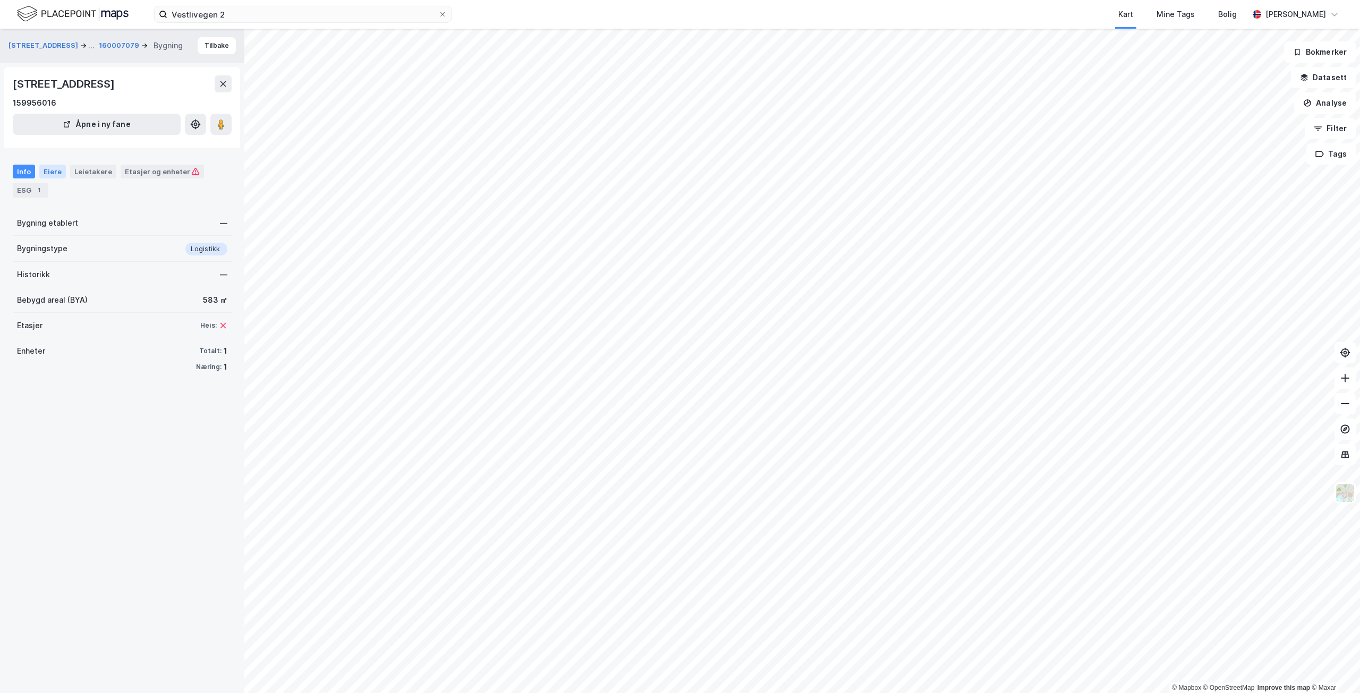
click at [55, 170] on div "Eiere" at bounding box center [52, 172] width 27 height 14
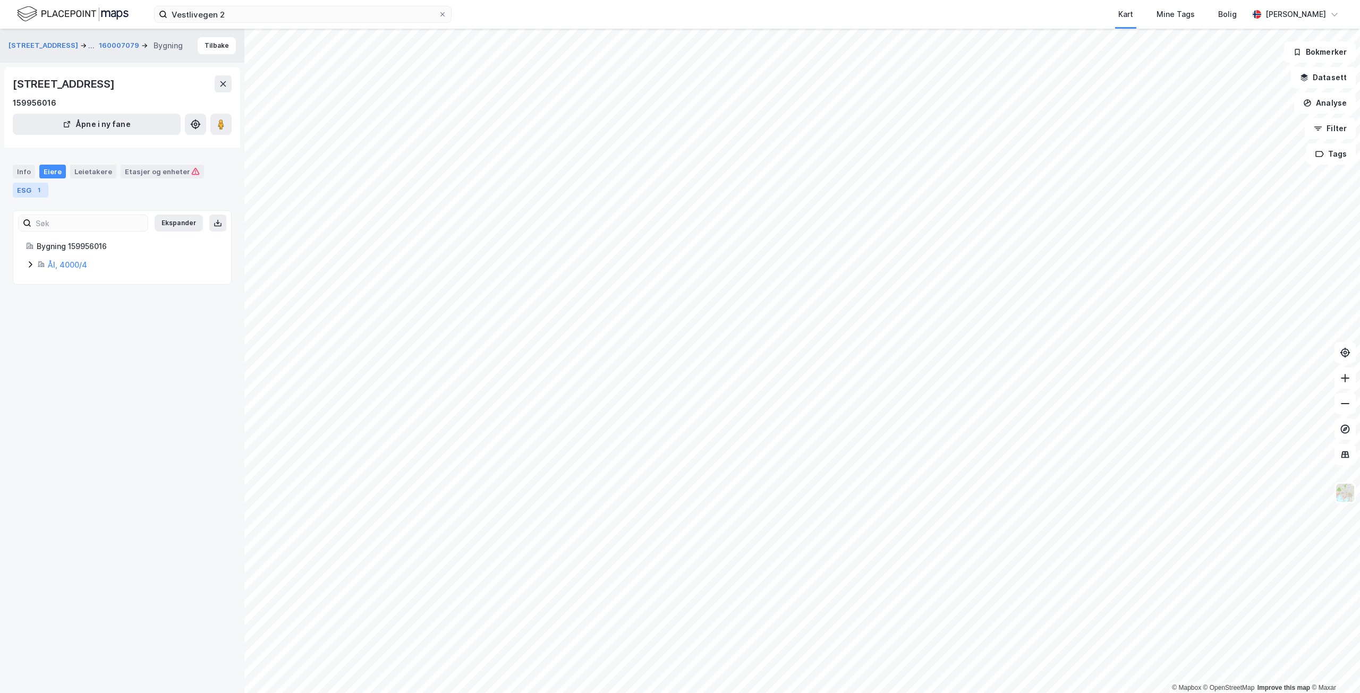
click at [29, 189] on div "ESG 1" at bounding box center [31, 190] width 36 height 15
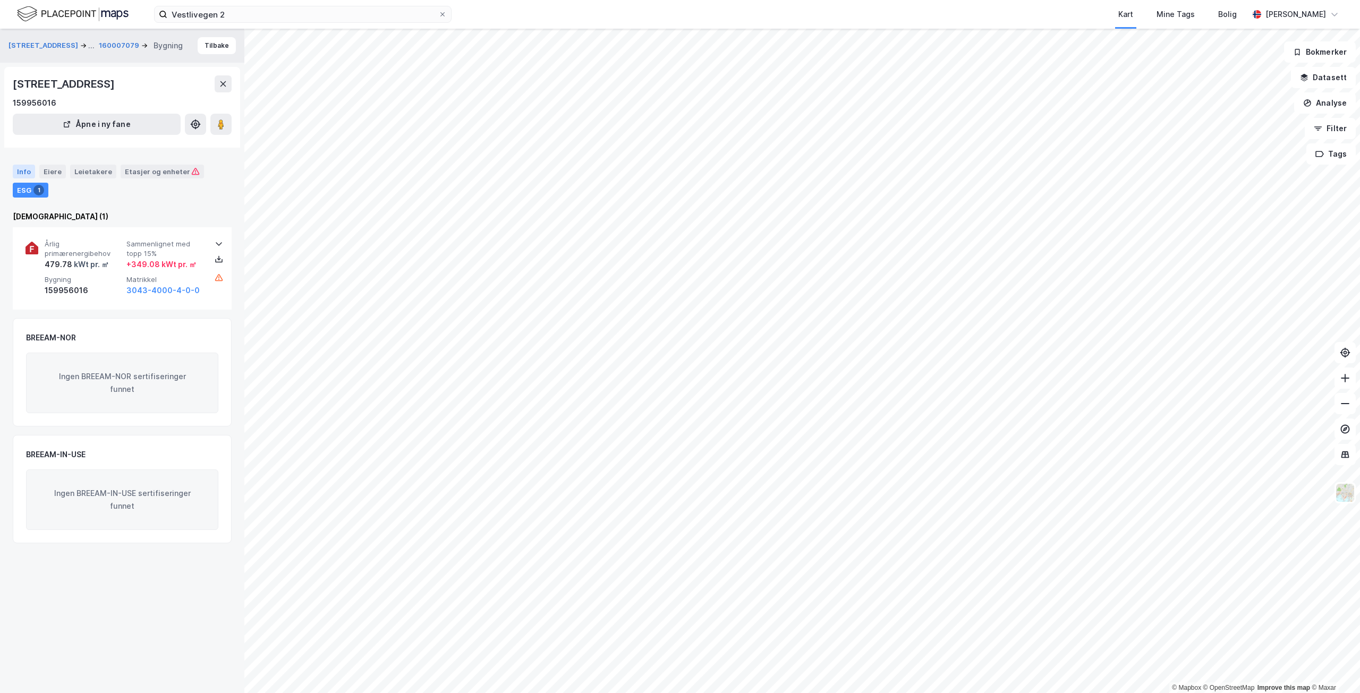
click at [25, 170] on div "Info" at bounding box center [24, 172] width 22 height 14
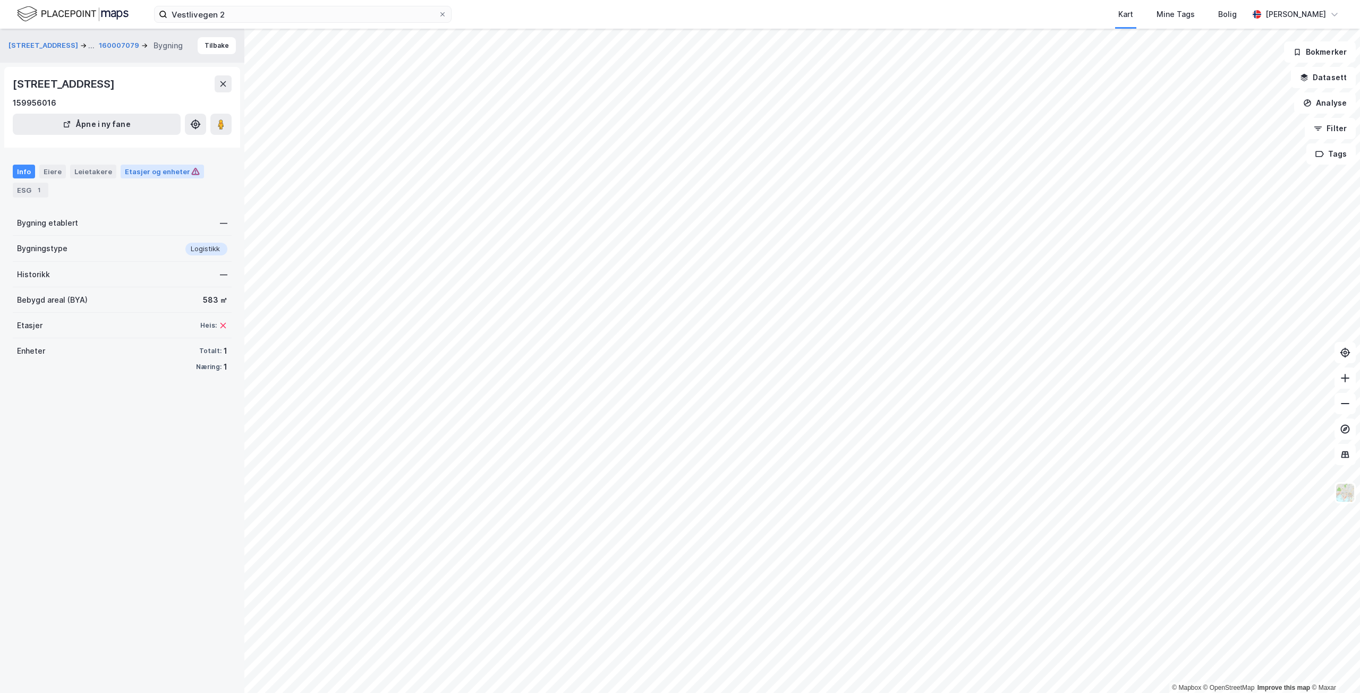
click at [146, 170] on div "Etasjer og enheter" at bounding box center [162, 172] width 75 height 10
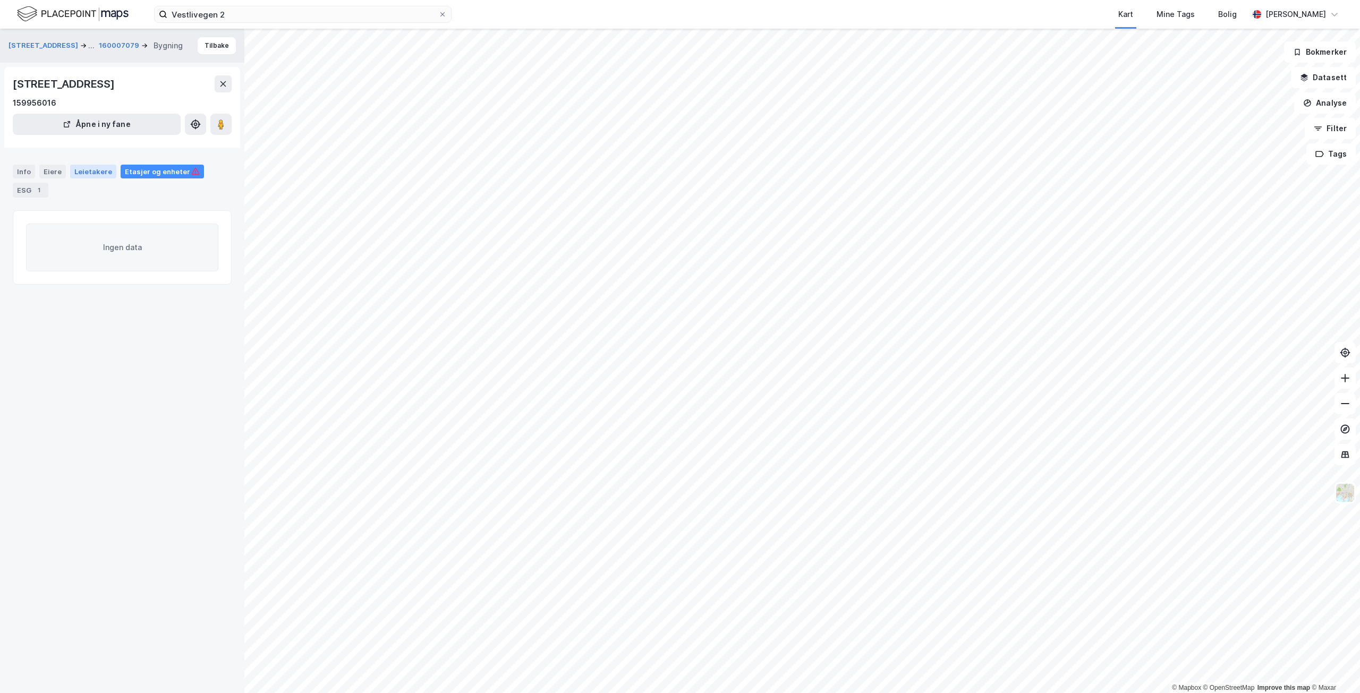
click at [72, 173] on div "Leietakere" at bounding box center [93, 172] width 46 height 14
click at [49, 173] on div "Eiere" at bounding box center [52, 172] width 27 height 14
click at [22, 173] on div "Info" at bounding box center [24, 172] width 22 height 14
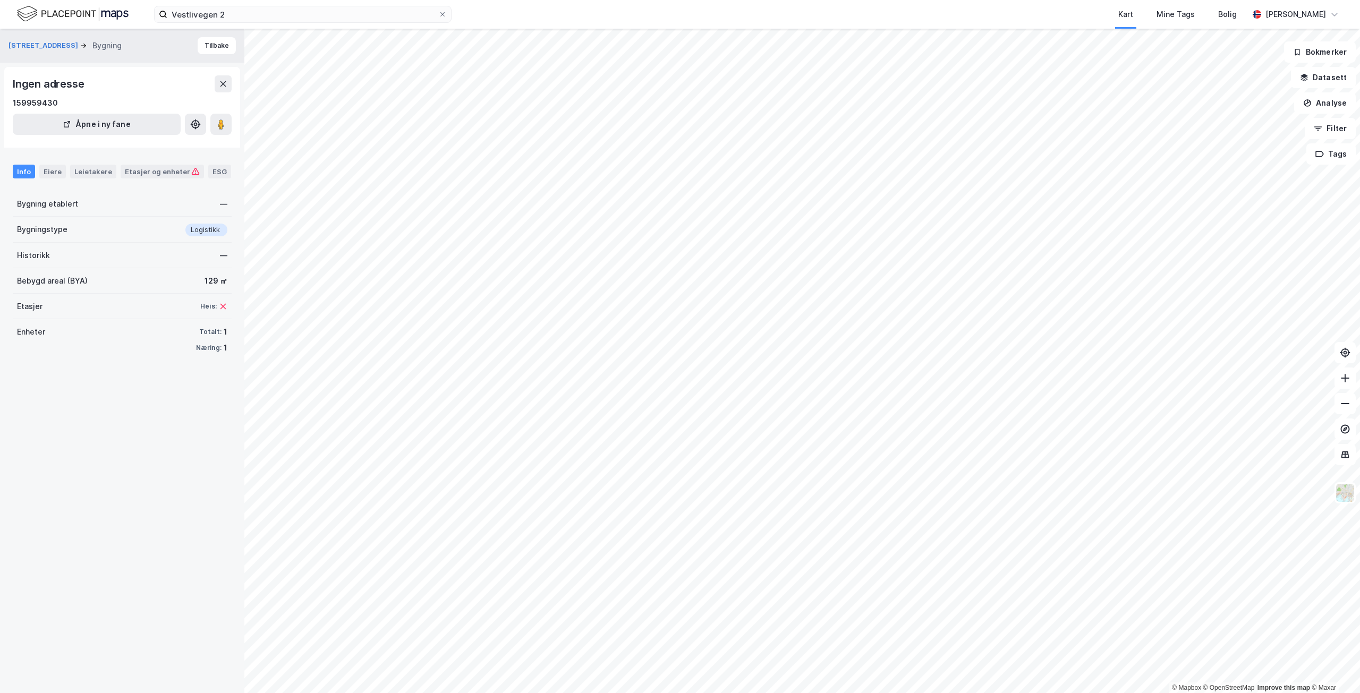
click at [88, 163] on div "Info Eiere Leietakere Etasjer og enheter ESG" at bounding box center [122, 167] width 244 height 31
click at [59, 171] on div "Eiere" at bounding box center [52, 172] width 27 height 14
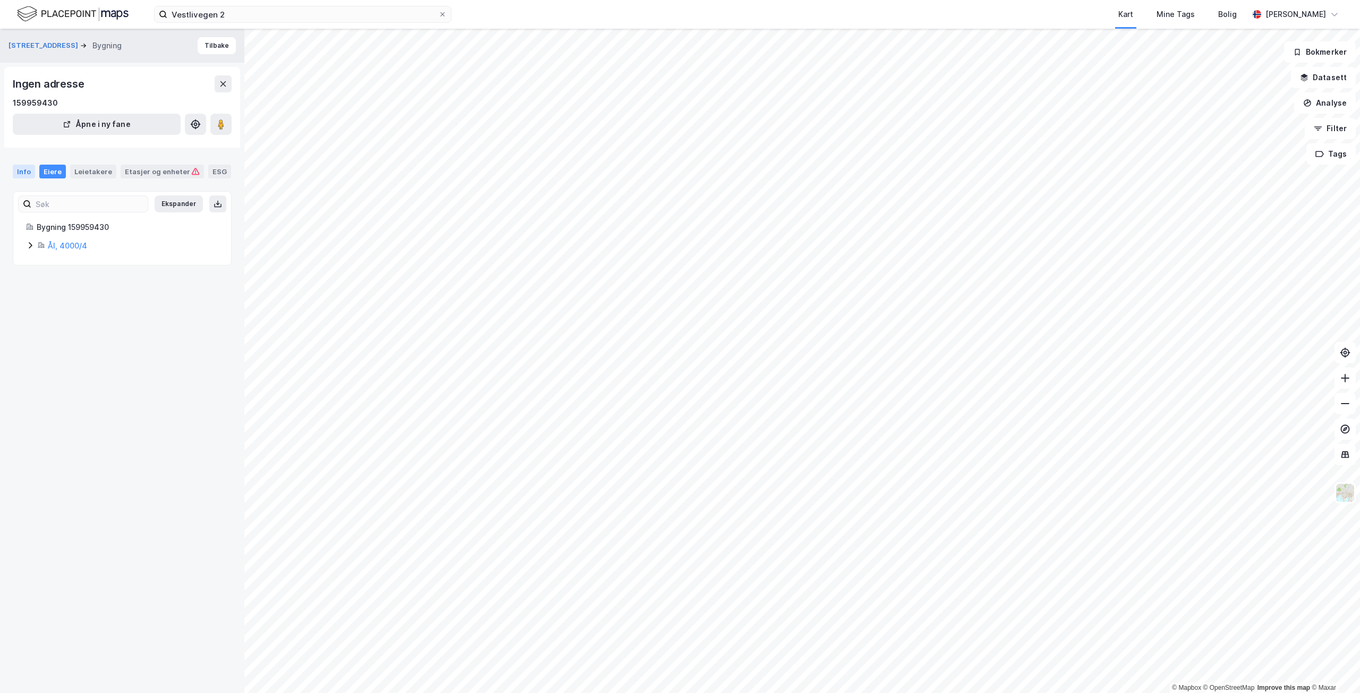
click at [24, 170] on div "Info" at bounding box center [24, 172] width 22 height 14
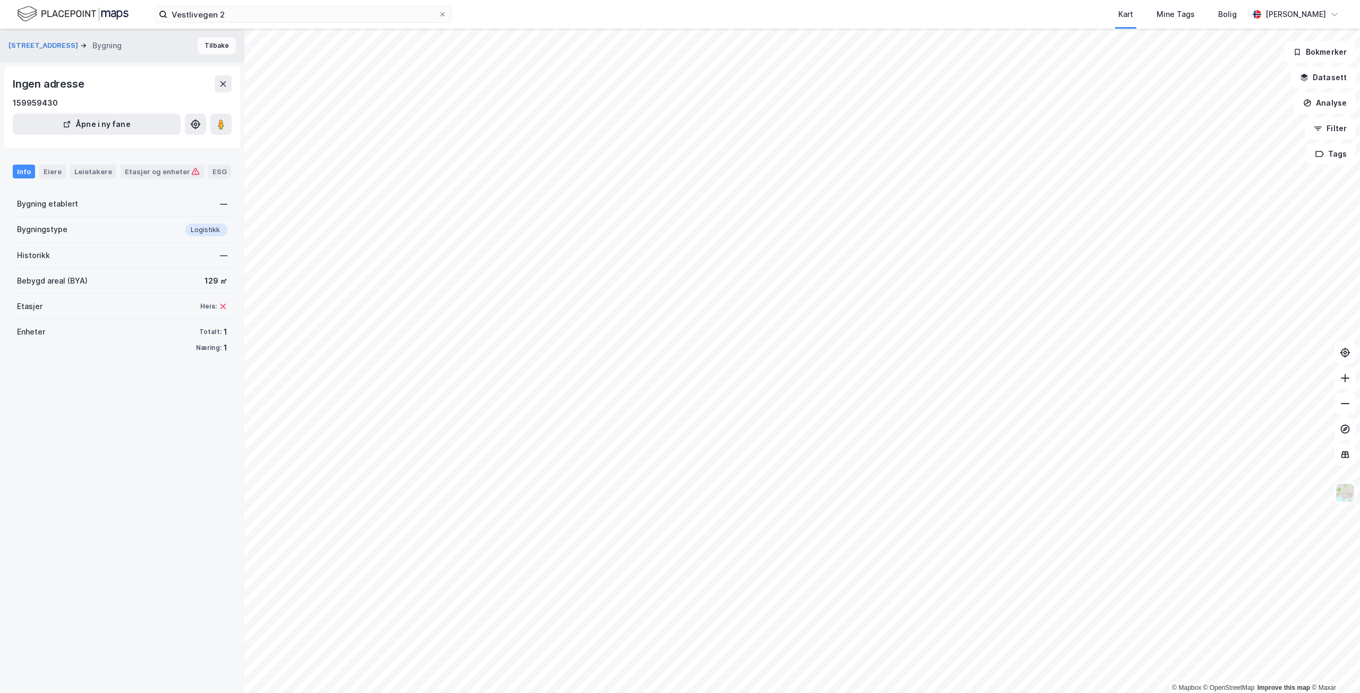
click at [203, 41] on button "Tilbake" at bounding box center [217, 45] width 38 height 17
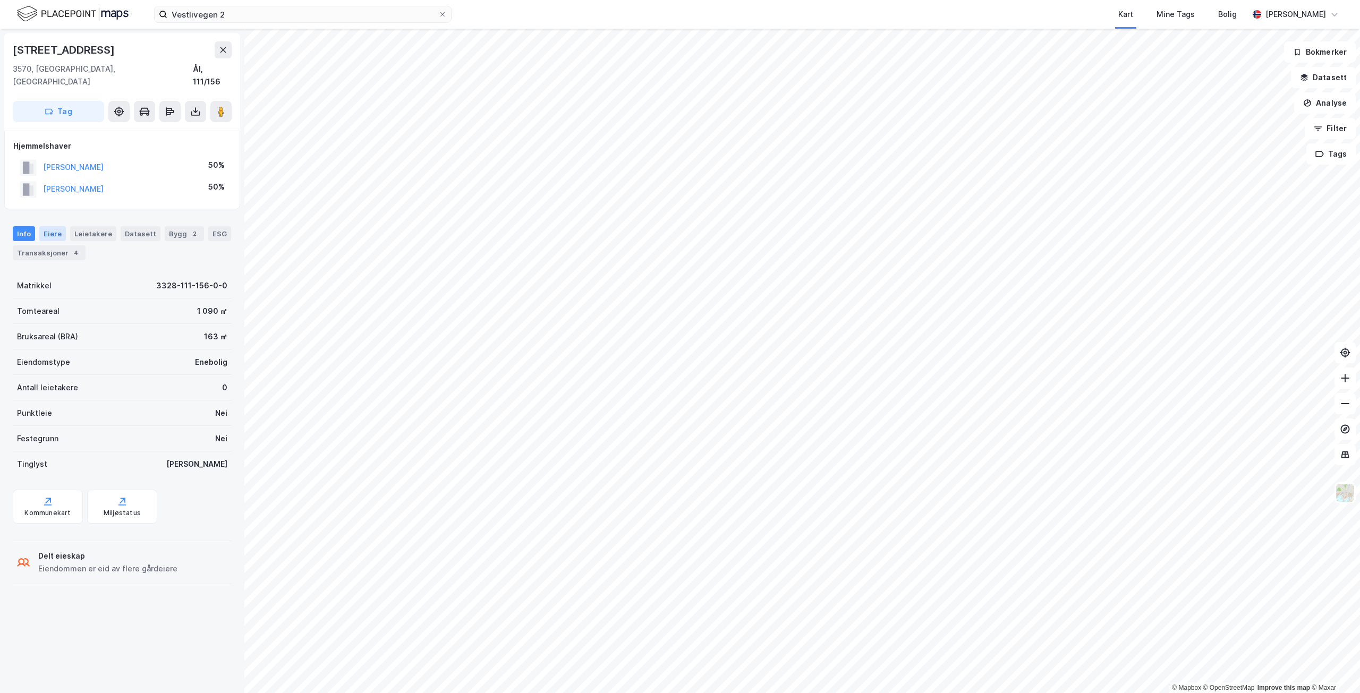
click at [59, 226] on div "Eiere" at bounding box center [52, 233] width 27 height 15
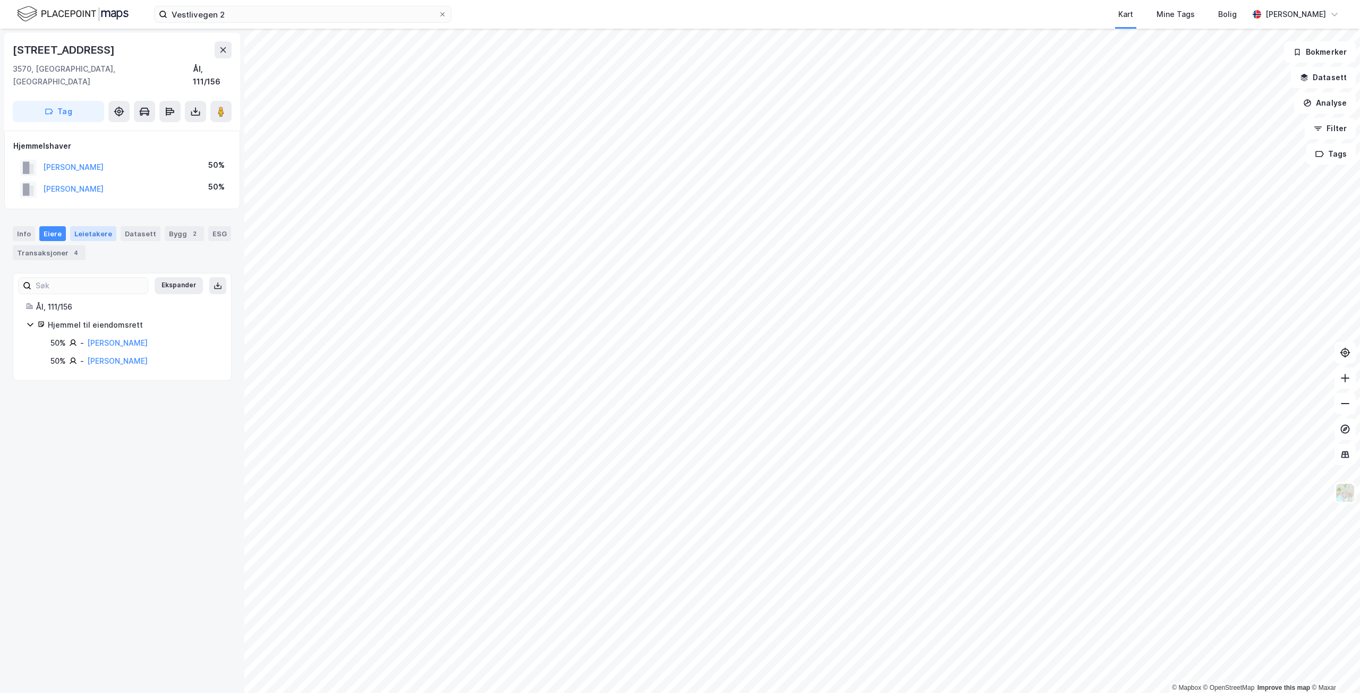
click at [88, 226] on div "Leietakere" at bounding box center [93, 233] width 46 height 15
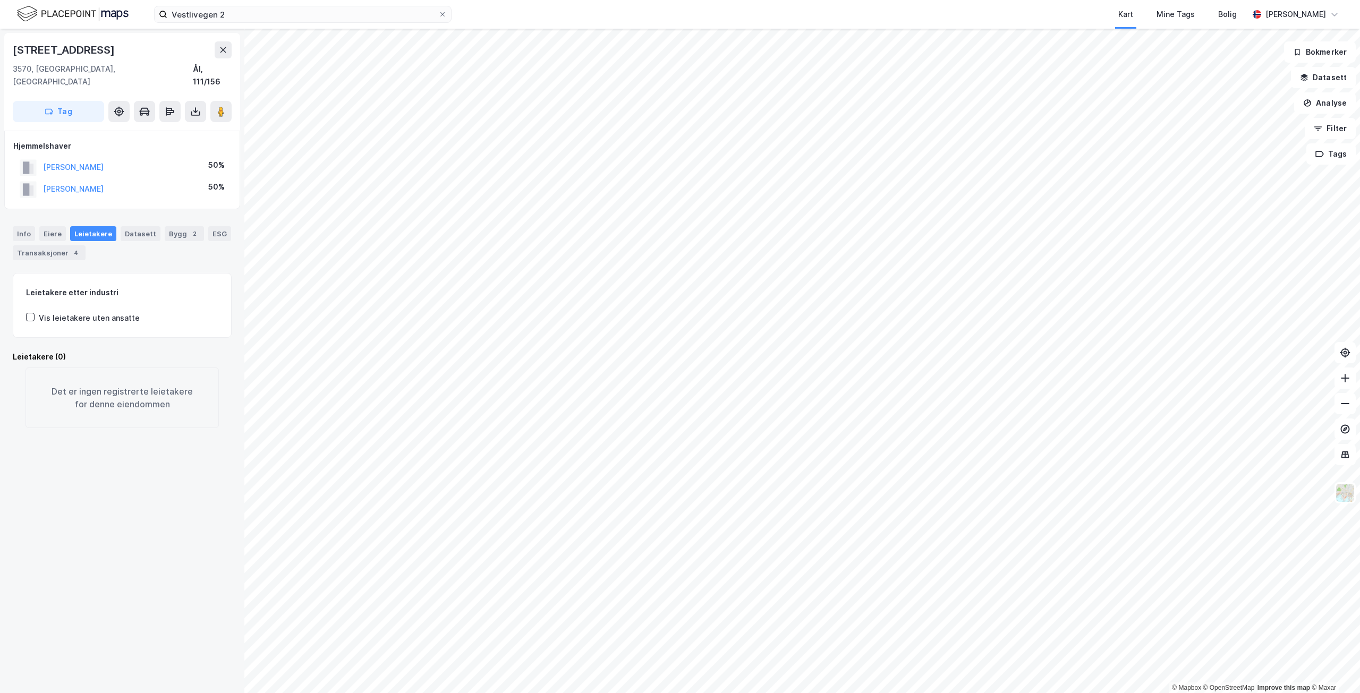
click at [38, 312] on div "Vis leietakere uten ansatte" at bounding box center [83, 318] width 114 height 13
click at [179, 226] on div "Bygg 2" at bounding box center [184, 233] width 39 height 15
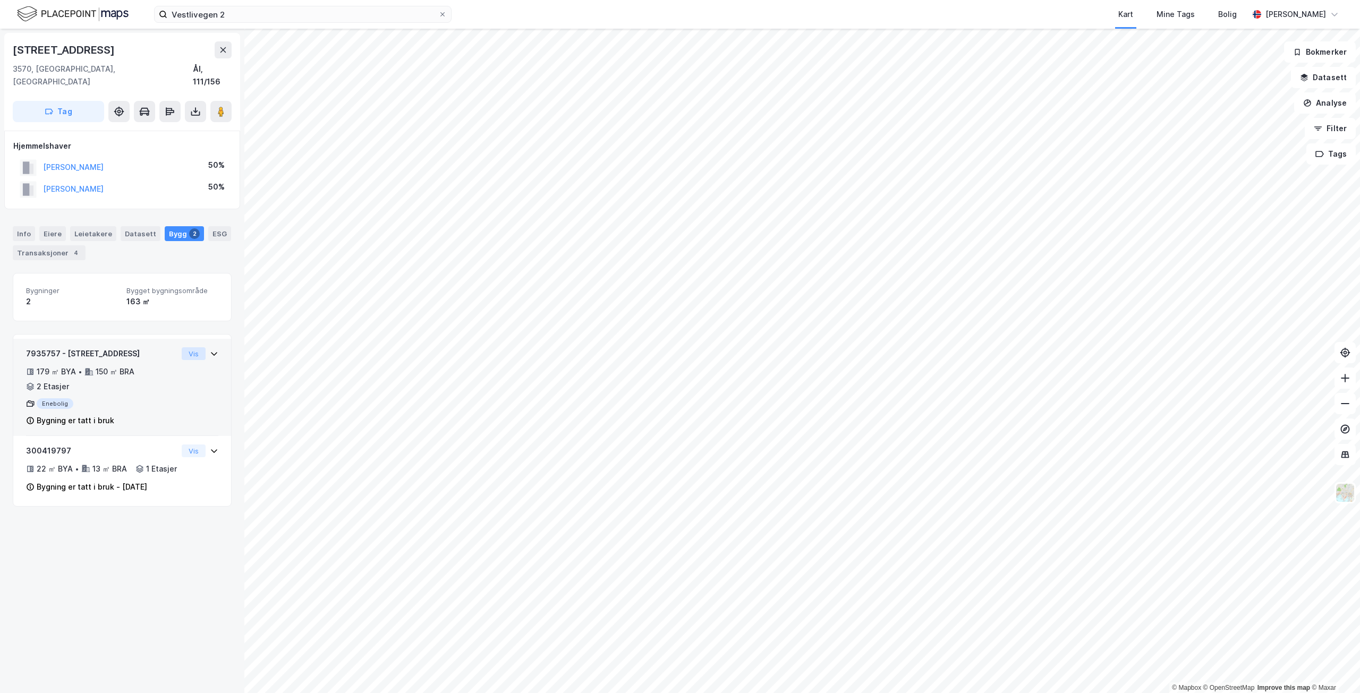
click at [187, 347] on button "Vis" at bounding box center [194, 353] width 24 height 13
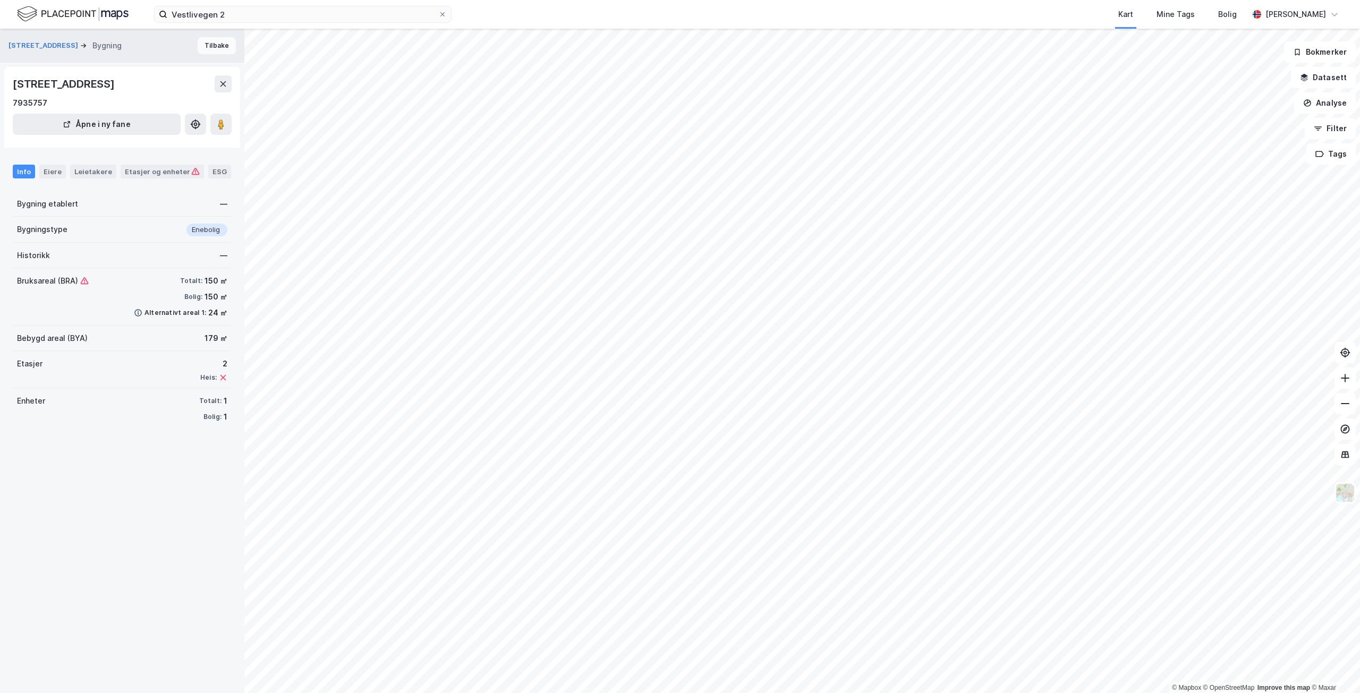
click at [214, 47] on button "Tilbake" at bounding box center [217, 45] width 38 height 17
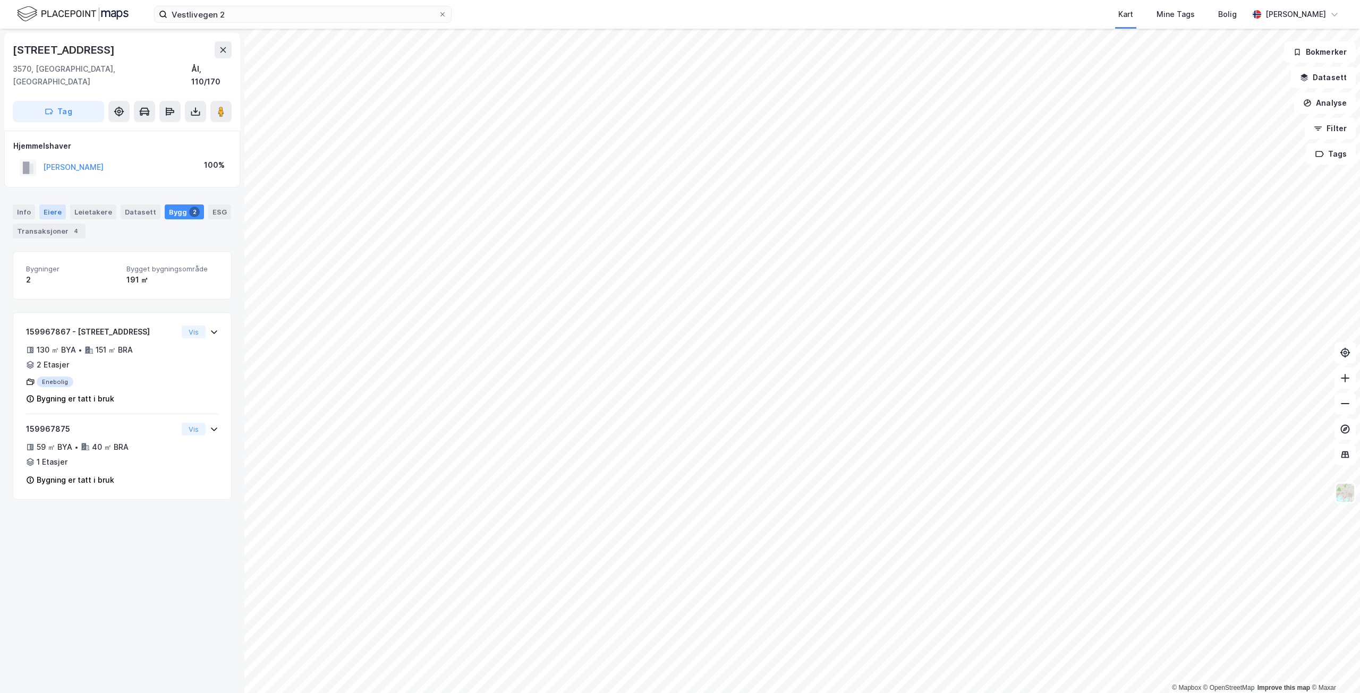
click at [54, 205] on div "Eiere" at bounding box center [52, 212] width 27 height 15
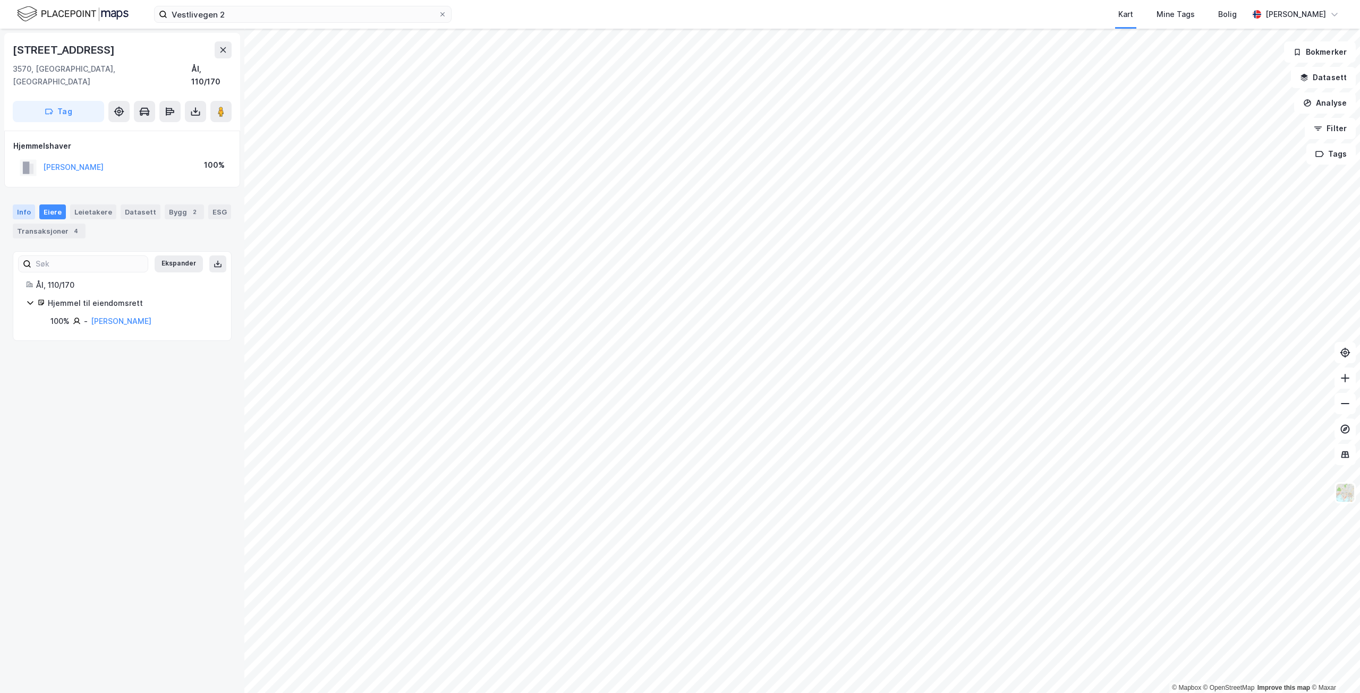
click at [31, 205] on div "Info" at bounding box center [24, 212] width 22 height 15
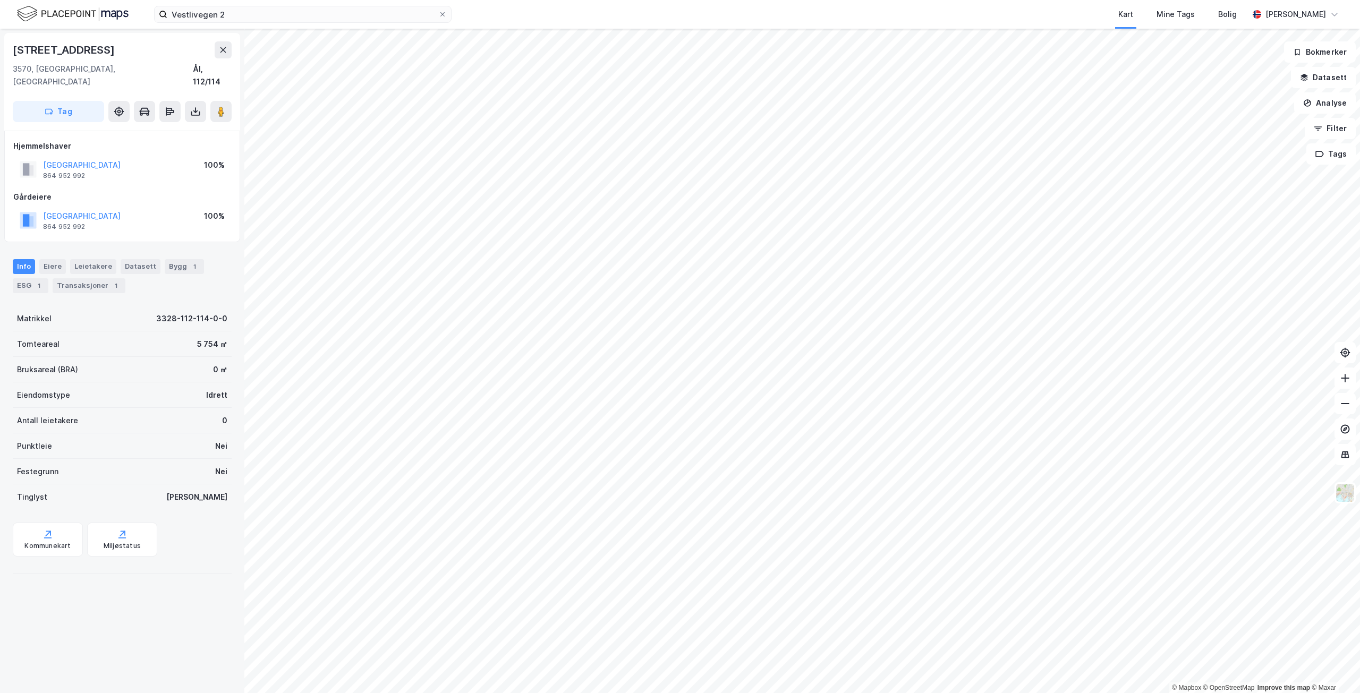
click at [198, 259] on div "Info Eiere Leietakere Datasett Bygg 1 ESG 1 Transaksjoner 1" at bounding box center [122, 276] width 219 height 34
click at [189, 261] on div "1" at bounding box center [194, 266] width 11 height 11
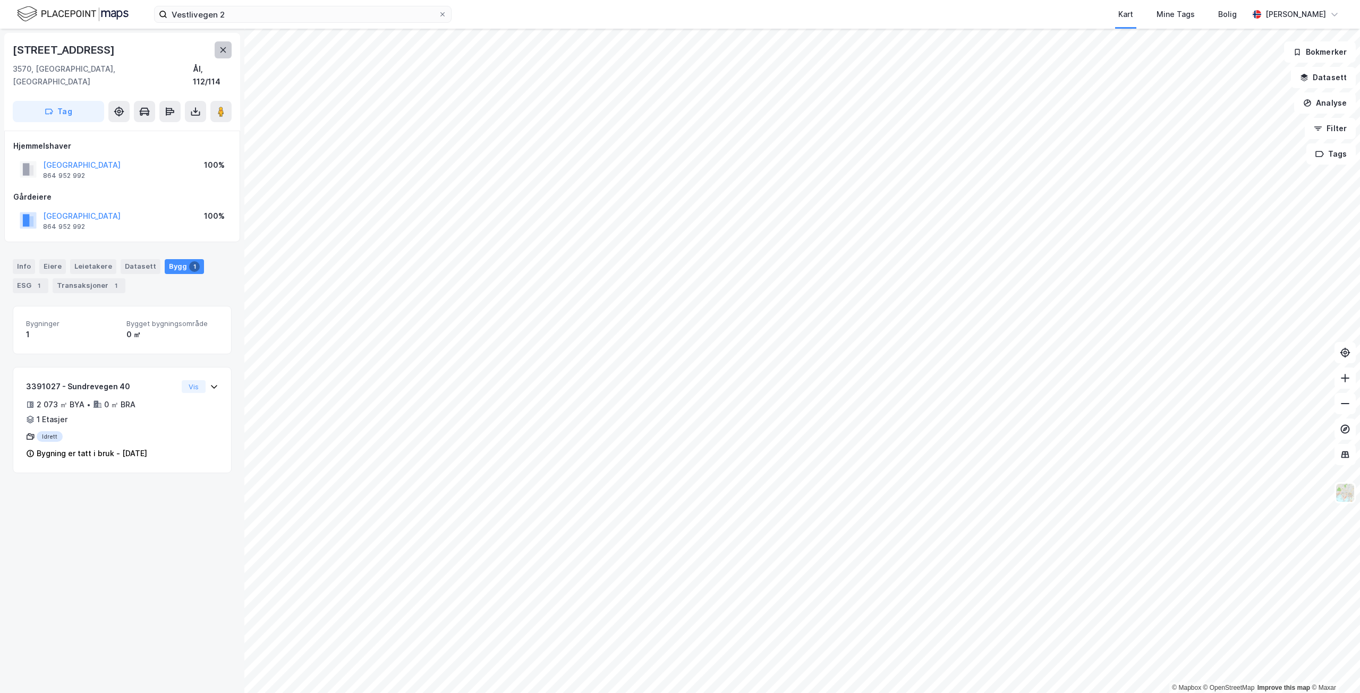
click at [224, 56] on button at bounding box center [223, 49] width 17 height 17
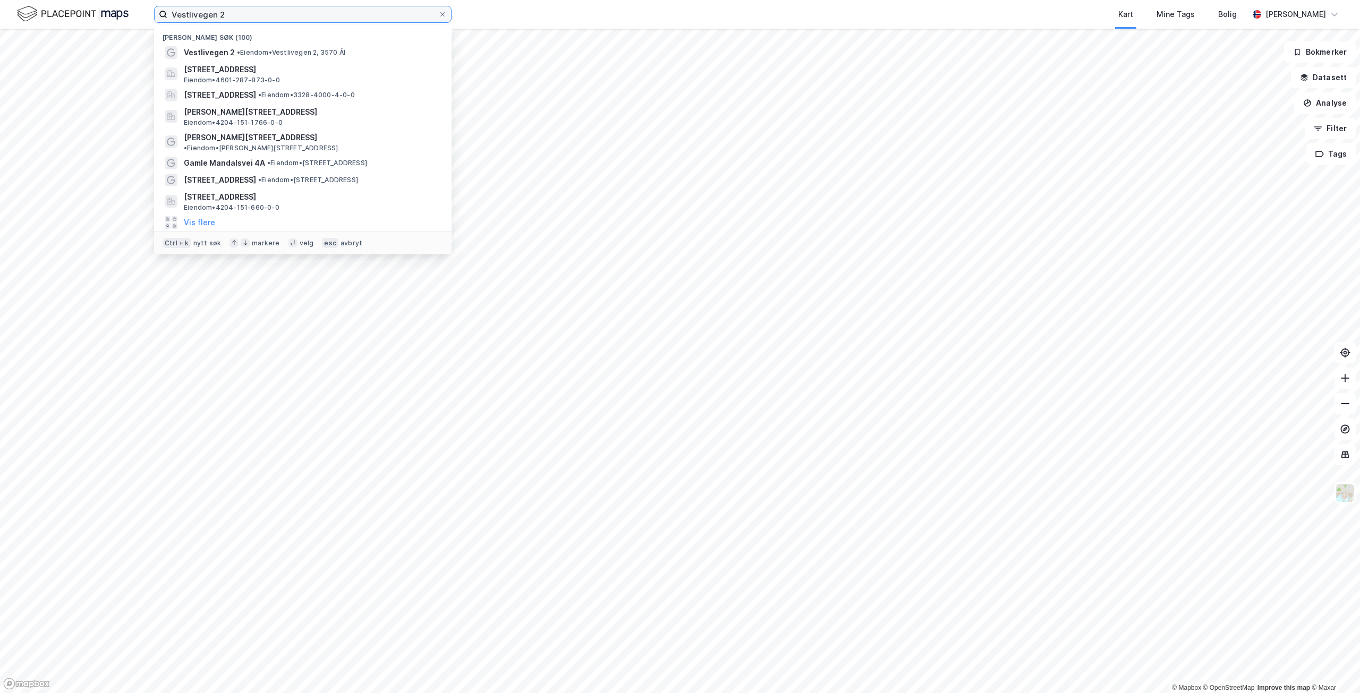
click at [248, 18] on input "Vestlivegen 2" at bounding box center [302, 14] width 271 height 16
click at [283, 97] on div "Vestlivegen 2, 3570, ÅL, ÅL • Eiendom • 3328-4000-4-0-0" at bounding box center [312, 95] width 257 height 13
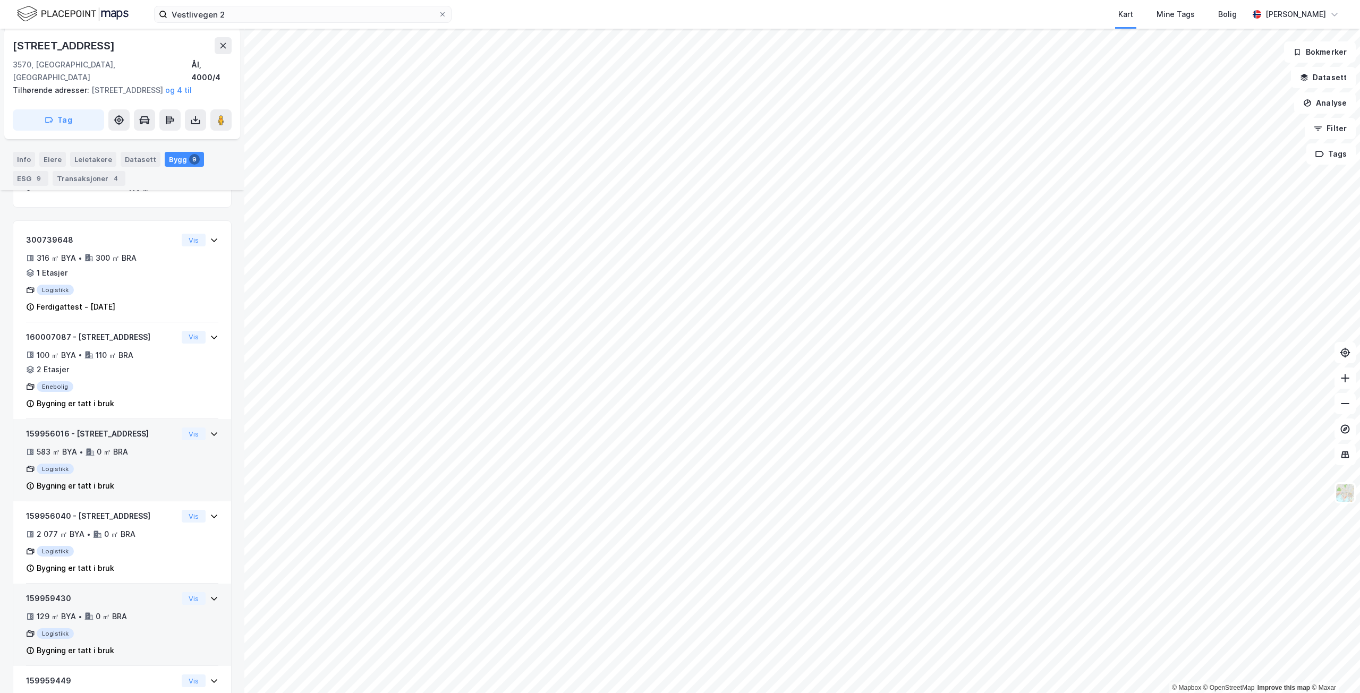
scroll to position [319, 0]
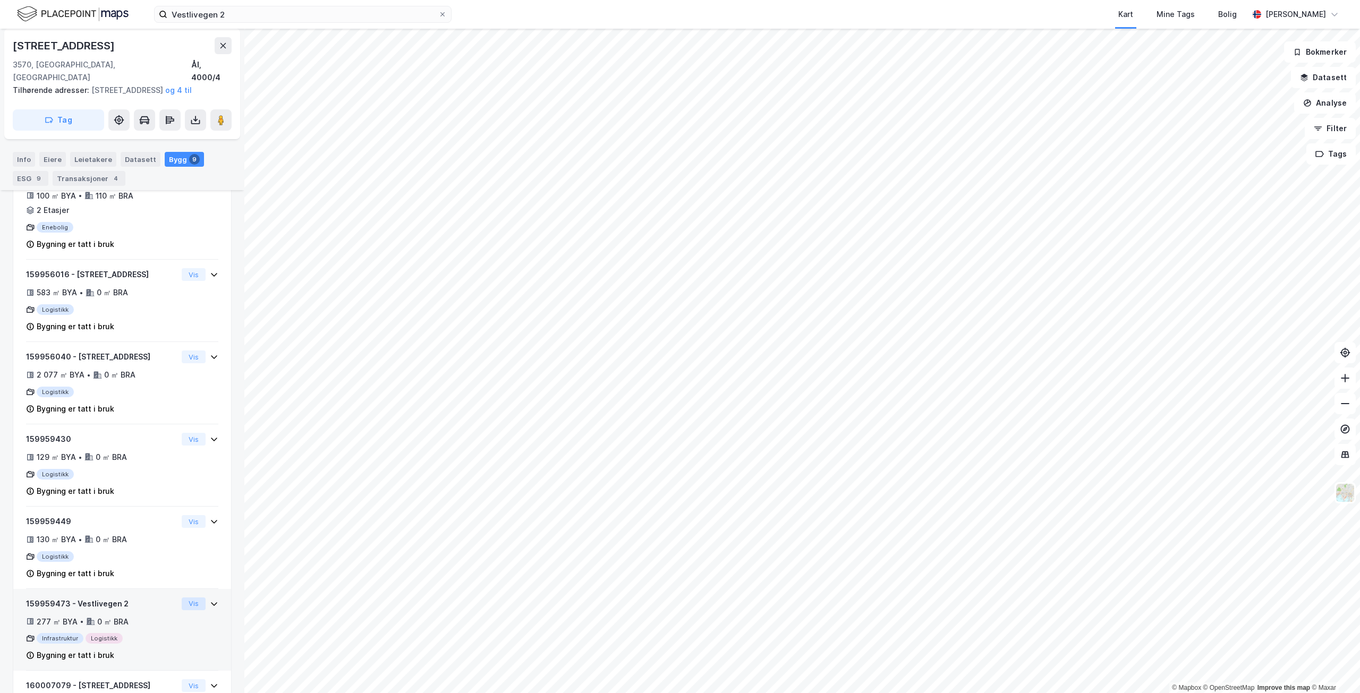
click at [184, 604] on button "Vis" at bounding box center [194, 604] width 24 height 13
